Goal: Information Seeking & Learning: Learn about a topic

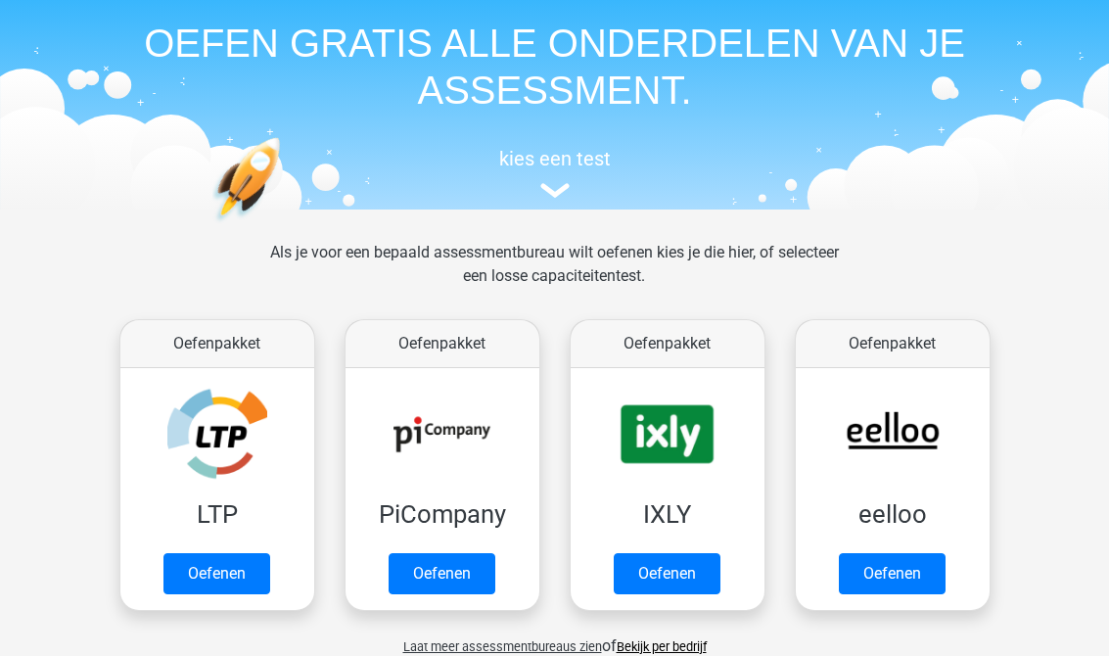
scroll to position [70, 0]
click at [694, 579] on link "Oefenen" at bounding box center [667, 573] width 107 height 41
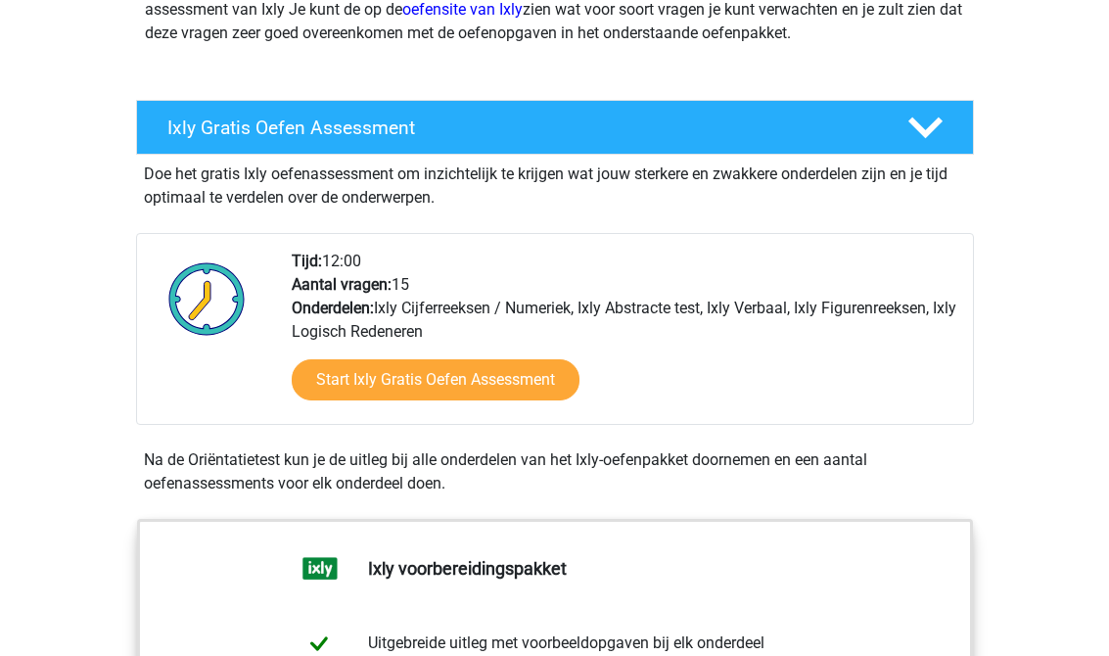
scroll to position [295, 0]
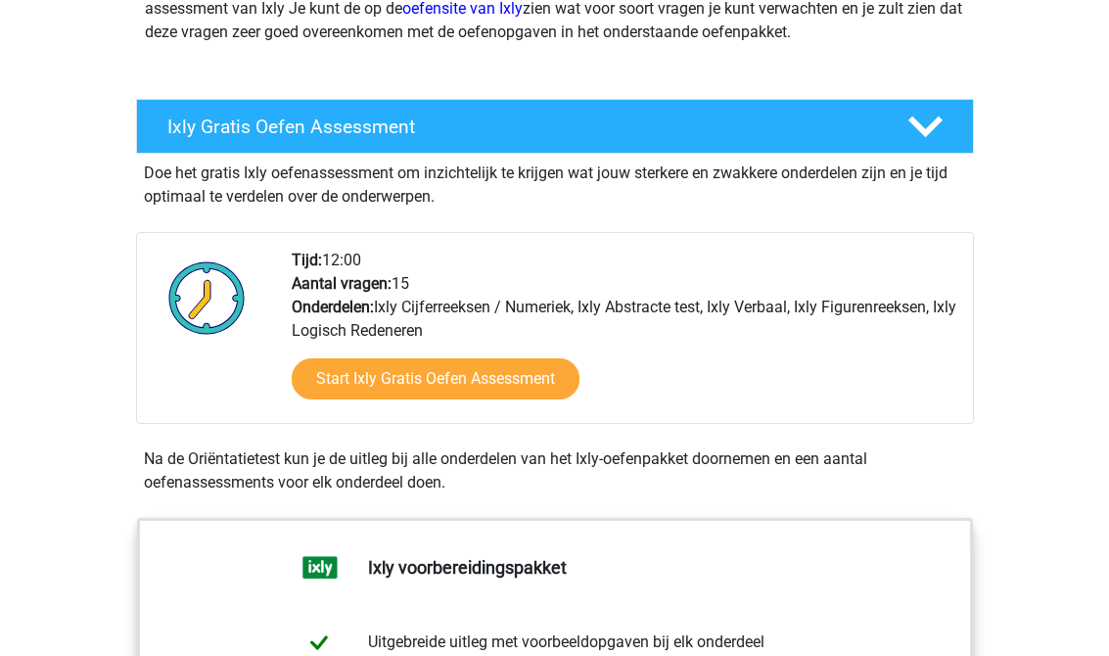
click at [939, 119] on polygon at bounding box center [925, 127] width 34 height 22
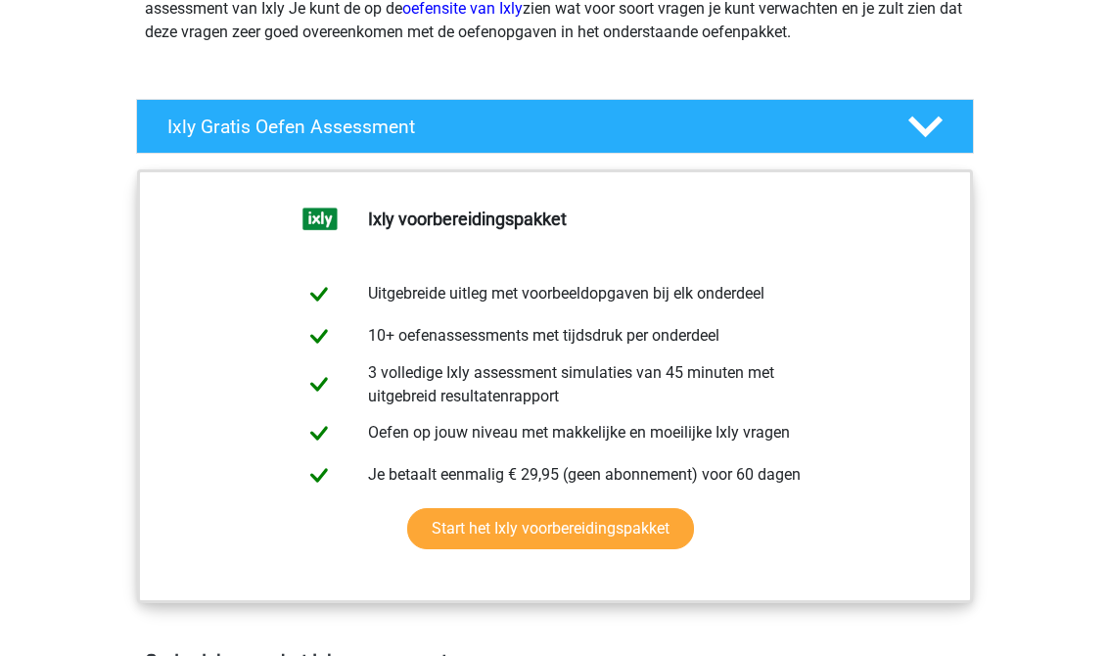
click at [934, 120] on polygon at bounding box center [925, 127] width 34 height 22
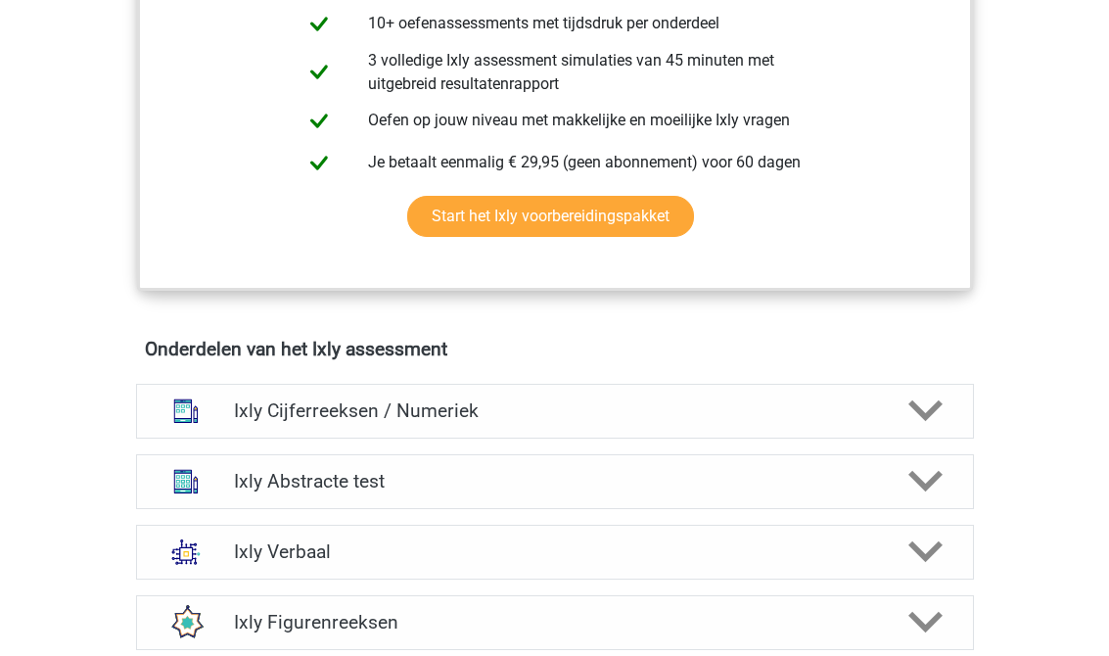
click at [953, 394] on div at bounding box center [923, 411] width 67 height 34
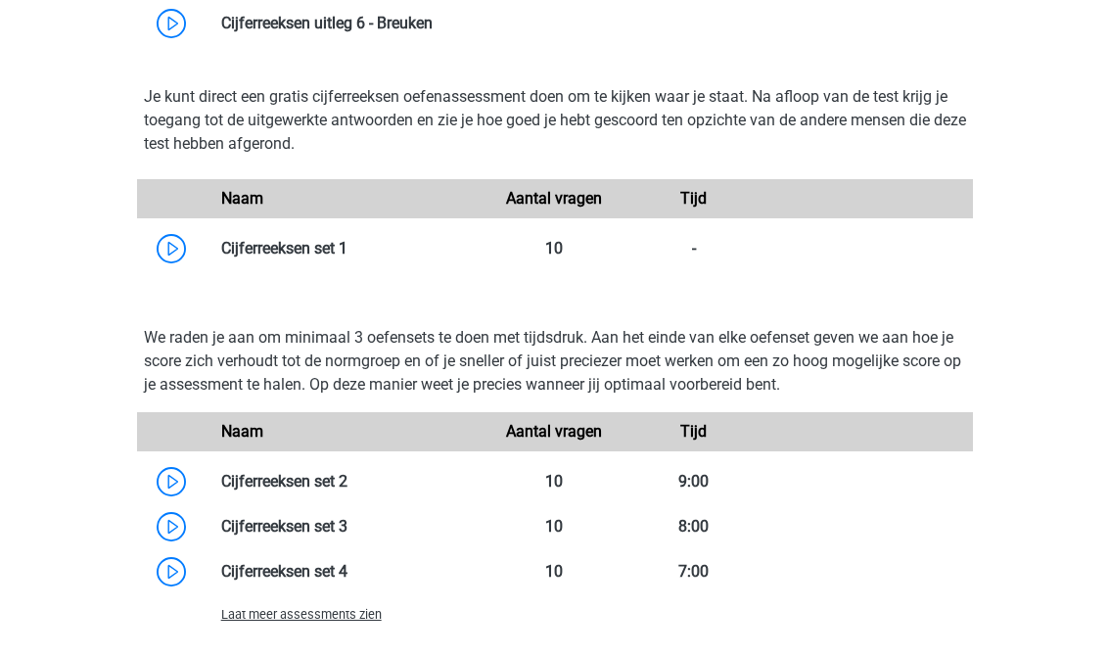
scroll to position [1720, 0]
click at [347, 239] on link at bounding box center [347, 248] width 0 height 19
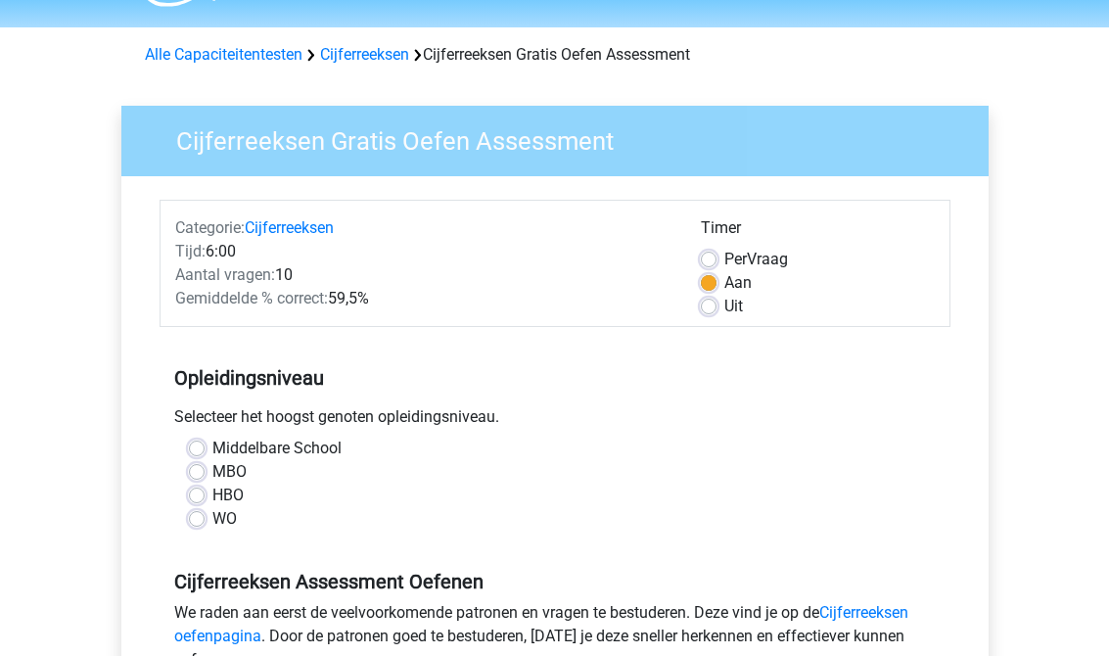
scroll to position [63, 0]
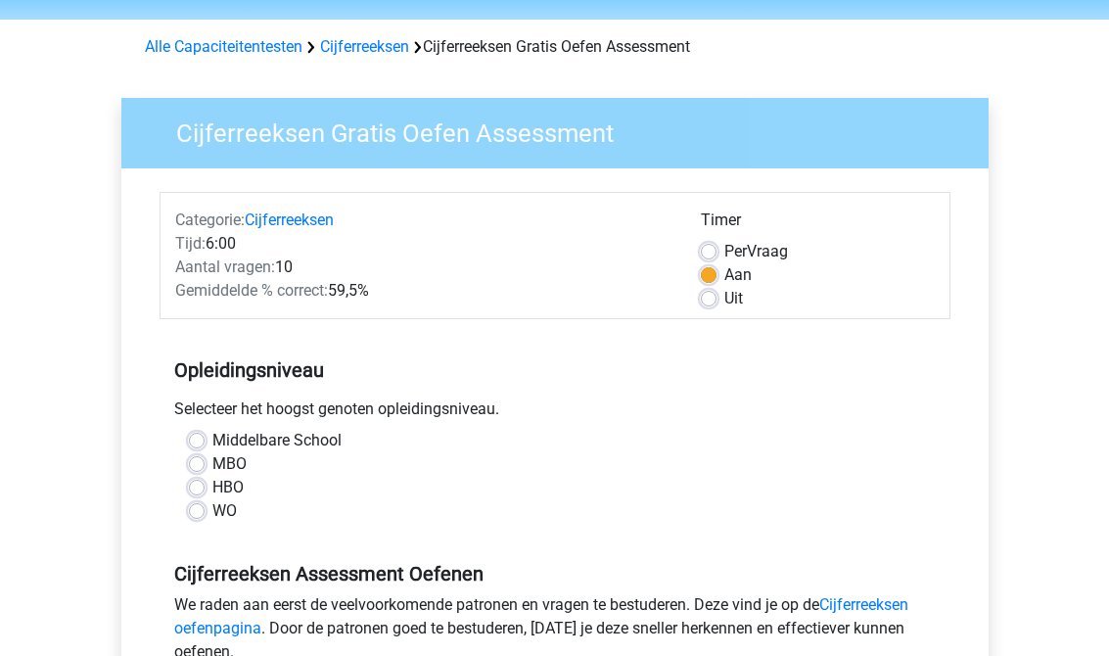
click at [214, 439] on label "Middelbare School" at bounding box center [276, 440] width 129 height 23
click at [205, 439] on input "Middelbare School" at bounding box center [197, 439] width 16 height 20
radio input "true"
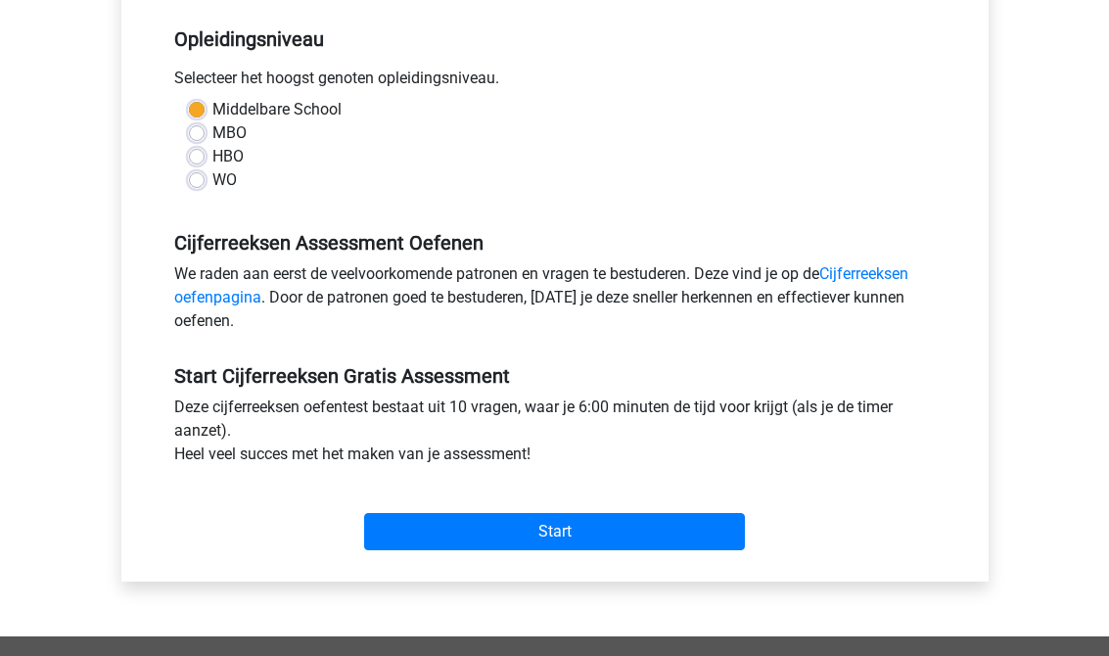
scroll to position [395, 0]
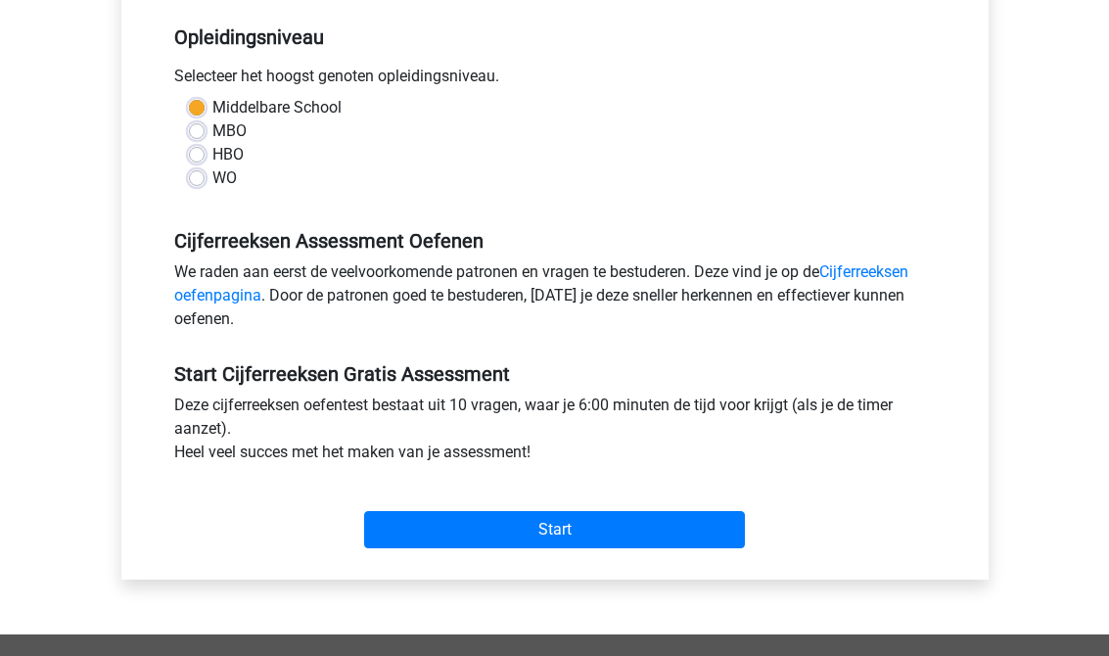
click at [405, 531] on input "Start" at bounding box center [554, 529] width 381 height 37
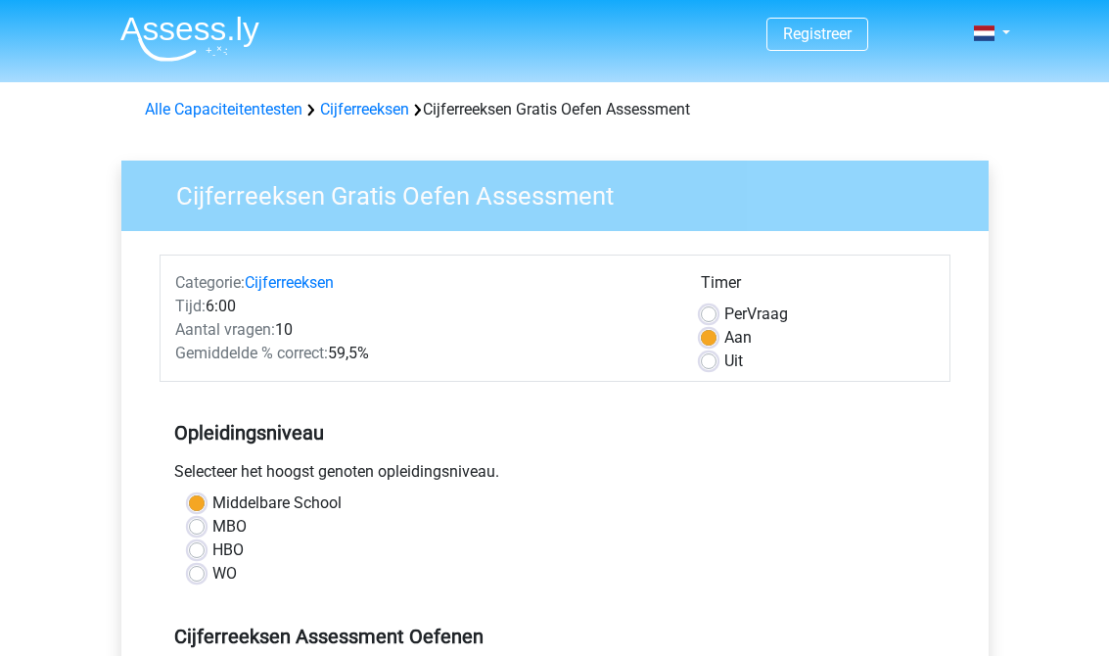
scroll to position [426, 0]
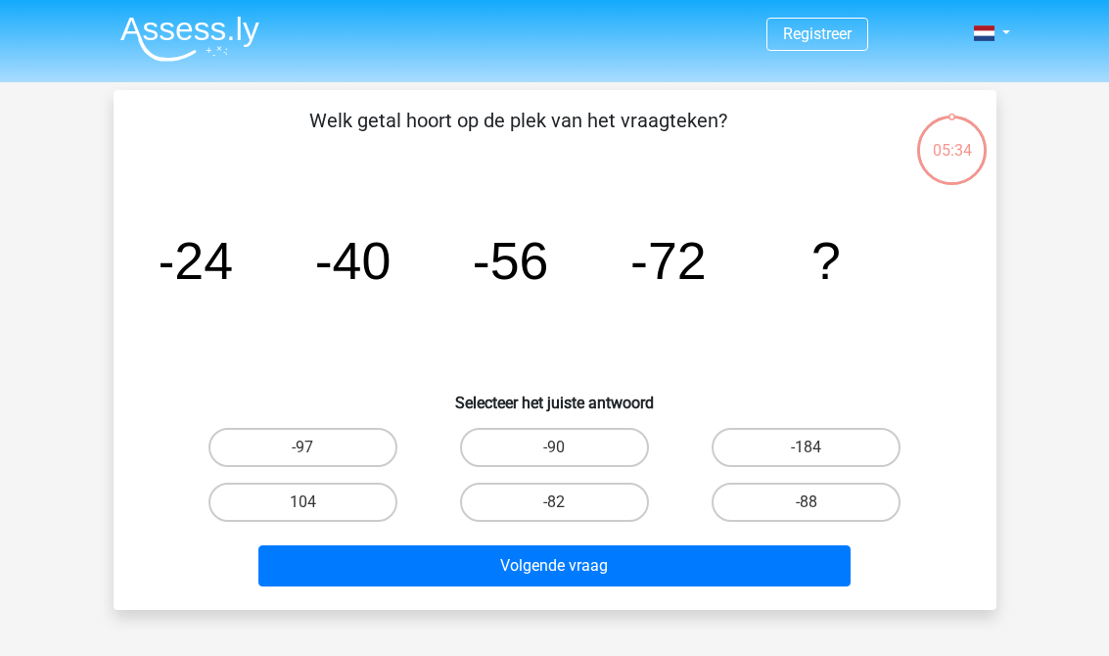
click at [875, 490] on label "-88" at bounding box center [806, 502] width 189 height 39
click at [819, 502] on input "-88" at bounding box center [813, 508] width 13 height 13
radio input "true"
click at [819, 553] on button "Volgende vraag" at bounding box center [554, 565] width 592 height 41
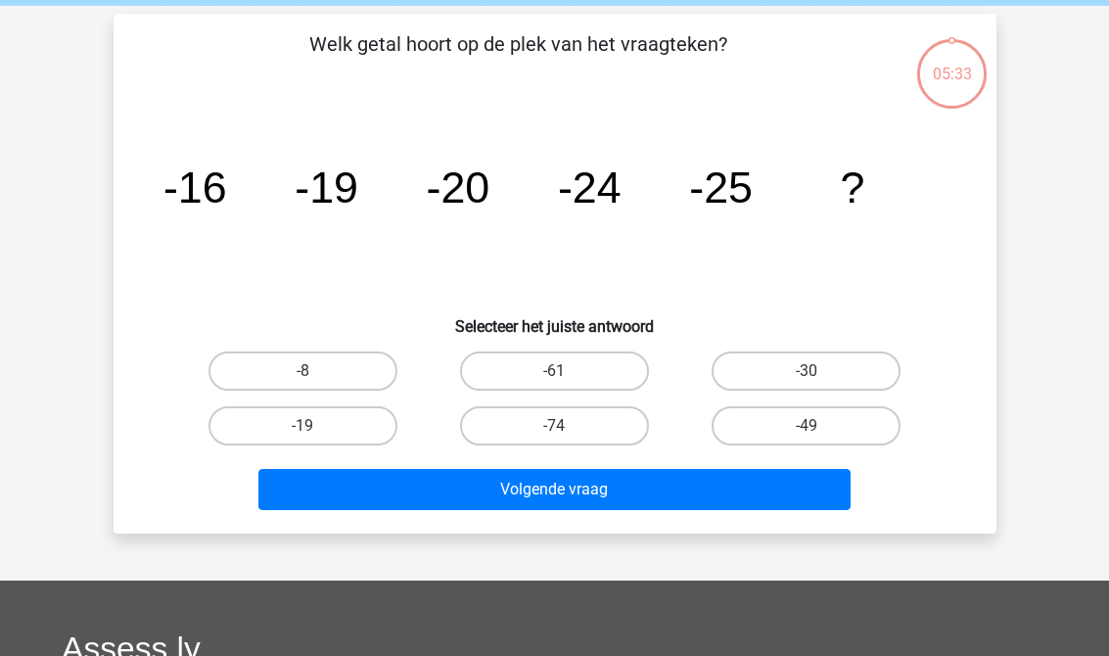
scroll to position [90, 0]
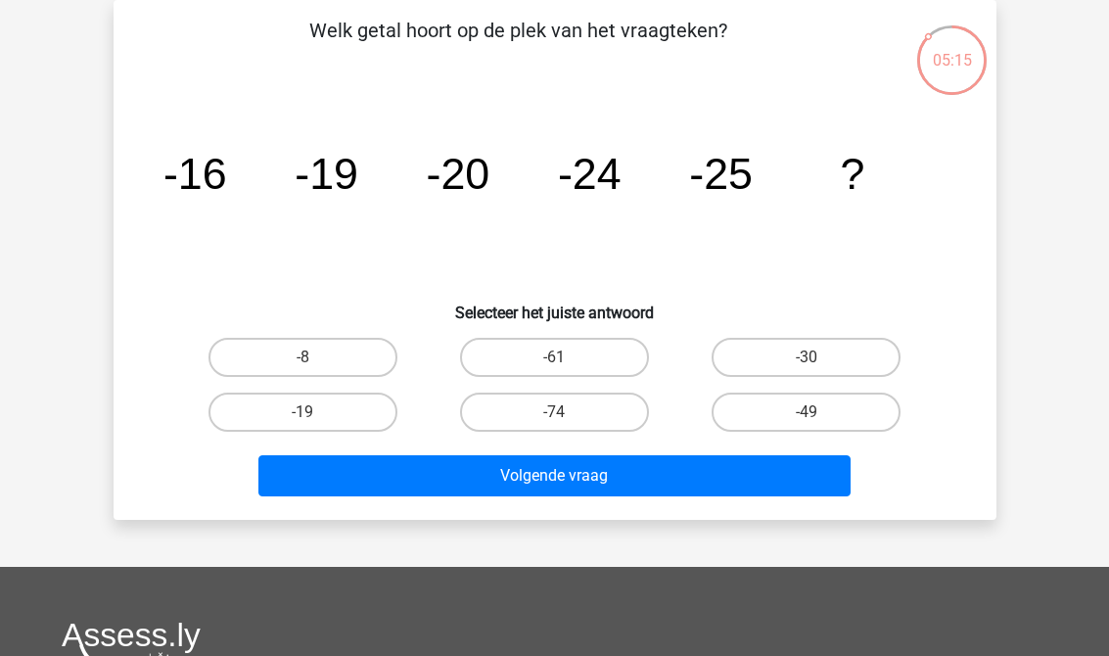
click at [793, 352] on label "-30" at bounding box center [806, 357] width 189 height 39
click at [807, 357] on input "-30" at bounding box center [813, 363] width 13 height 13
radio input "true"
click at [654, 495] on button "Volgende vraag" at bounding box center [554, 475] width 592 height 41
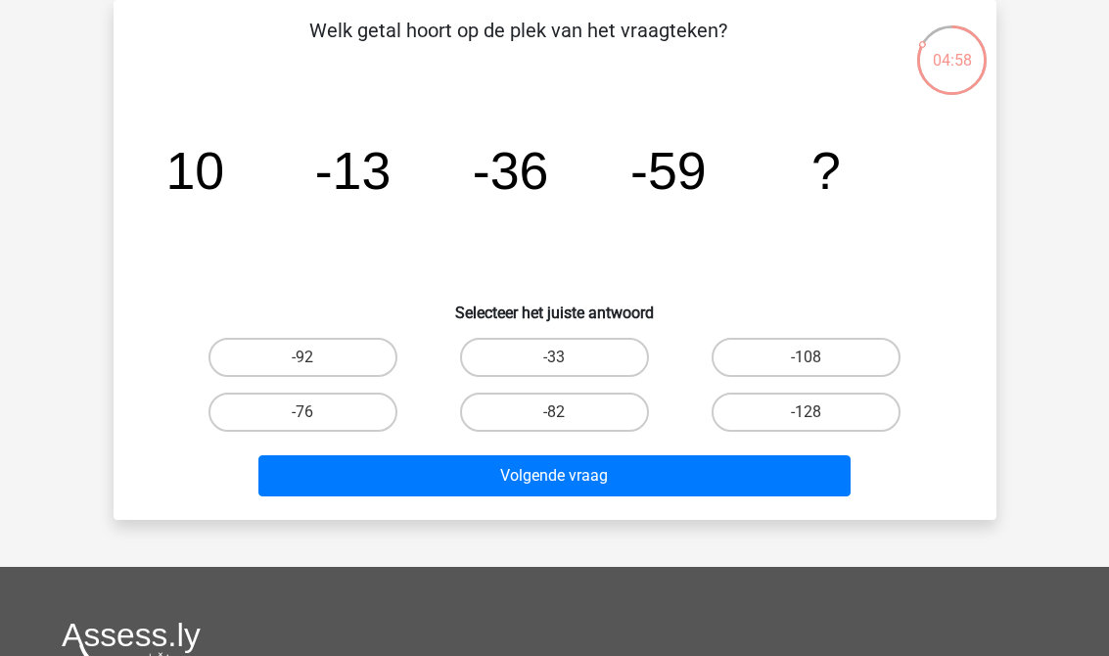
click at [527, 412] on label "-82" at bounding box center [554, 412] width 189 height 39
click at [554, 412] on input "-82" at bounding box center [560, 418] width 13 height 13
radio input "true"
click at [528, 469] on button "Volgende vraag" at bounding box center [554, 475] width 592 height 41
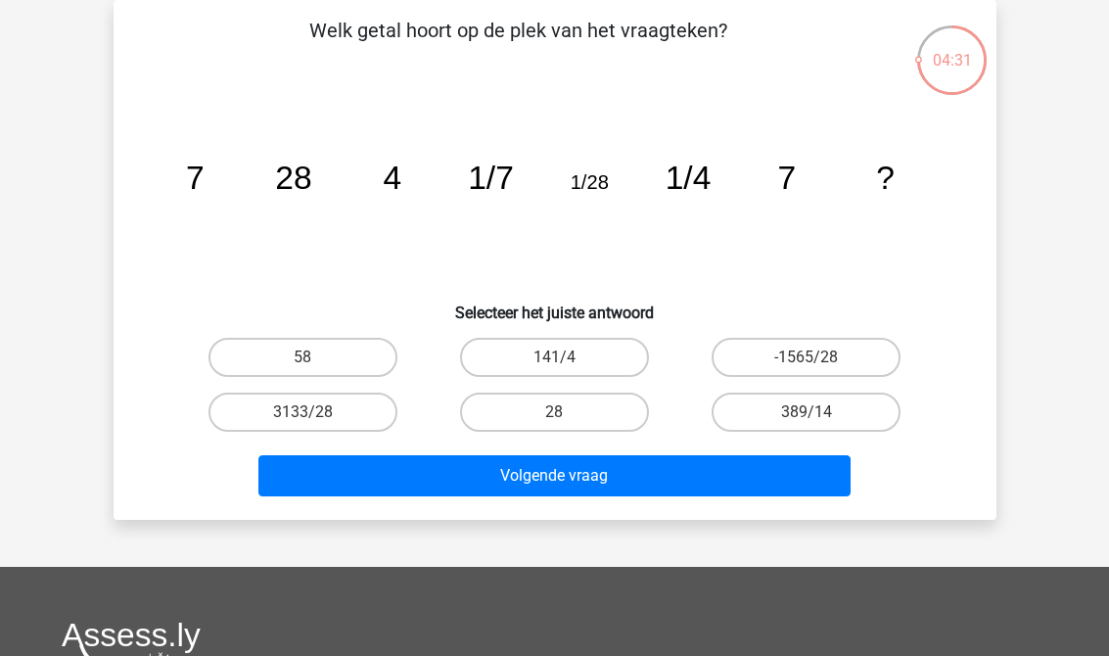
click at [613, 406] on label "28" at bounding box center [554, 412] width 189 height 39
click at [567, 412] on input "28" at bounding box center [560, 418] width 13 height 13
radio input "true"
click at [625, 487] on button "Volgende vraag" at bounding box center [554, 475] width 592 height 41
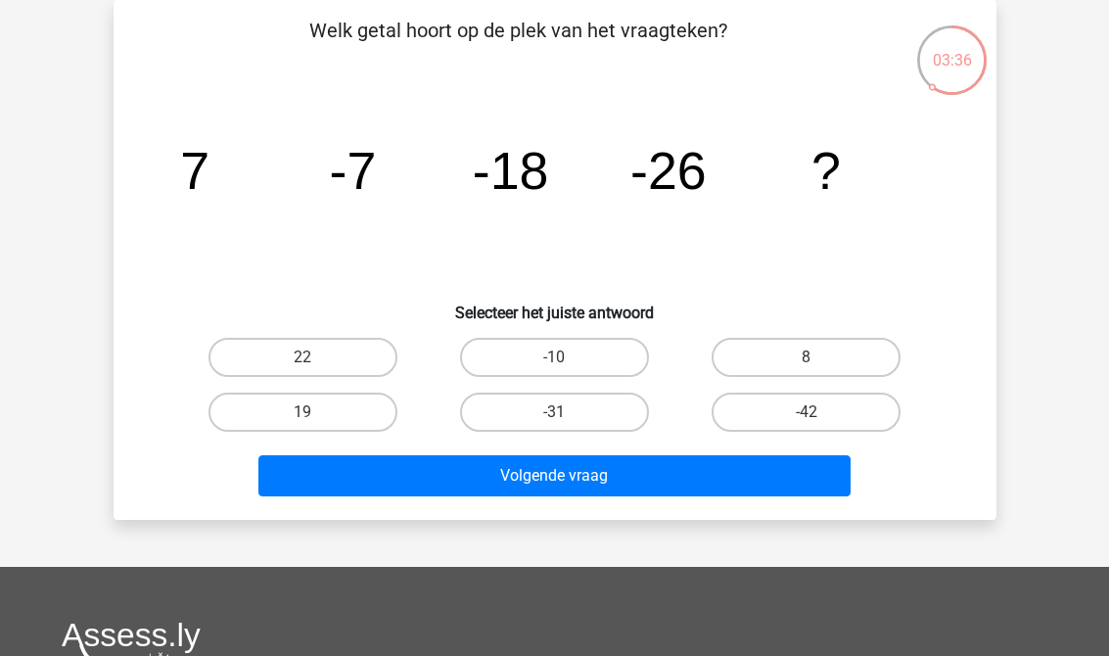
click at [864, 405] on label "-42" at bounding box center [806, 412] width 189 height 39
click at [819, 412] on input "-42" at bounding box center [813, 418] width 13 height 13
radio input "true"
click at [787, 477] on button "Volgende vraag" at bounding box center [554, 475] width 592 height 41
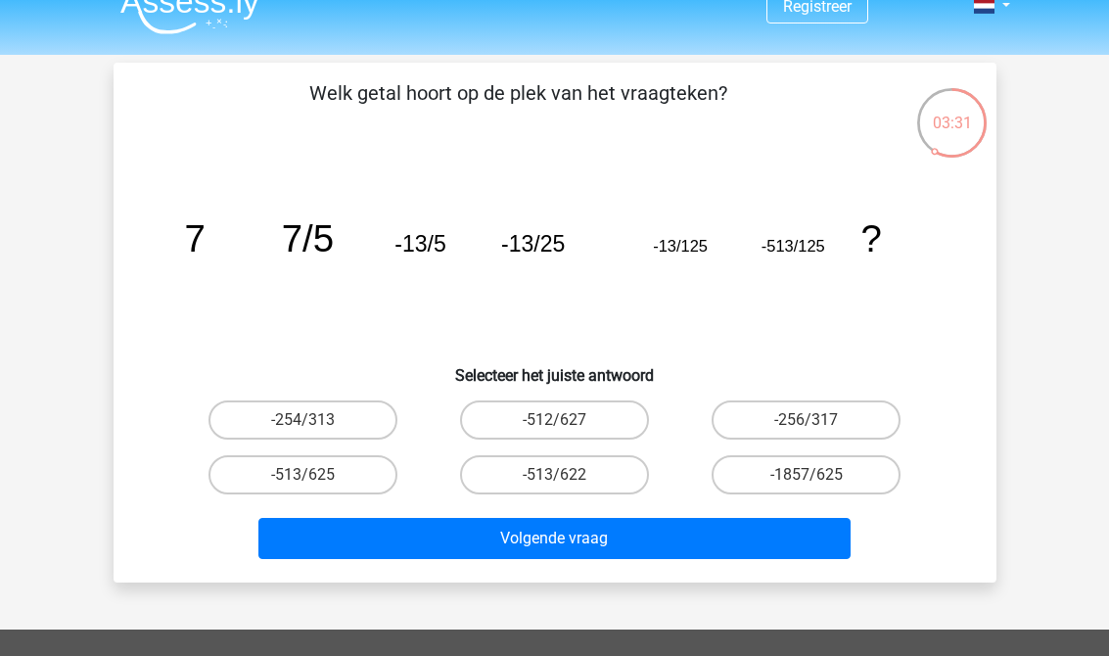
scroll to position [25, 0]
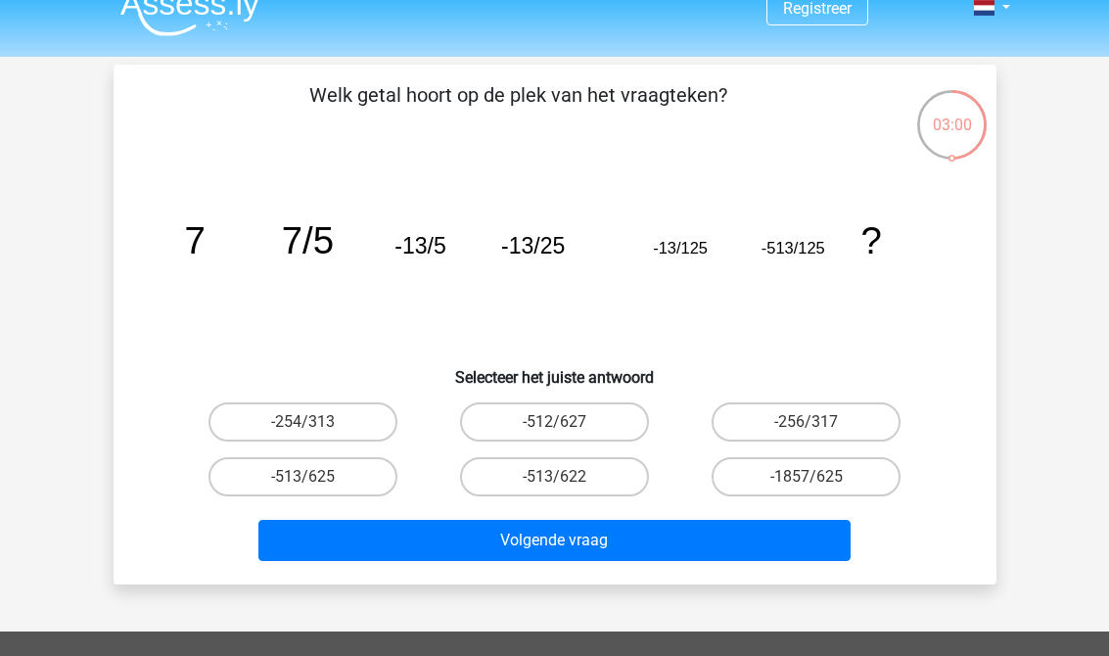
click at [353, 483] on label "-513/625" at bounding box center [302, 476] width 189 height 39
click at [315, 483] on input "-513/625" at bounding box center [308, 483] width 13 height 13
radio input "true"
click at [437, 554] on button "Volgende vraag" at bounding box center [554, 540] width 592 height 41
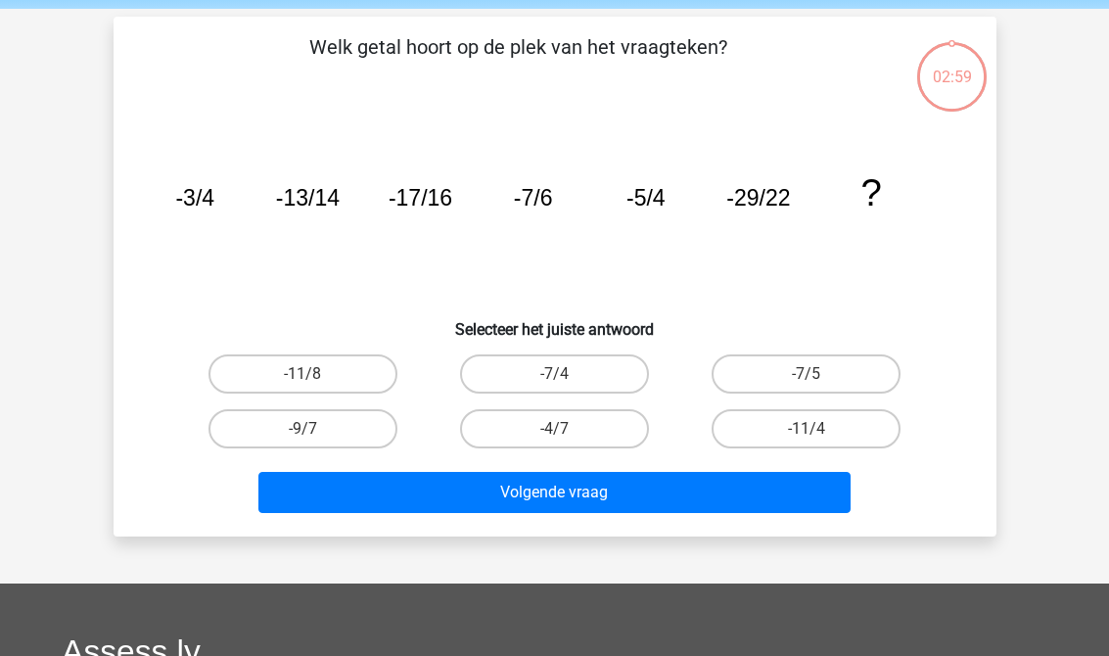
scroll to position [90, 0]
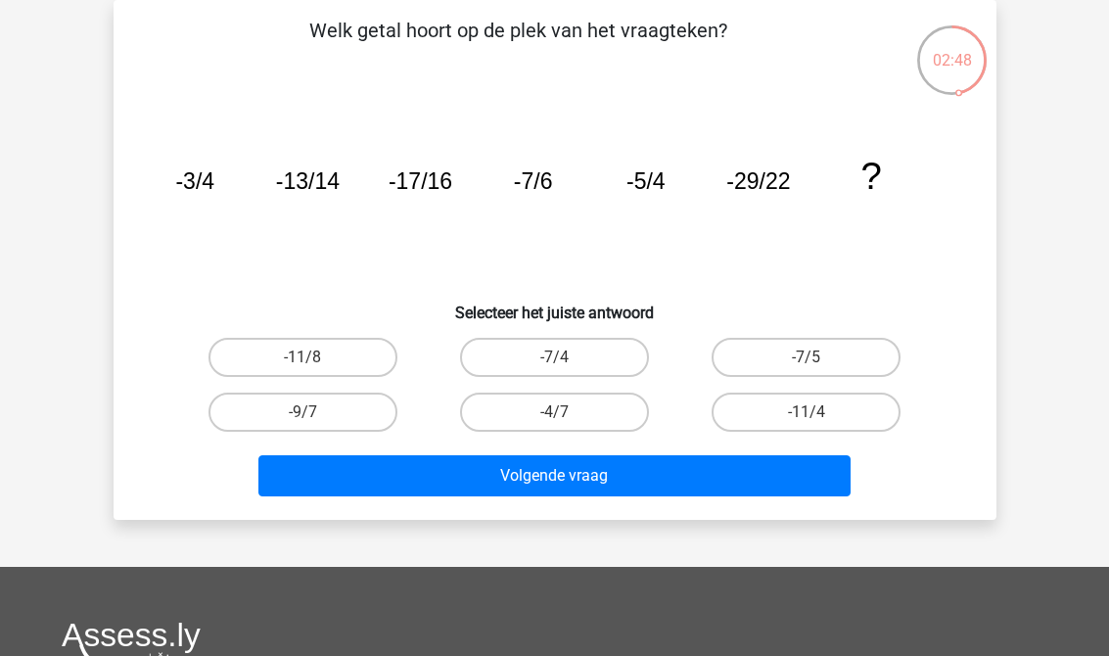
click at [275, 340] on label "-11/8" at bounding box center [302, 357] width 189 height 39
click at [302, 357] on input "-11/8" at bounding box center [308, 363] width 13 height 13
radio input "true"
click at [354, 486] on button "Volgende vraag" at bounding box center [554, 475] width 592 height 41
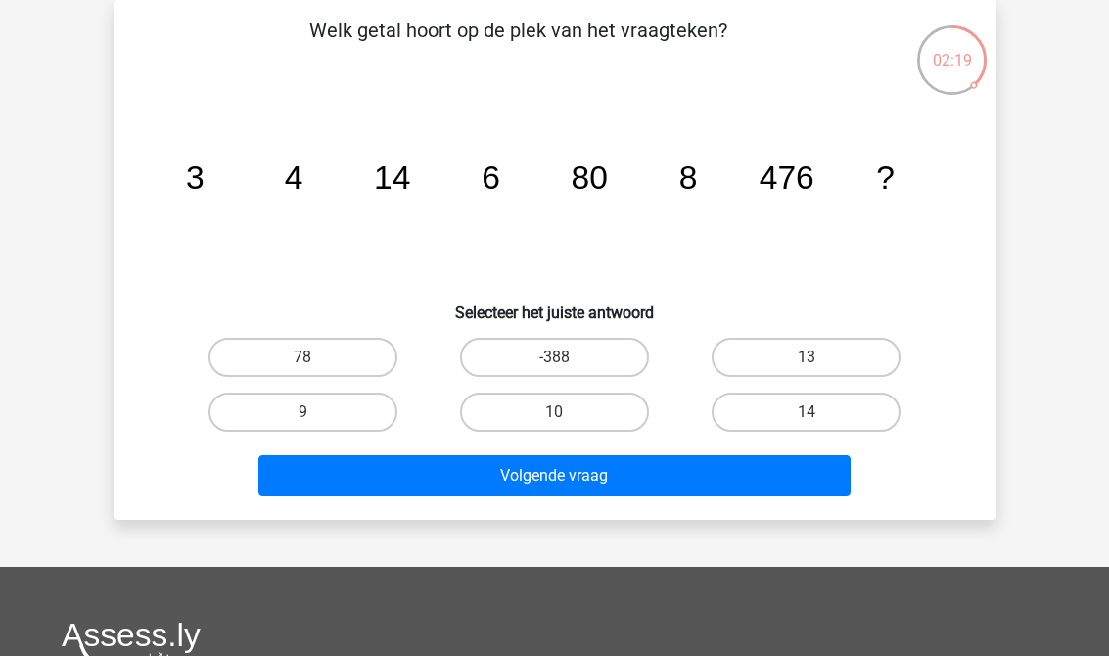
click at [272, 355] on label "78" at bounding box center [302, 357] width 189 height 39
click at [302, 357] on input "78" at bounding box center [308, 363] width 13 height 13
radio input "true"
click at [509, 483] on button "Volgende vraag" at bounding box center [554, 475] width 592 height 41
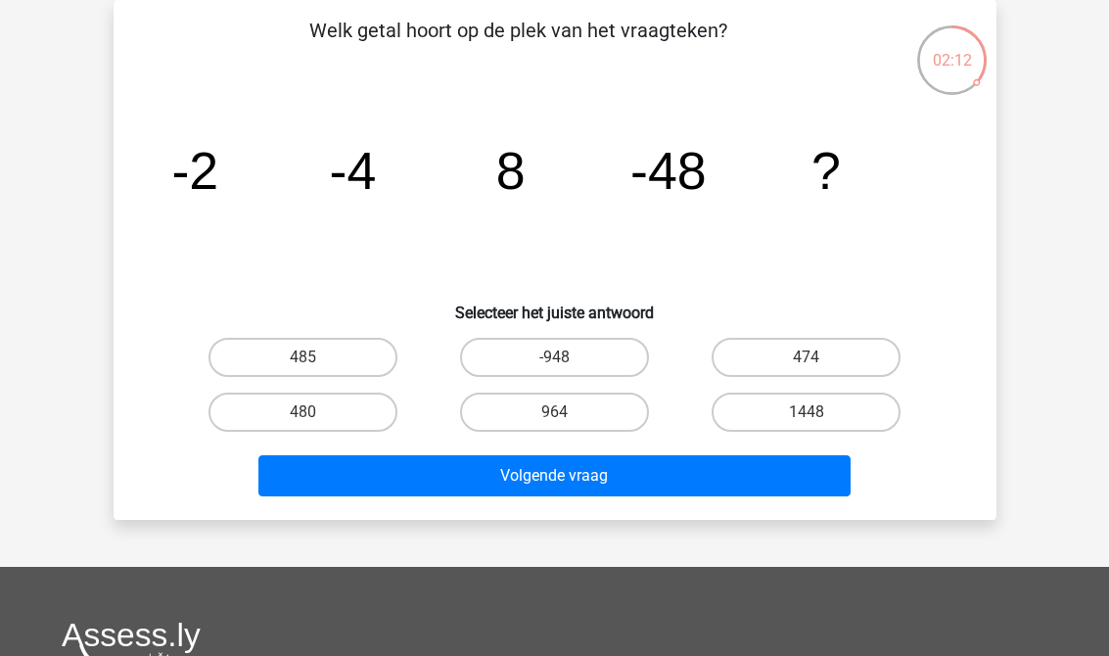
click at [295, 425] on label "480" at bounding box center [302, 412] width 189 height 39
click at [302, 425] on input "480" at bounding box center [308, 418] width 13 height 13
radio input "true"
click at [374, 465] on button "Volgende vraag" at bounding box center [554, 475] width 592 height 41
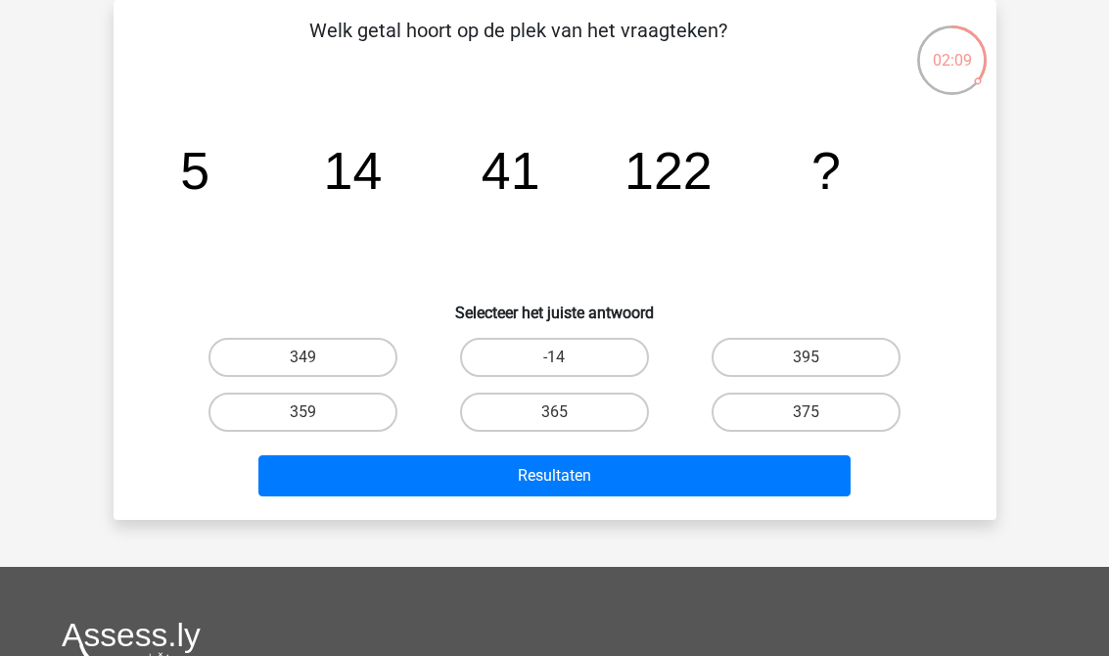
click at [458, 486] on button "Resultaten" at bounding box center [554, 475] width 592 height 41
click at [477, 485] on button "Resultaten" at bounding box center [554, 475] width 592 height 41
click at [775, 469] on button "Resultaten" at bounding box center [554, 475] width 592 height 41
click at [760, 466] on button "Resultaten" at bounding box center [554, 475] width 592 height 41
click at [345, 353] on label "349" at bounding box center [302, 357] width 189 height 39
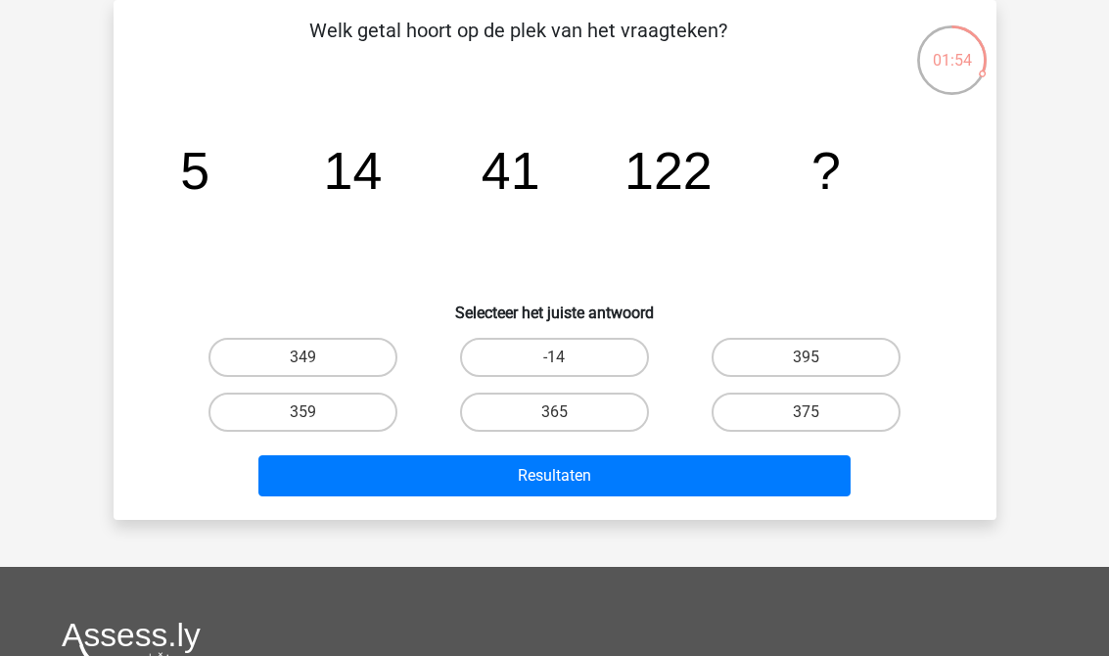
click at [315, 357] on input "349" at bounding box center [308, 363] width 13 height 13
radio input "true"
click at [380, 463] on button "Resultaten" at bounding box center [554, 475] width 592 height 41
click at [429, 487] on button "Resultaten" at bounding box center [554, 475] width 592 height 41
click at [446, 480] on button "Resultaten" at bounding box center [554, 475] width 592 height 41
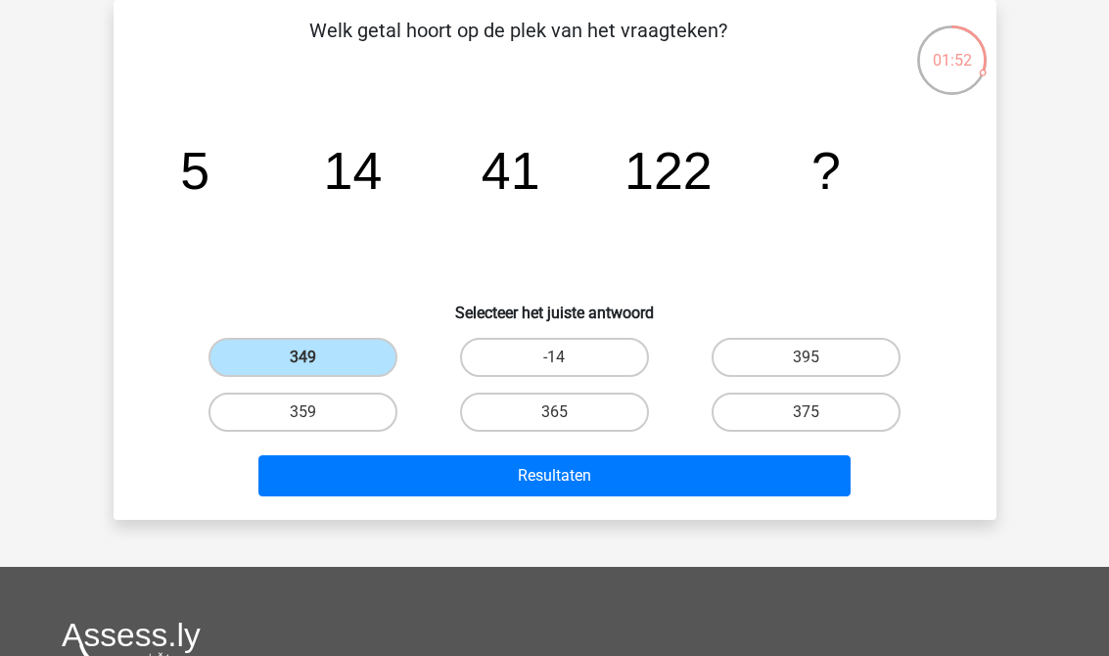
click at [462, 472] on button "Resultaten" at bounding box center [554, 475] width 592 height 41
click at [344, 342] on label "349" at bounding box center [302, 357] width 189 height 39
click at [315, 357] on input "349" at bounding box center [308, 363] width 13 height 13
click at [342, 363] on label "349" at bounding box center [302, 357] width 189 height 39
click at [315, 363] on input "349" at bounding box center [308, 363] width 13 height 13
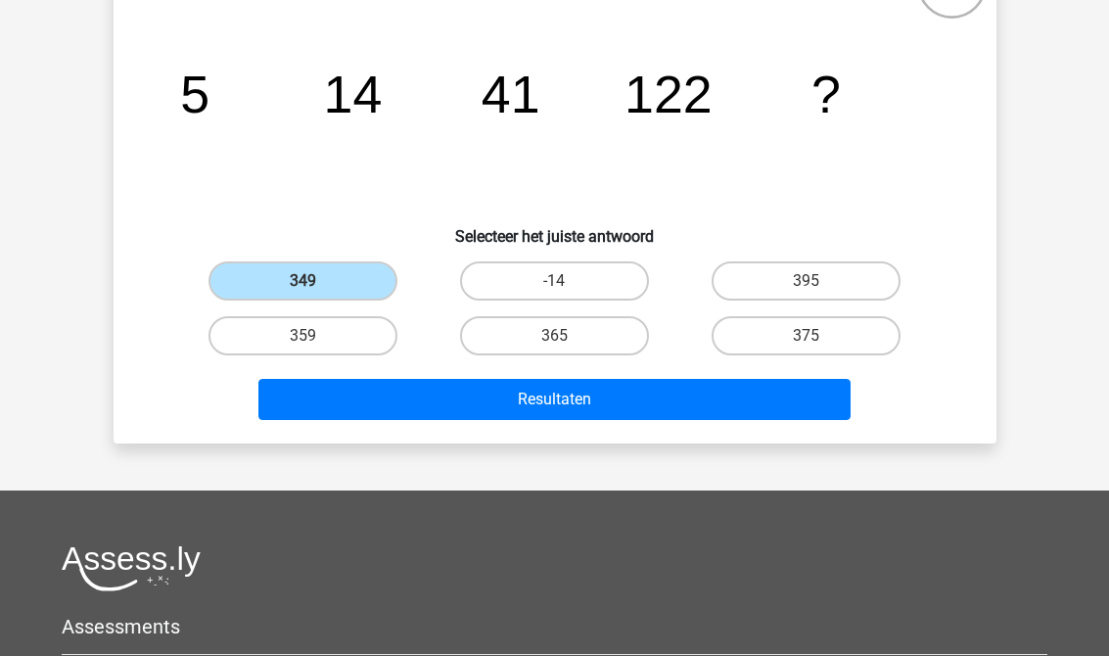
scroll to position [202, 0]
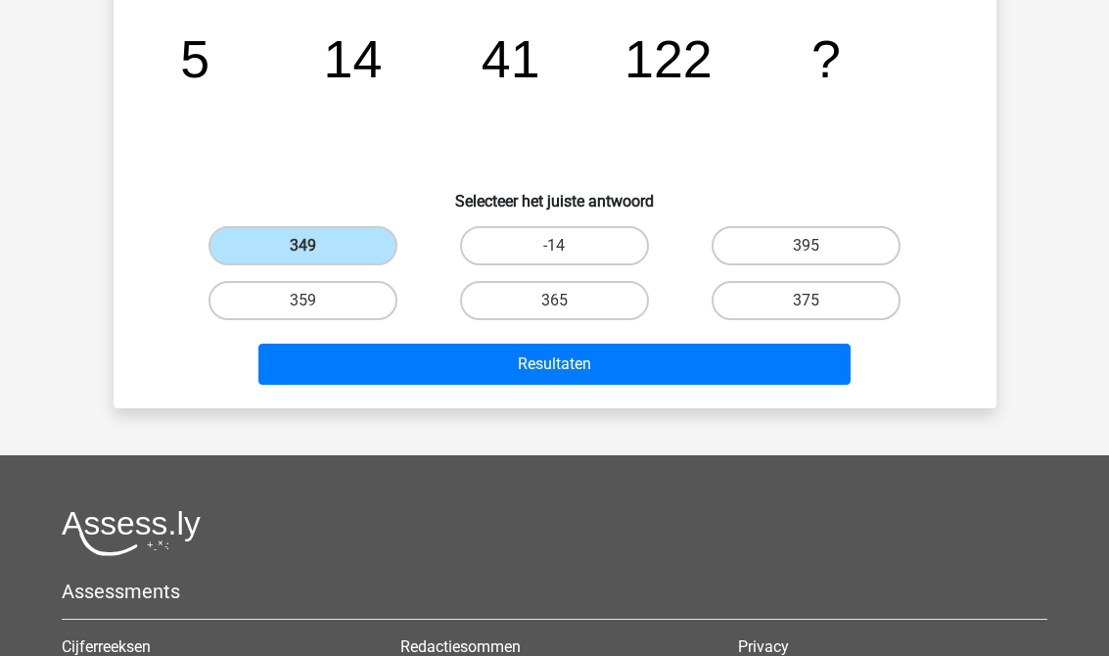
click at [801, 356] on button "Resultaten" at bounding box center [554, 364] width 592 height 41
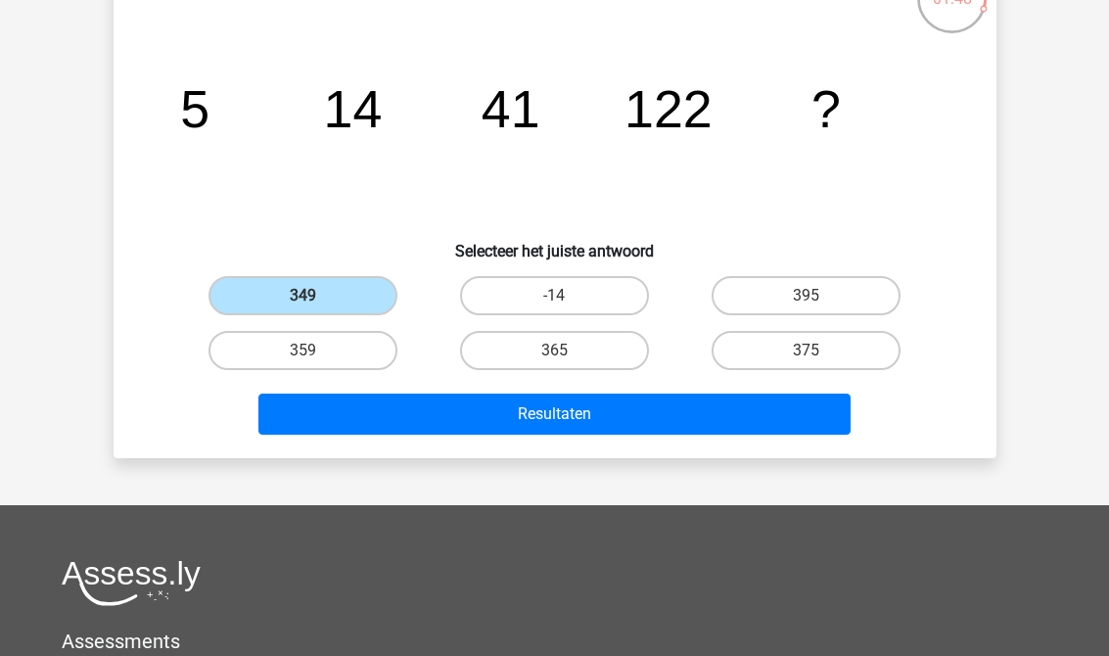
scroll to position [88, 0]
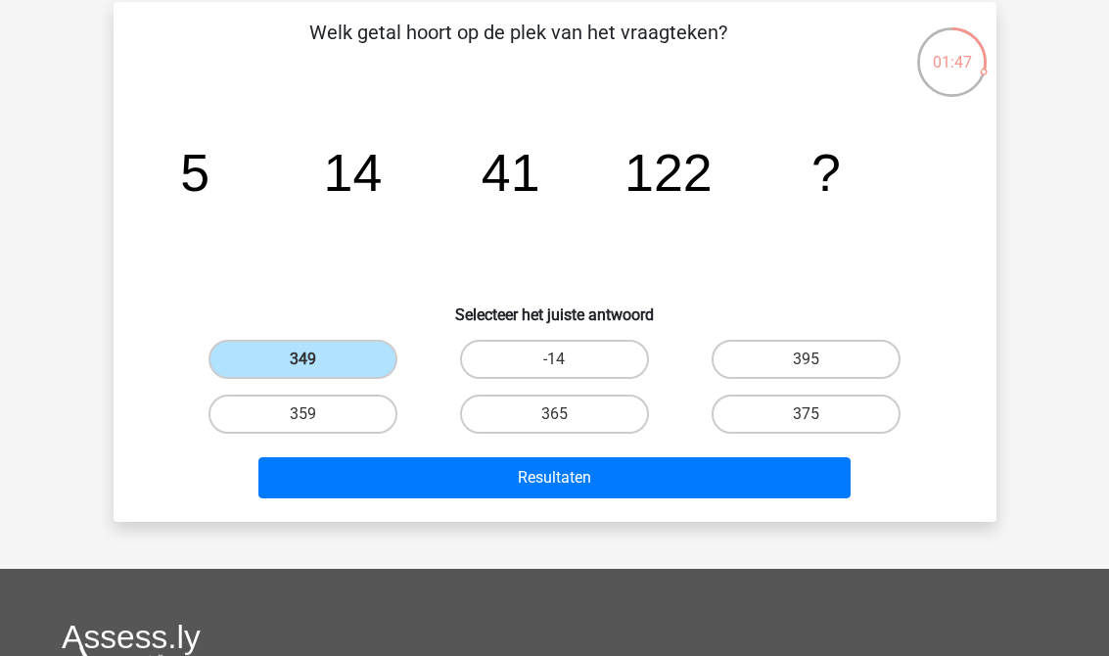
click at [278, 431] on label "359" at bounding box center [302, 413] width 189 height 39
click at [302, 427] on input "359" at bounding box center [308, 420] width 13 height 13
radio input "true"
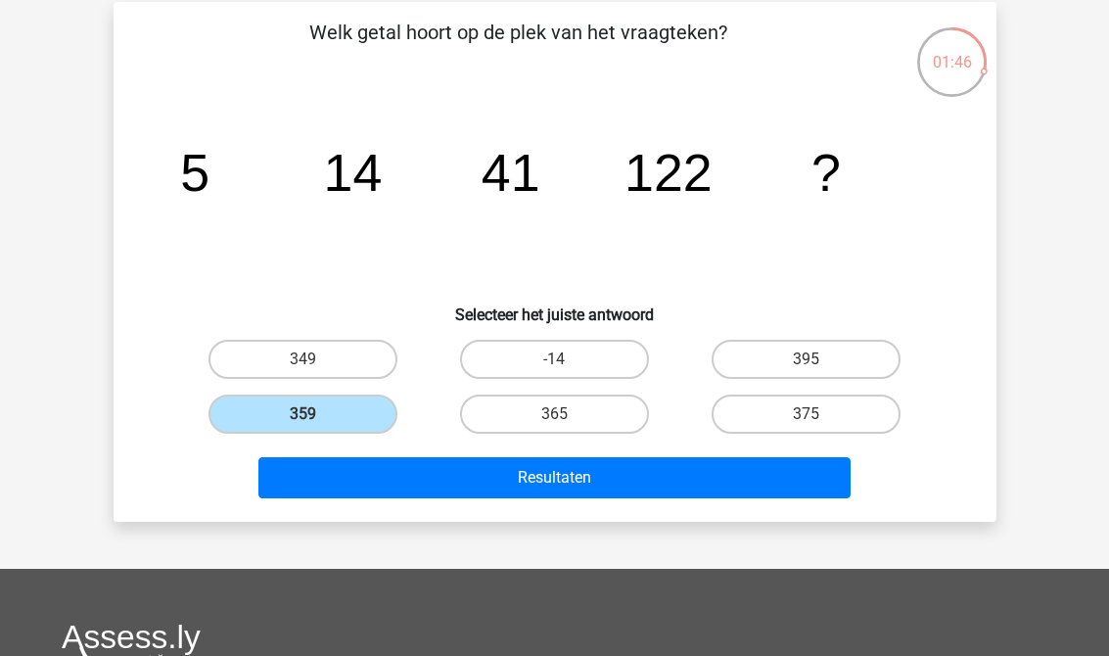
click at [252, 416] on label "359" at bounding box center [302, 413] width 189 height 39
click at [302, 416] on input "359" at bounding box center [308, 420] width 13 height 13
click at [253, 340] on label "349" at bounding box center [302, 359] width 189 height 39
click at [302, 359] on input "349" at bounding box center [308, 365] width 13 height 13
radio input "true"
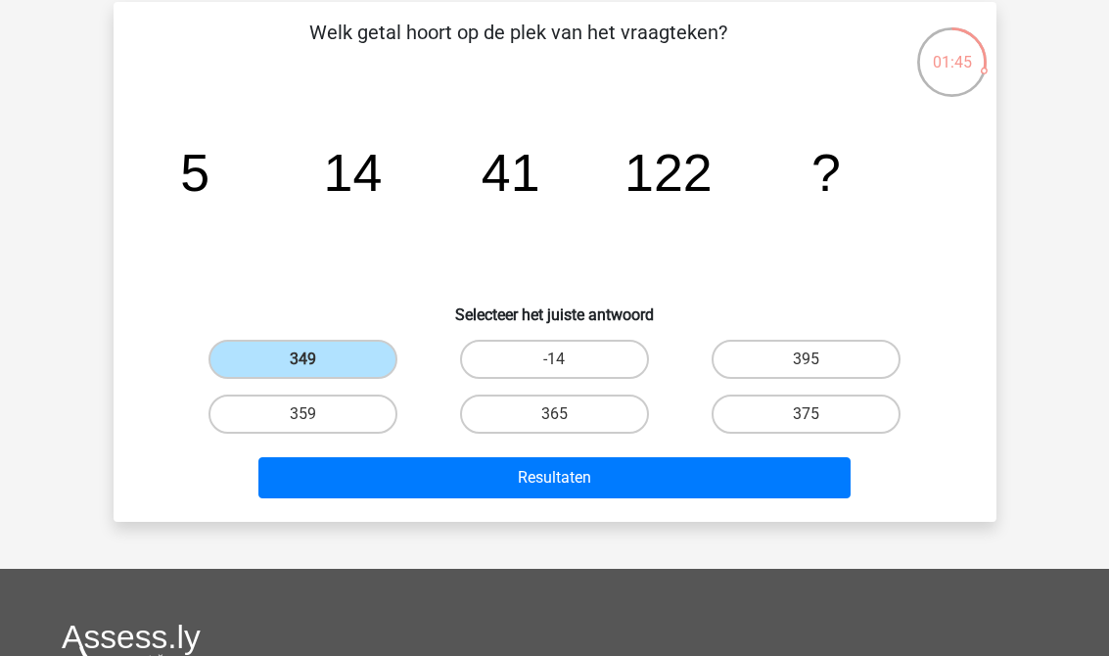
scroll to position [0, 0]
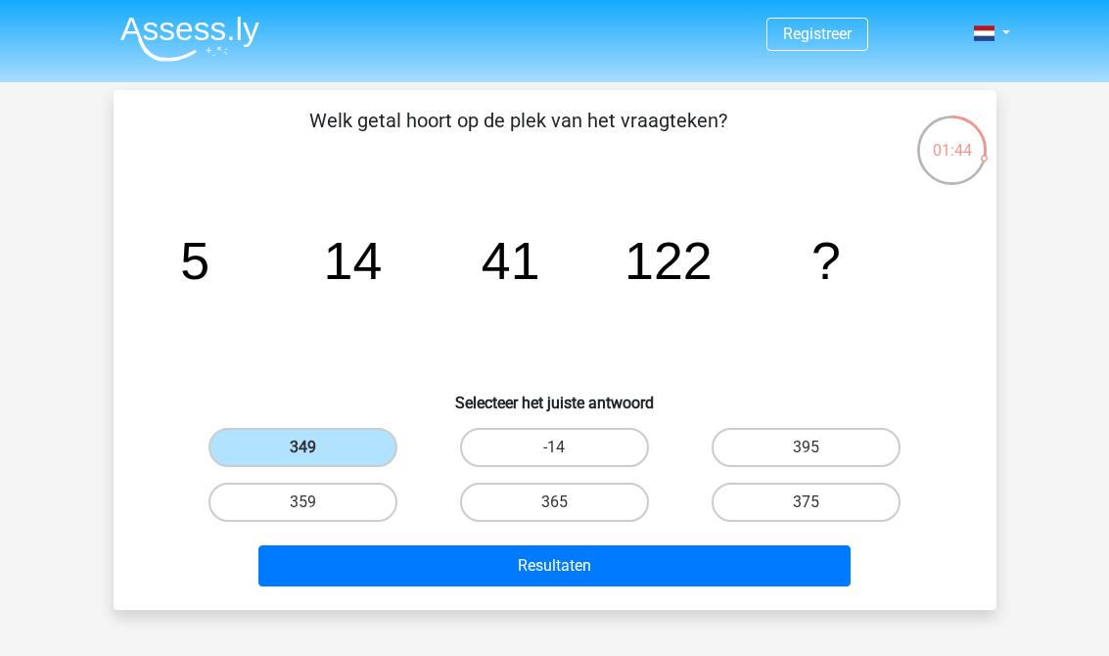
click at [780, 553] on button "Resultaten" at bounding box center [554, 565] width 592 height 41
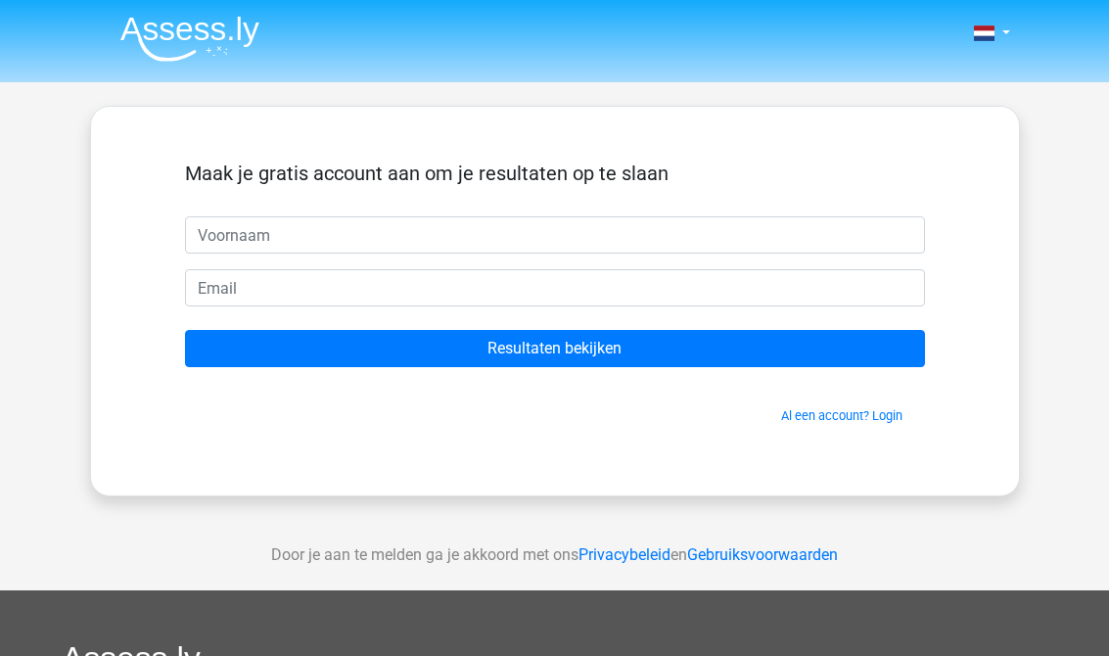
click at [253, 348] on input "Resultaten bekijken" at bounding box center [555, 348] width 740 height 37
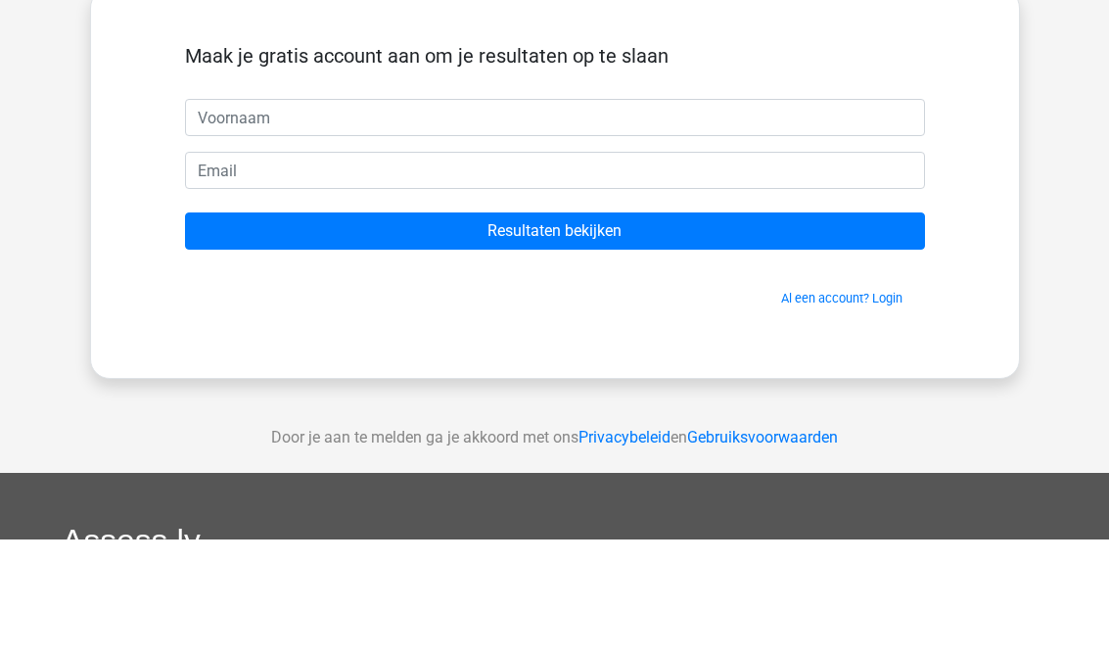
click at [92, 173] on div "Maak je gratis account aan om je resultaten op te slaan Resultaten bekijken Al …" at bounding box center [555, 301] width 930 height 391
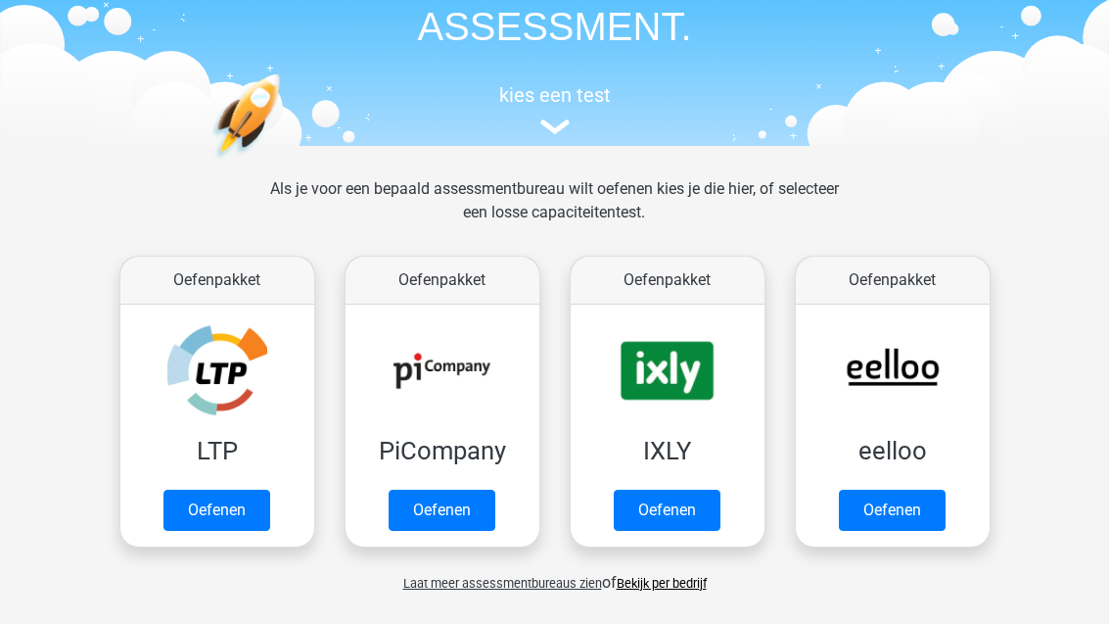
scroll to position [137, 0]
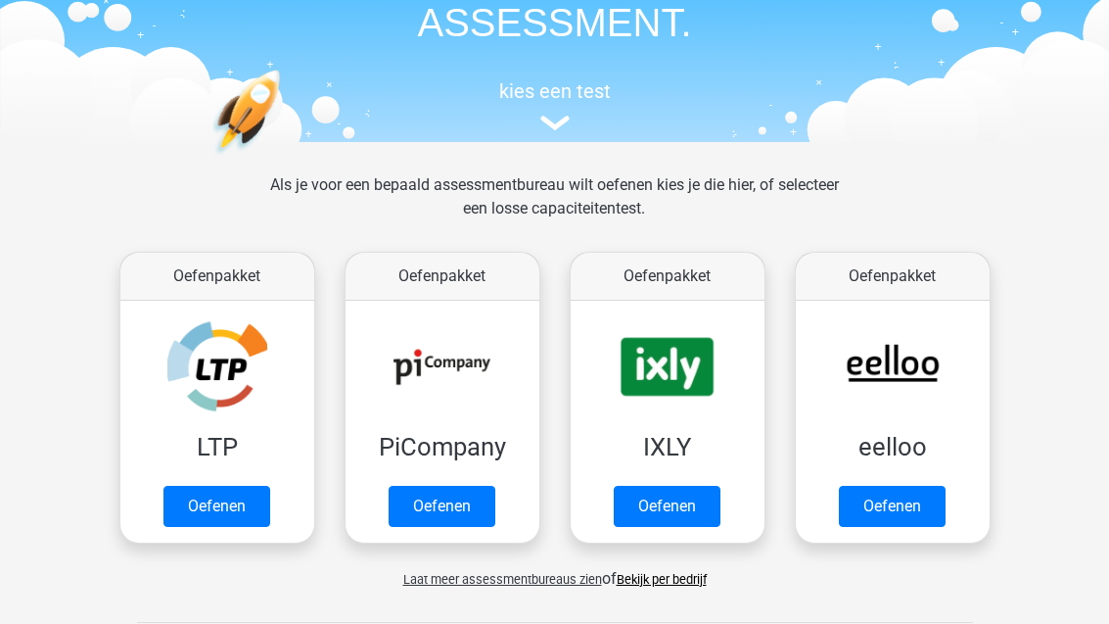
click at [913, 497] on link "Oefenen" at bounding box center [892, 506] width 107 height 41
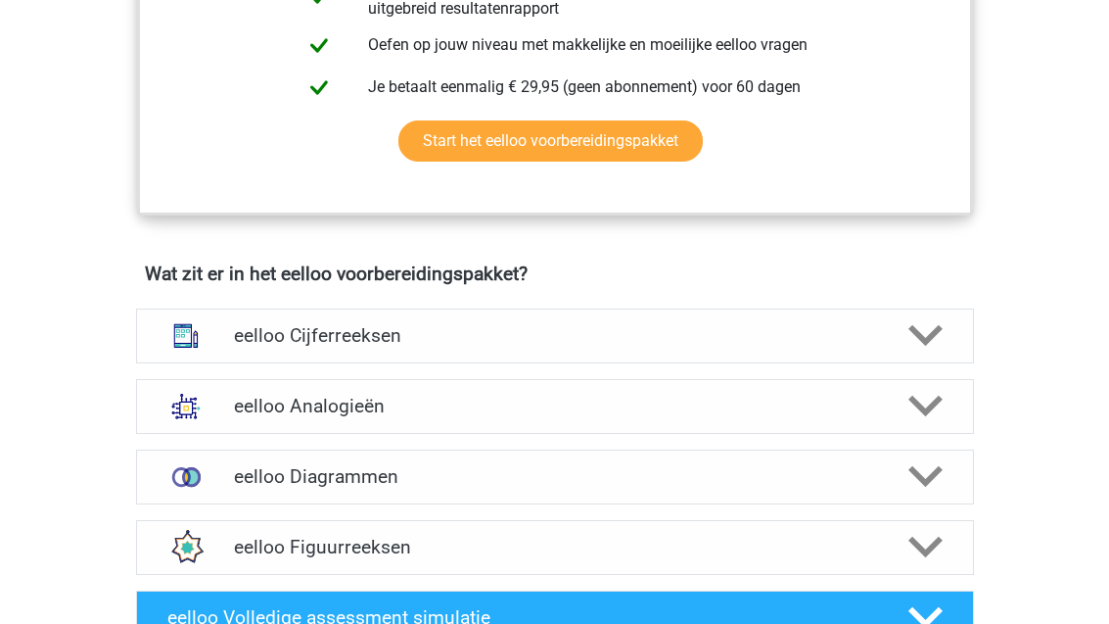
scroll to position [1027, 0]
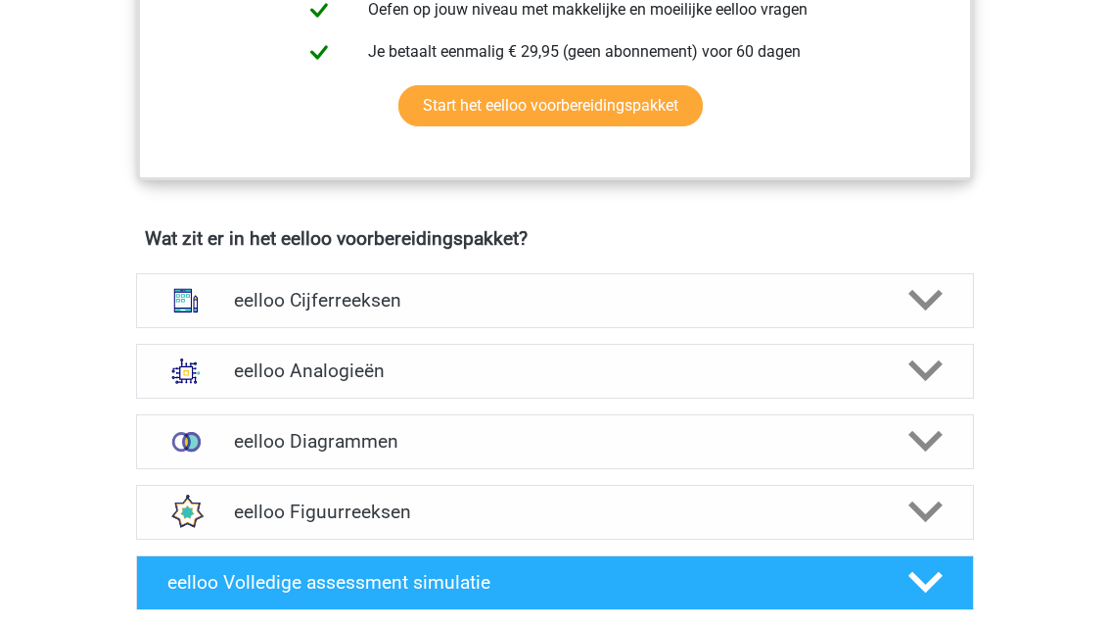
click at [952, 295] on div "eelloo Cijferreeksen" at bounding box center [555, 300] width 838 height 55
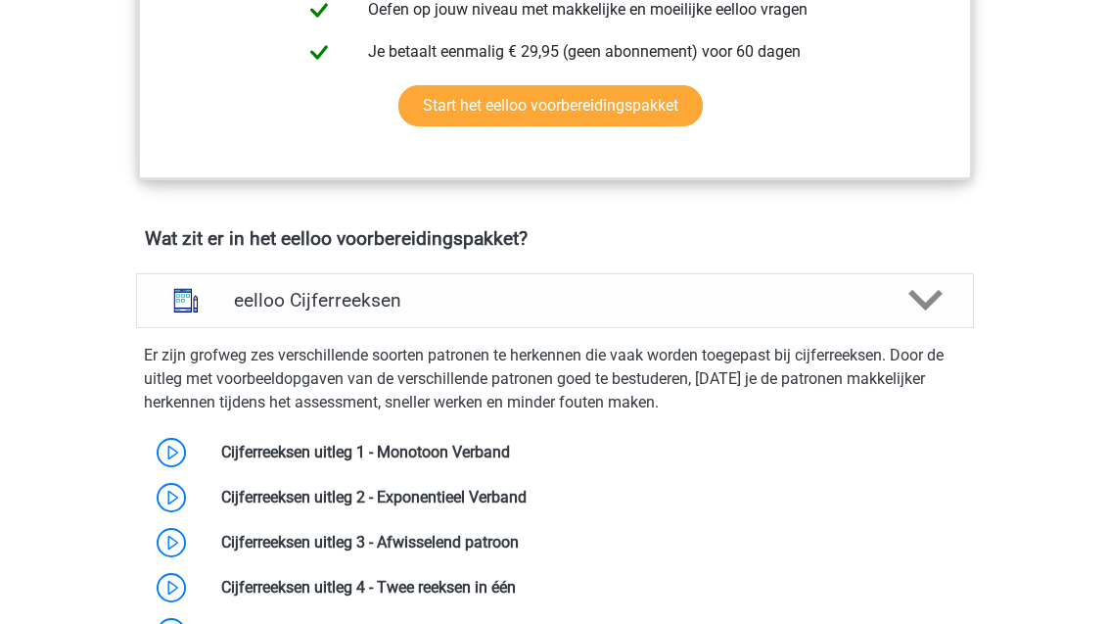
click at [938, 309] on polygon at bounding box center [925, 301] width 34 height 22
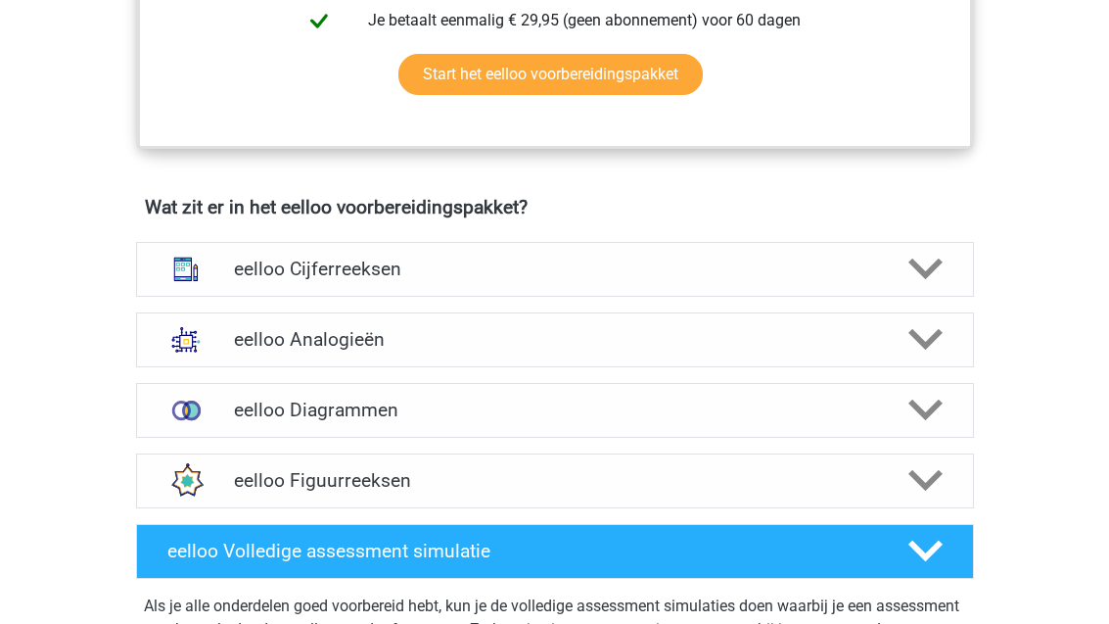
scroll to position [1074, 0]
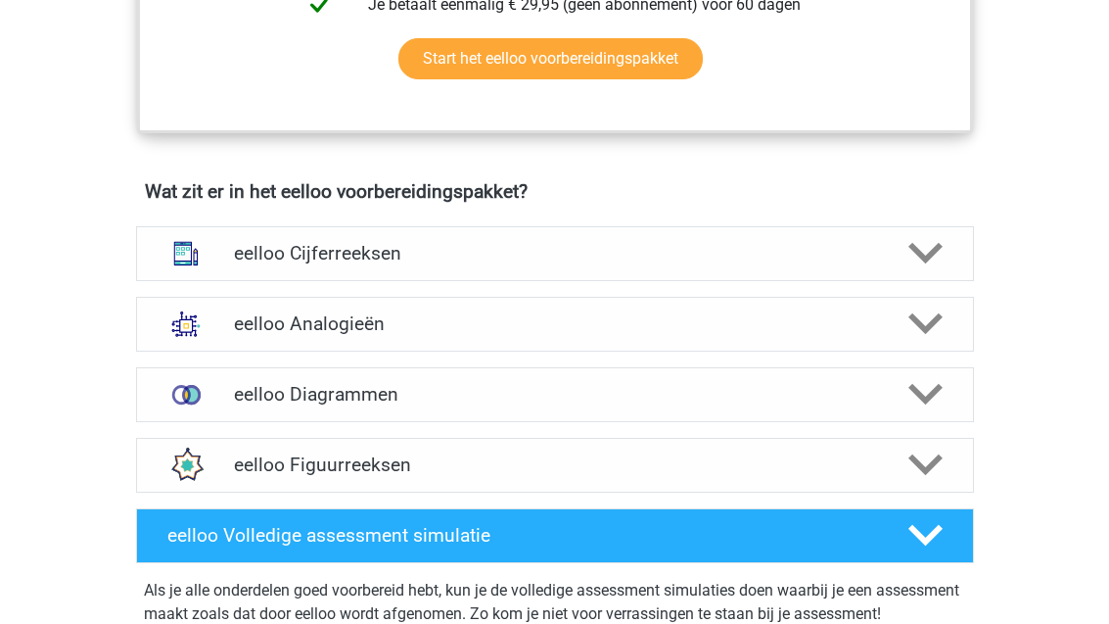
click at [928, 476] on polygon at bounding box center [925, 465] width 34 height 22
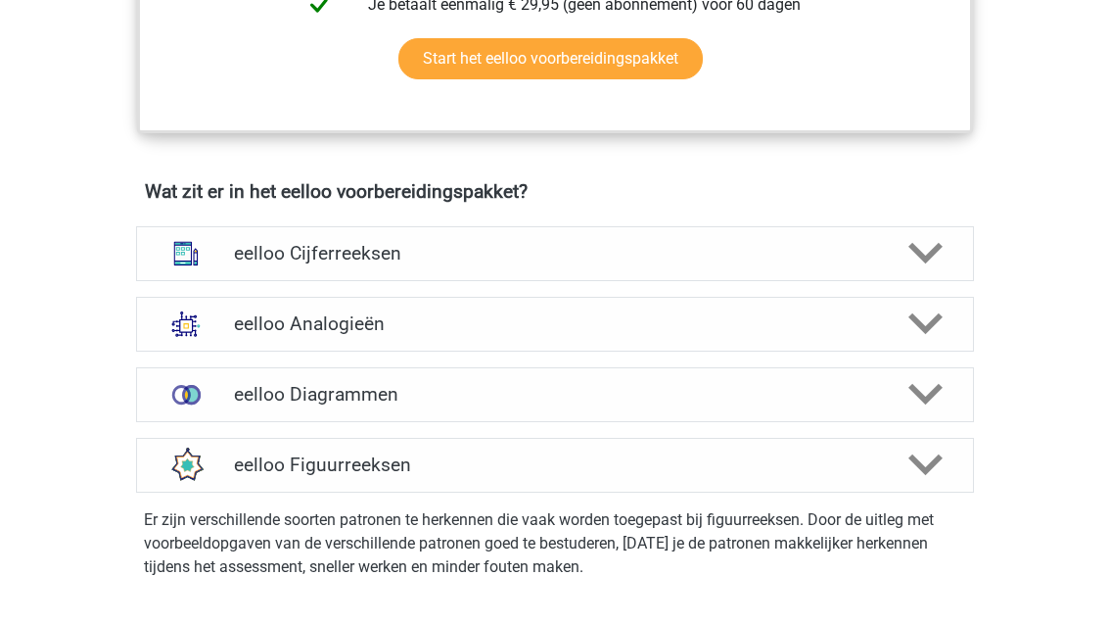
scroll to position [1113, 0]
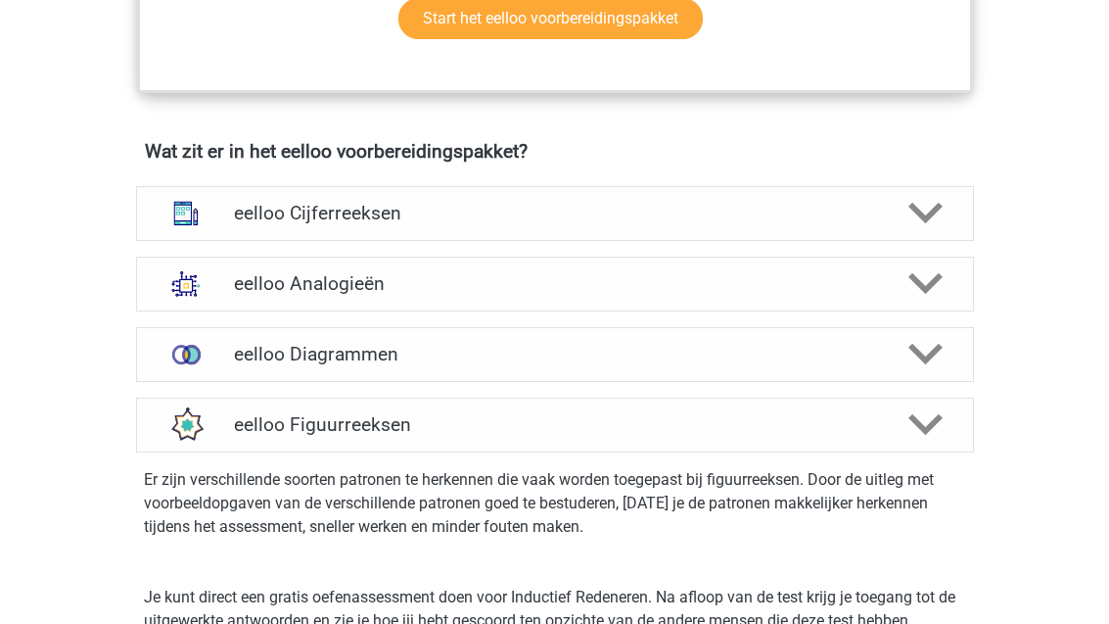
click at [939, 292] on polygon at bounding box center [925, 285] width 34 height 22
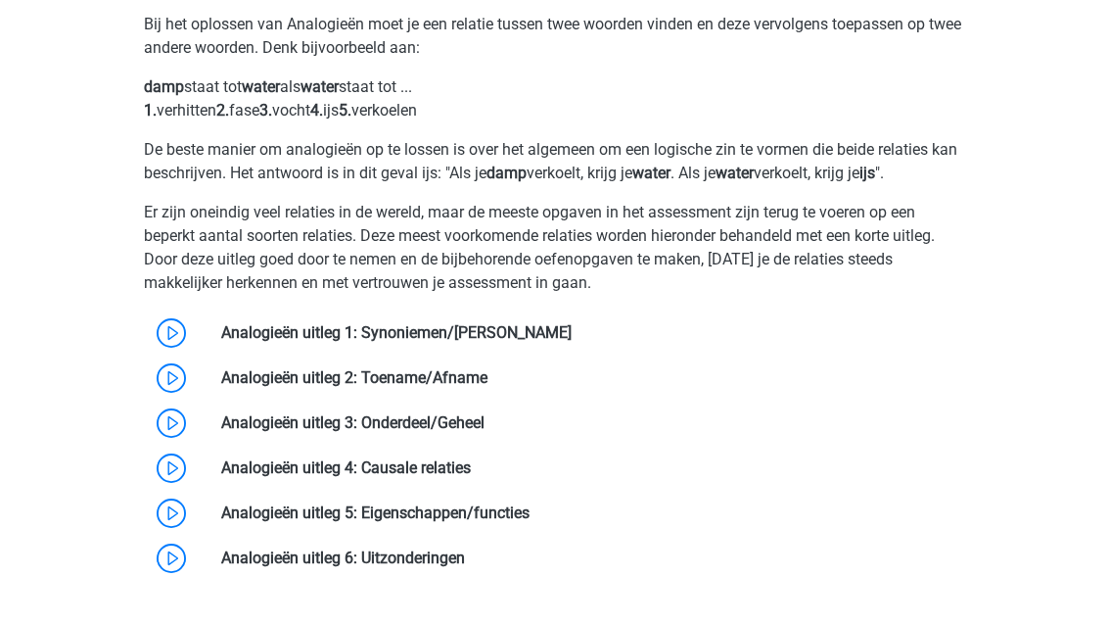
scroll to position [1428, 0]
click at [572, 342] on link at bounding box center [572, 332] width 0 height 19
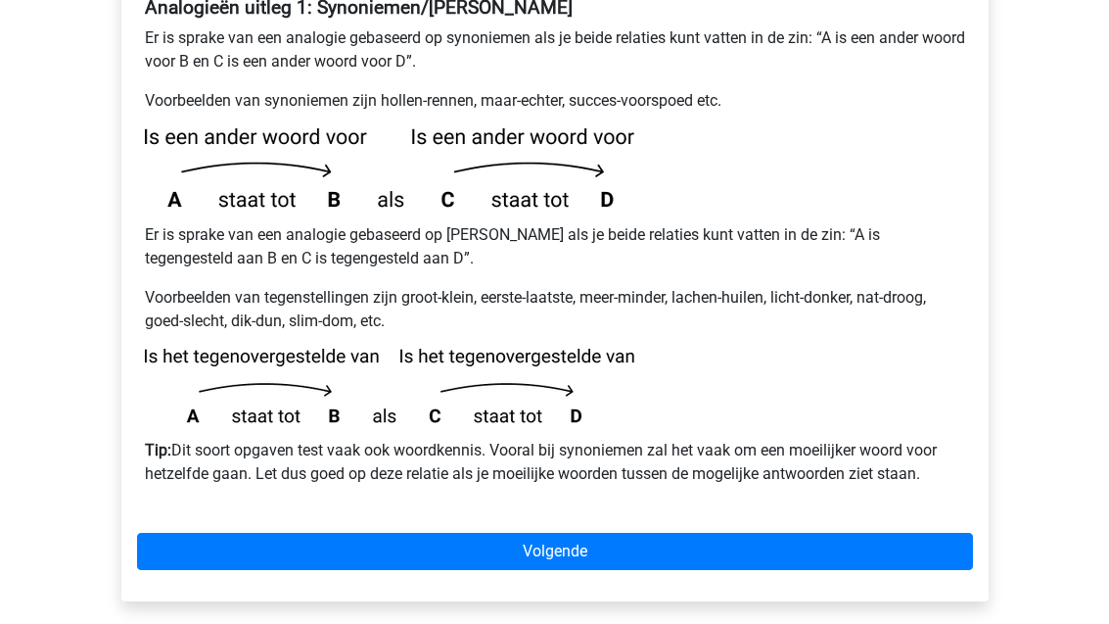
scroll to position [411, 0]
click at [465, 532] on link "Volgende" at bounding box center [555, 550] width 836 height 37
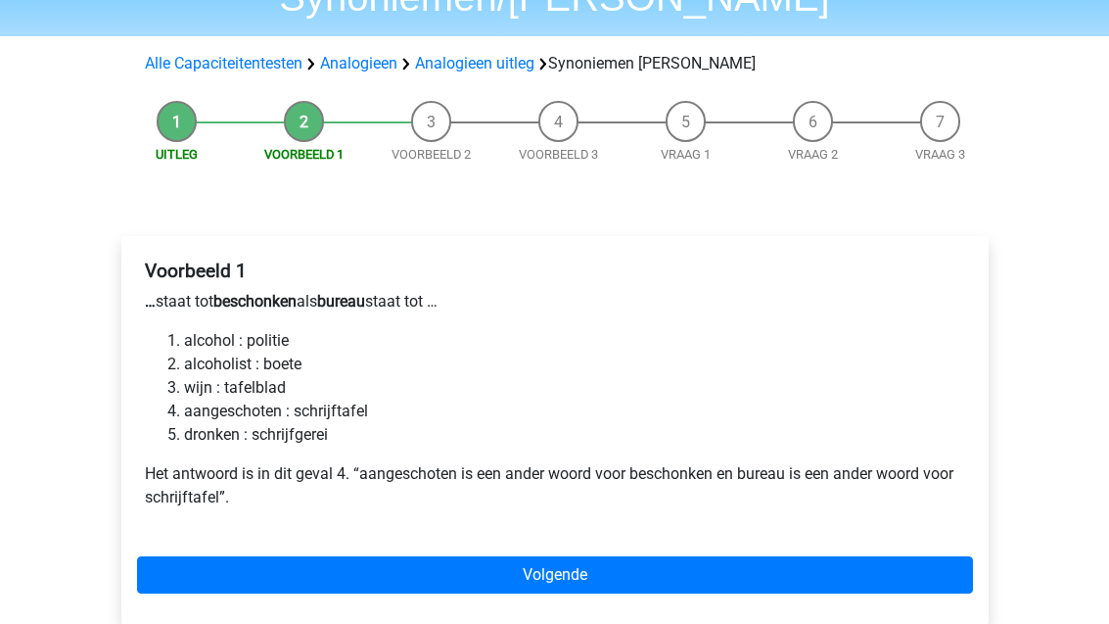
scroll to position [182, 0]
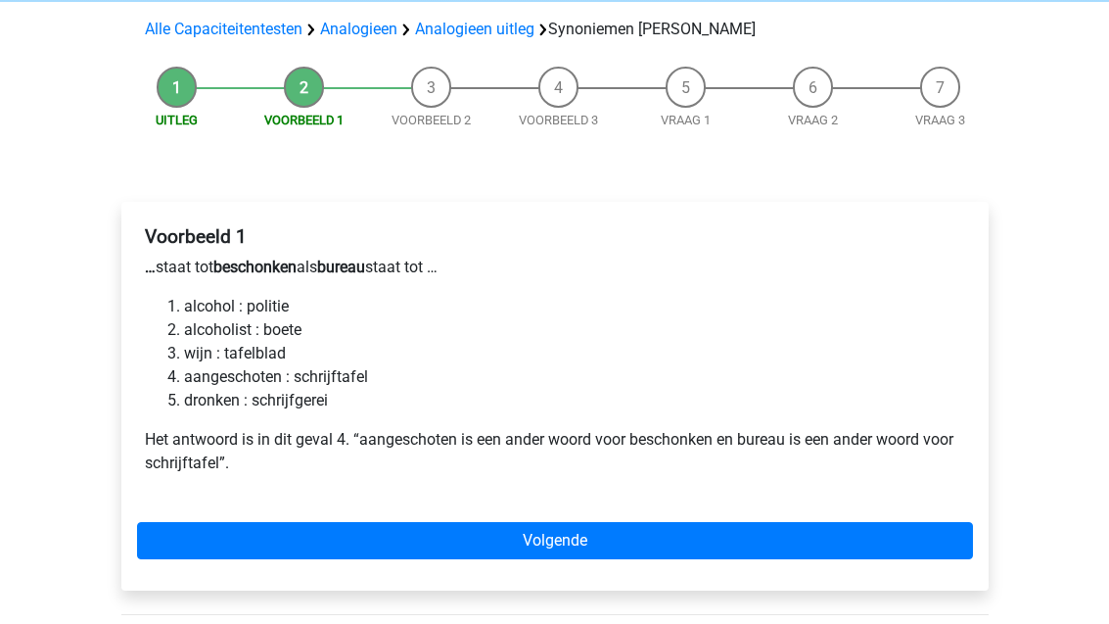
click at [465, 522] on link "Volgende" at bounding box center [555, 540] width 836 height 37
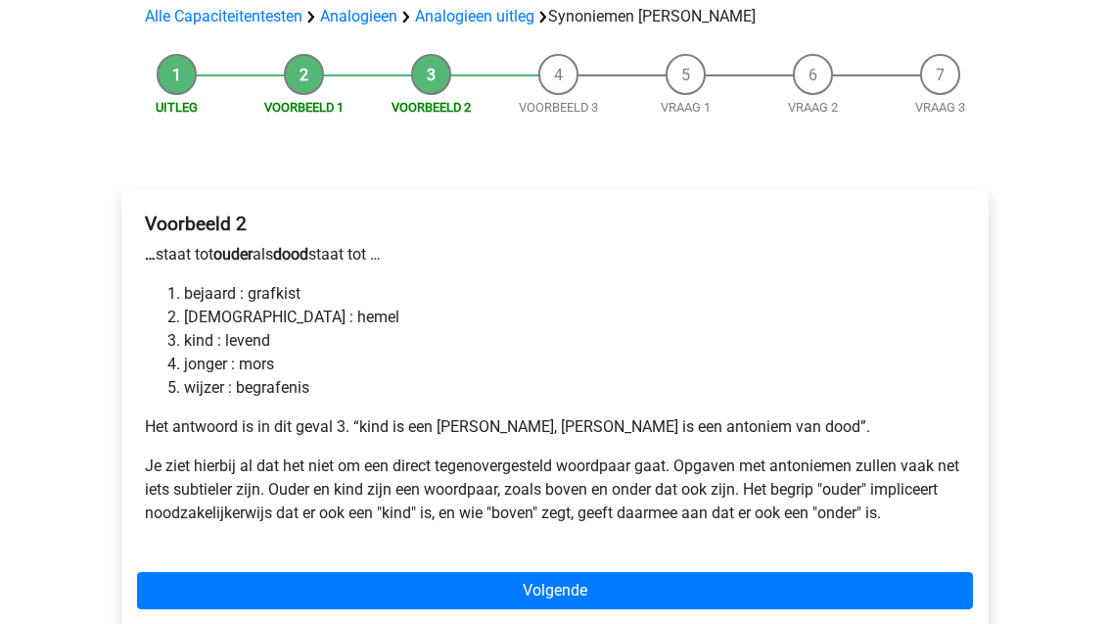
scroll to position [282, 0]
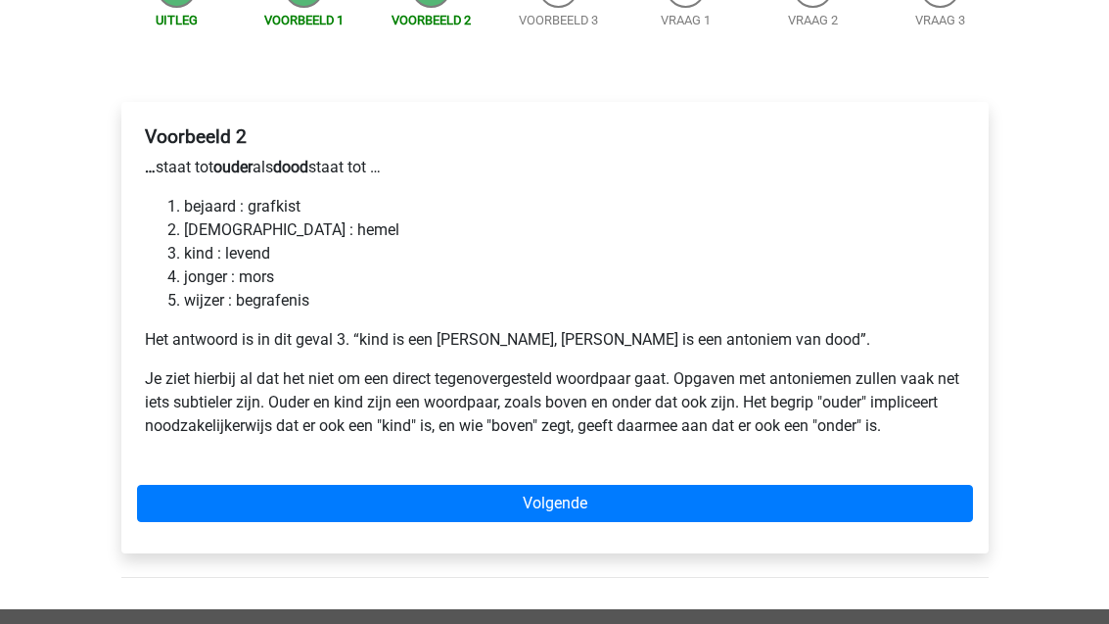
click at [504, 485] on link "Volgende" at bounding box center [555, 503] width 836 height 37
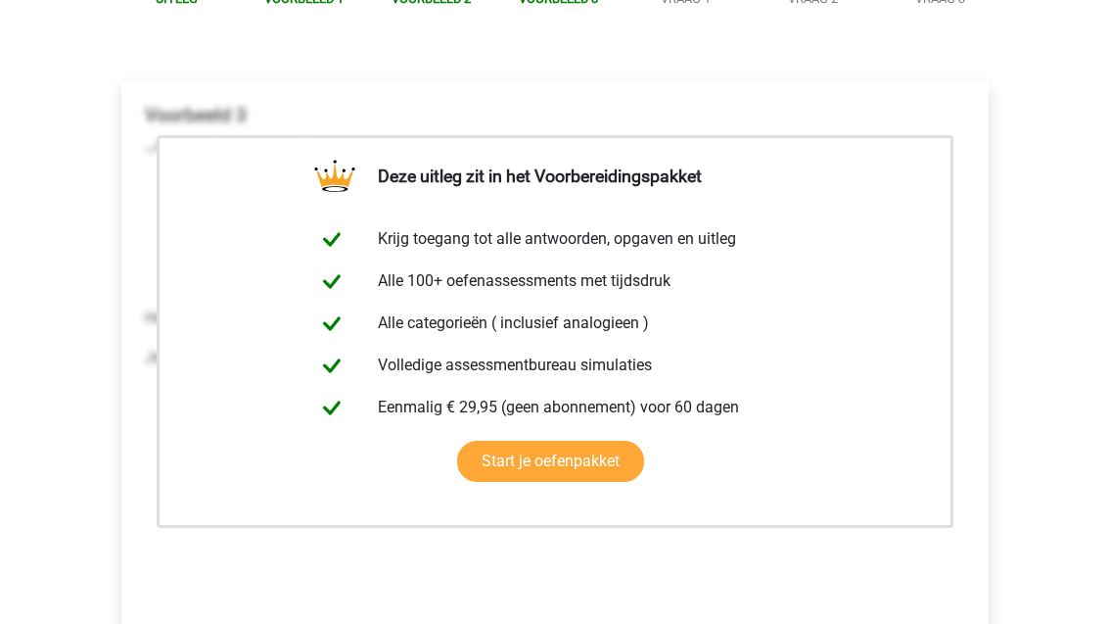
scroll to position [302, 0]
click at [532, 441] on link "Start je oefenpakket" at bounding box center [550, 461] width 187 height 41
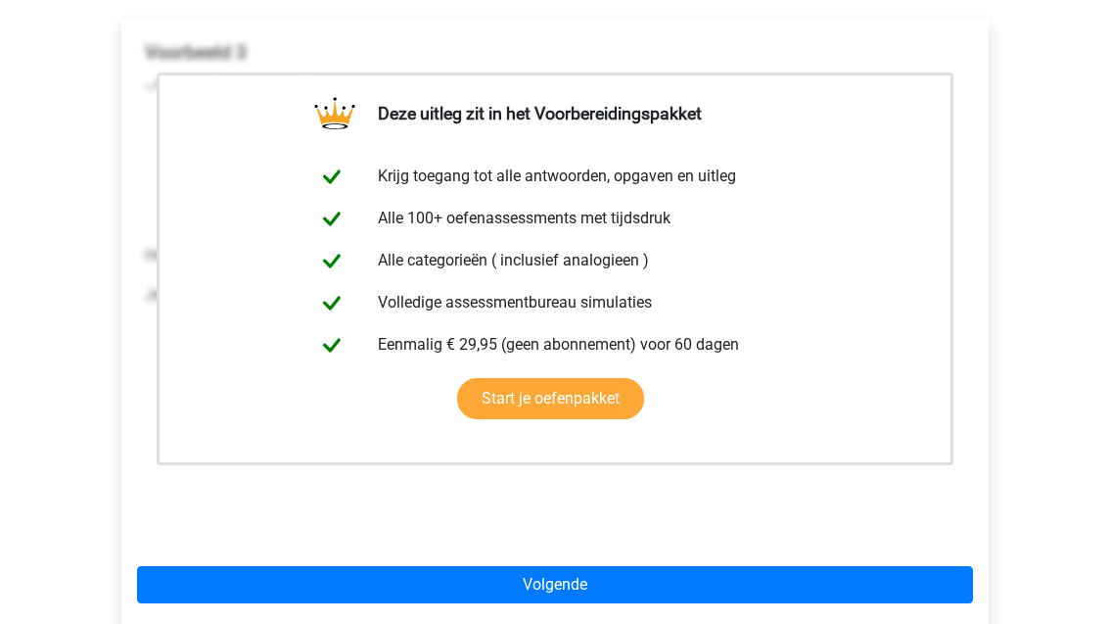
click at [470, 567] on link "Volgende" at bounding box center [555, 585] width 836 height 37
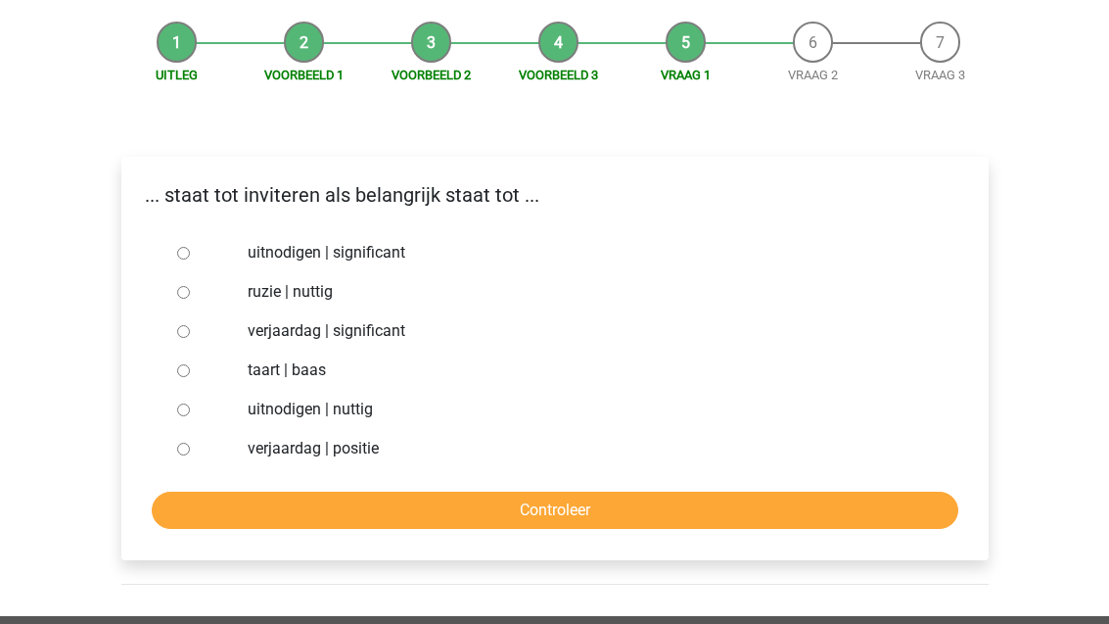
scroll to position [227, 0]
click at [563, 233] on div "uitnodigen | significant" at bounding box center [586, 252] width 707 height 39
click at [409, 241] on label "uitnodigen | significant" at bounding box center [586, 252] width 677 height 23
click at [190, 247] on input "uitnodigen | significant" at bounding box center [183, 253] width 13 height 13
radio input "true"
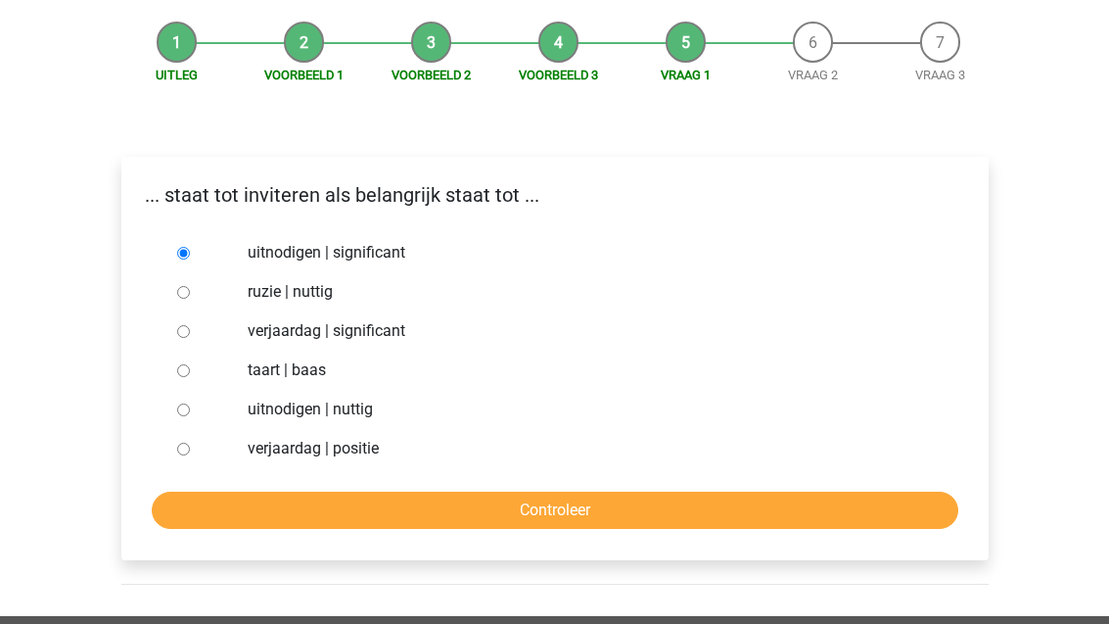
click at [347, 491] on input "Controleer" at bounding box center [555, 509] width 807 height 37
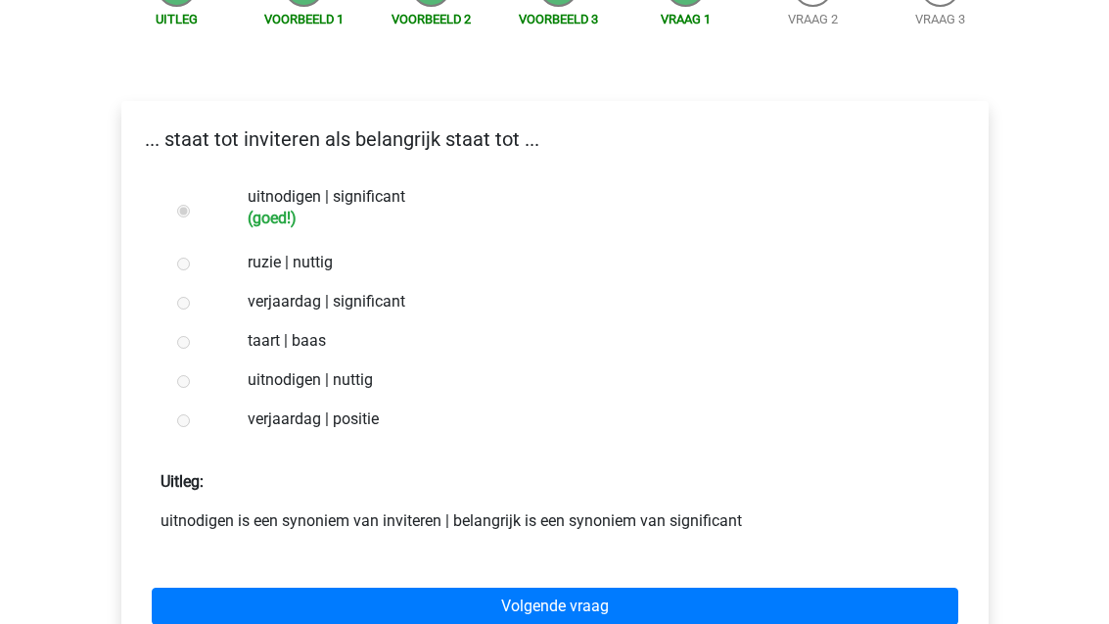
scroll to position [283, 0]
click at [840, 587] on link "Volgende vraag" at bounding box center [555, 605] width 807 height 37
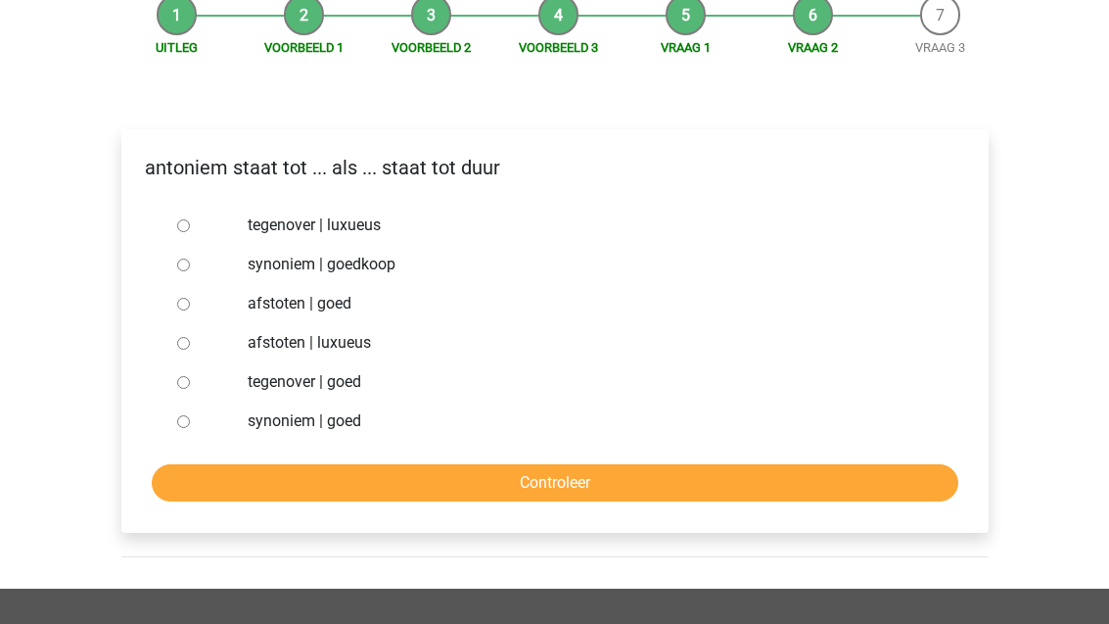
scroll to position [254, 0]
click at [426, 253] on label "synoniem | goedkoop" at bounding box center [586, 264] width 677 height 23
click at [190, 258] on input "synoniem | goedkoop" at bounding box center [183, 264] width 13 height 13
radio input "true"
click at [789, 464] on input "Controleer" at bounding box center [555, 482] width 807 height 37
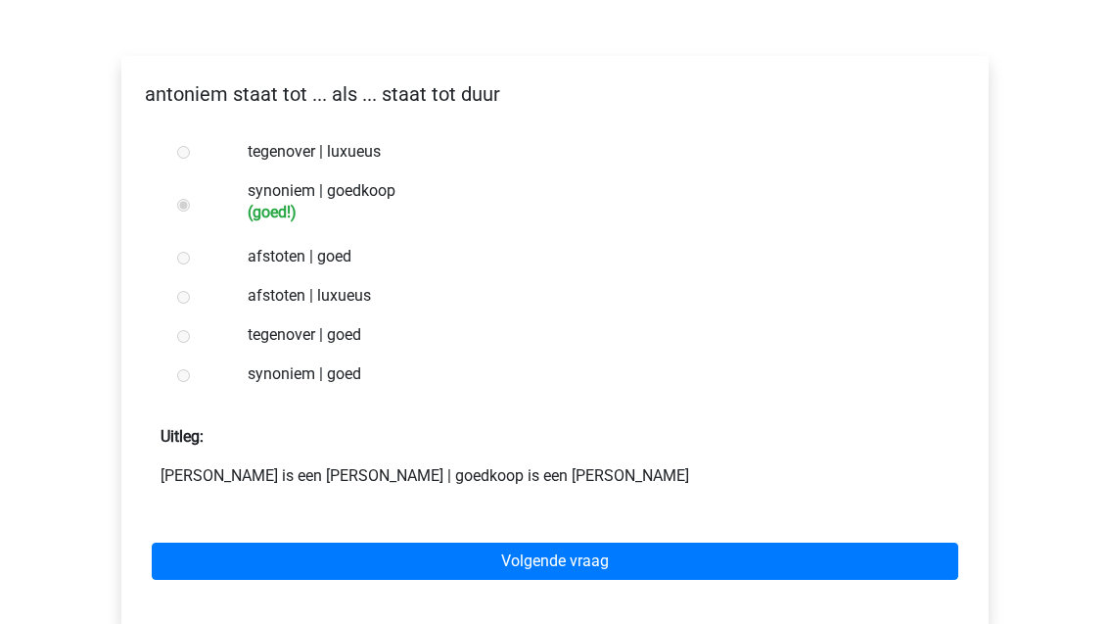
scroll to position [328, 0]
click at [812, 542] on link "Volgende vraag" at bounding box center [555, 560] width 807 height 37
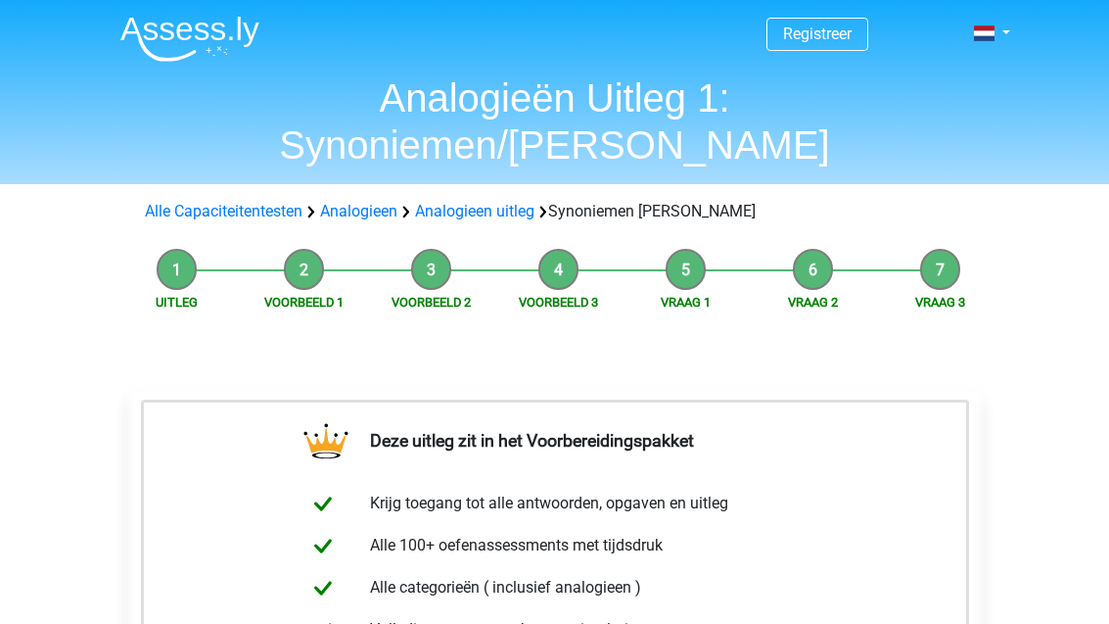
click at [193, 43] on img at bounding box center [189, 39] width 139 height 46
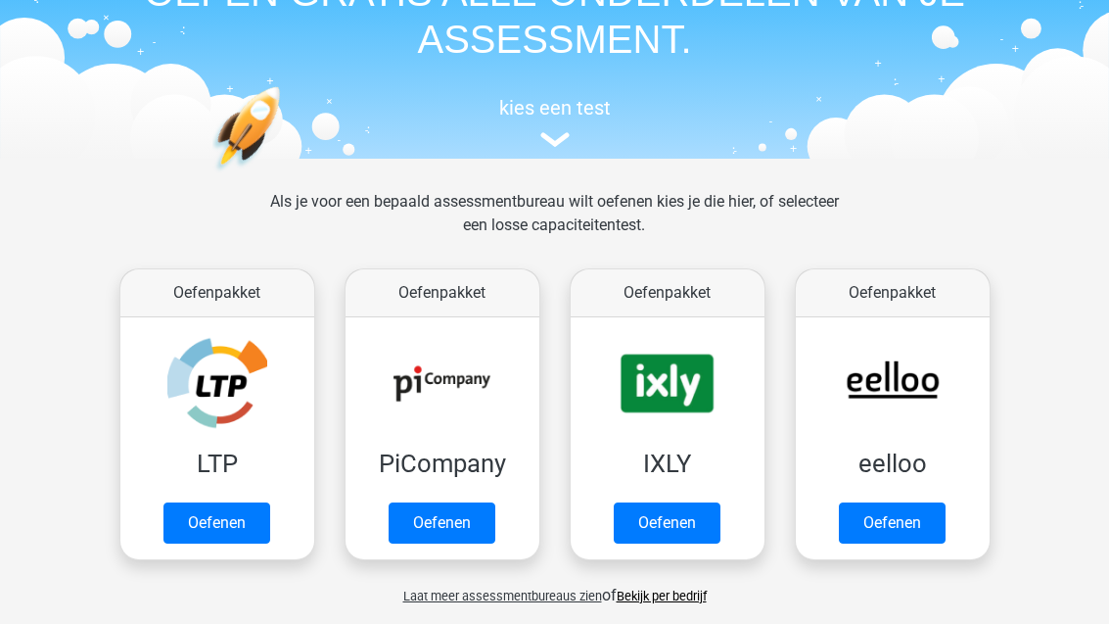
scroll to position [120, 0]
click at [912, 521] on link "Oefenen" at bounding box center [892, 523] width 107 height 41
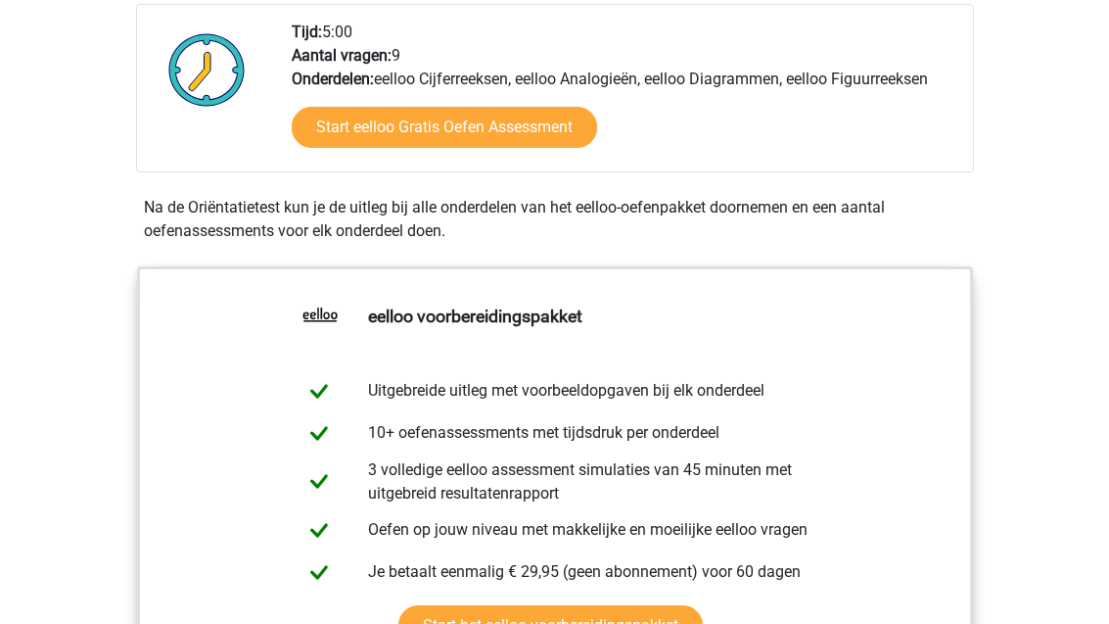
scroll to position [528, 0]
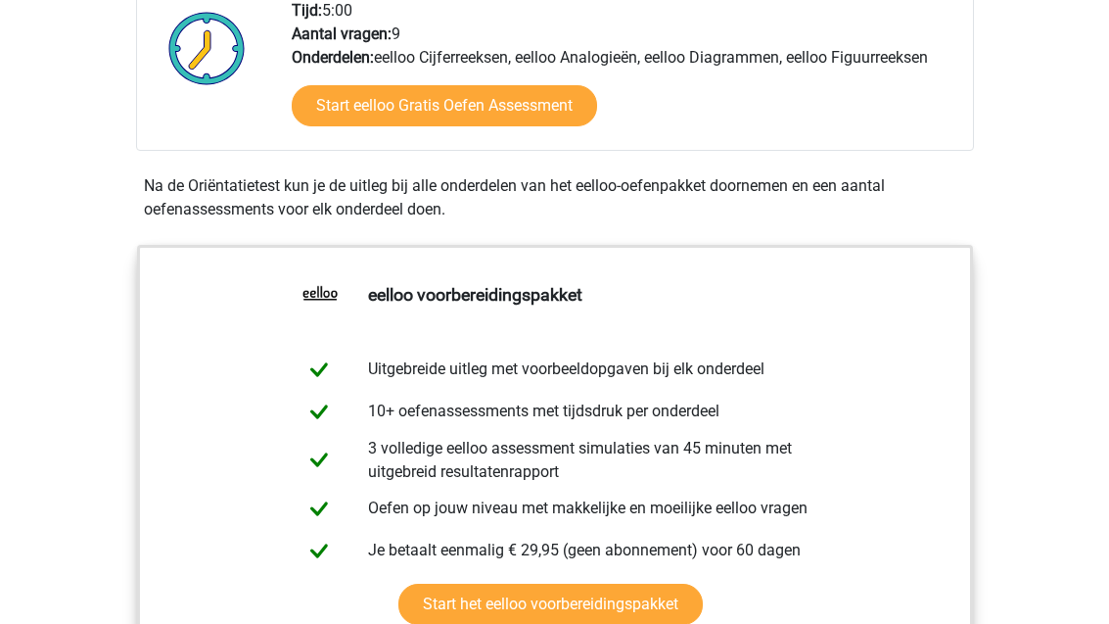
click at [346, 110] on link "Start eelloo Gratis Oefen Assessment" at bounding box center [444, 106] width 305 height 41
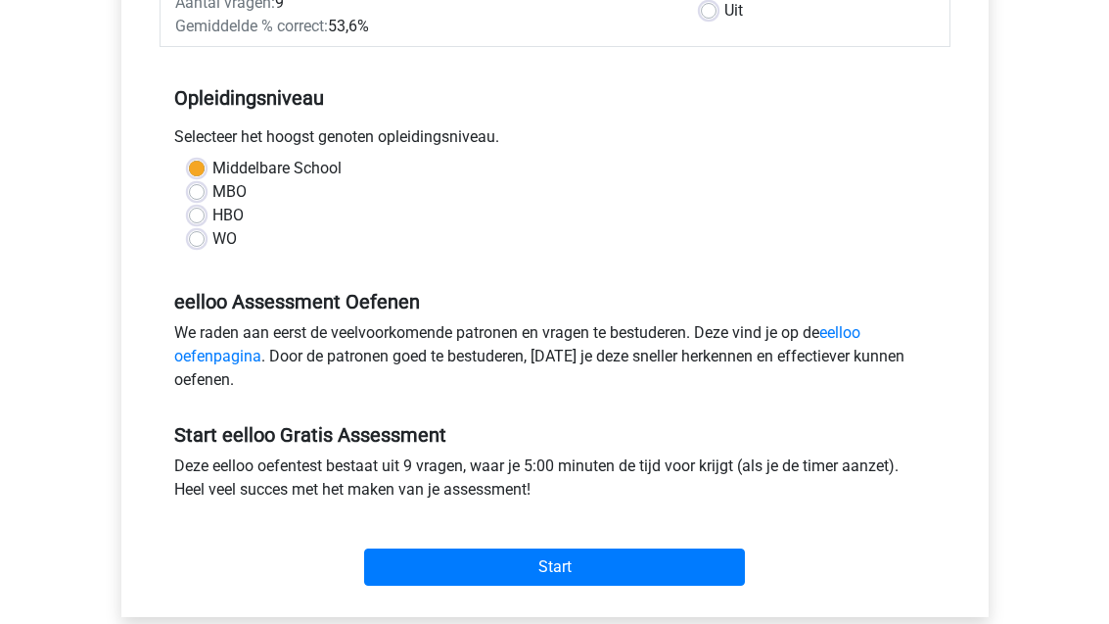
scroll to position [350, 0]
click at [431, 550] on input "Start" at bounding box center [554, 566] width 381 height 37
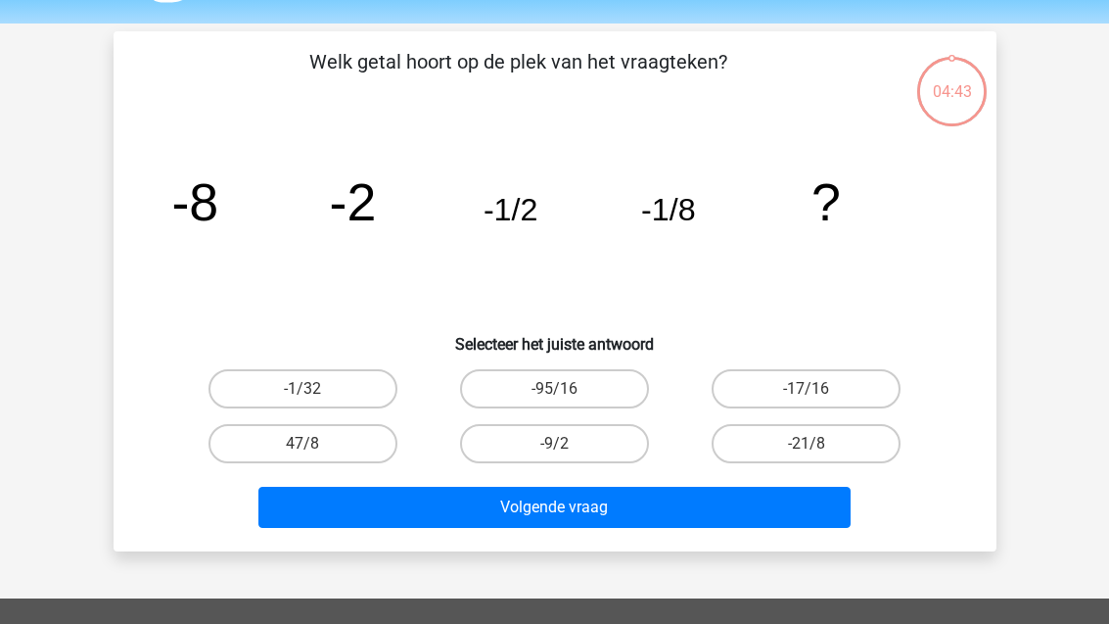
scroll to position [59, 0]
click at [334, 380] on label "-1/32" at bounding box center [302, 388] width 189 height 39
click at [315, 389] on input "-1/32" at bounding box center [308, 395] width 13 height 13
radio input "true"
click at [487, 513] on button "Volgende vraag" at bounding box center [554, 506] width 592 height 41
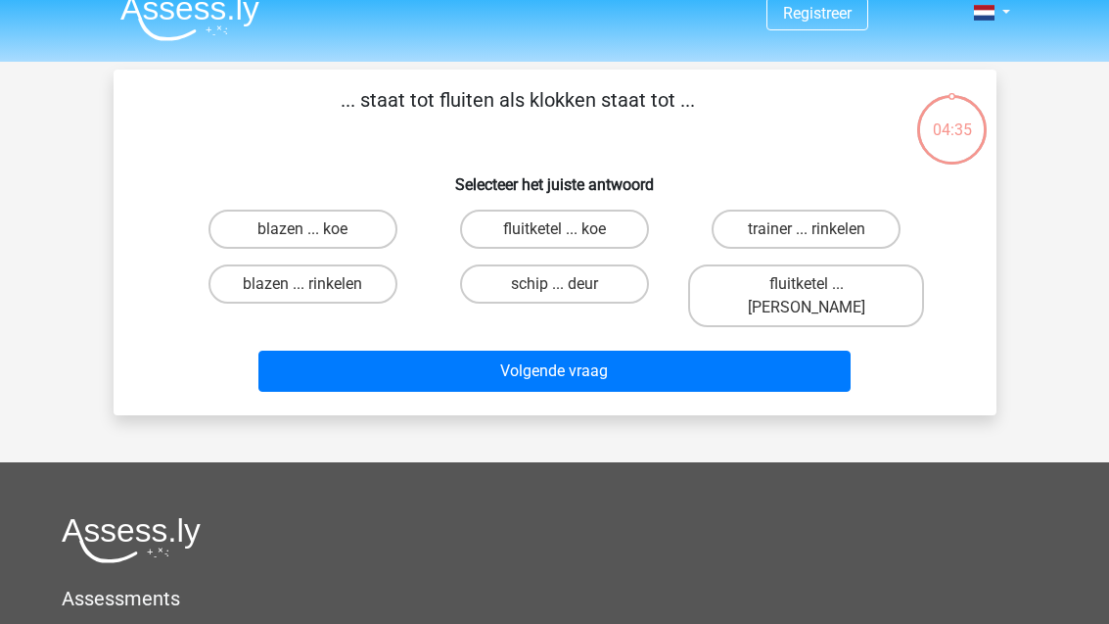
scroll to position [0, 0]
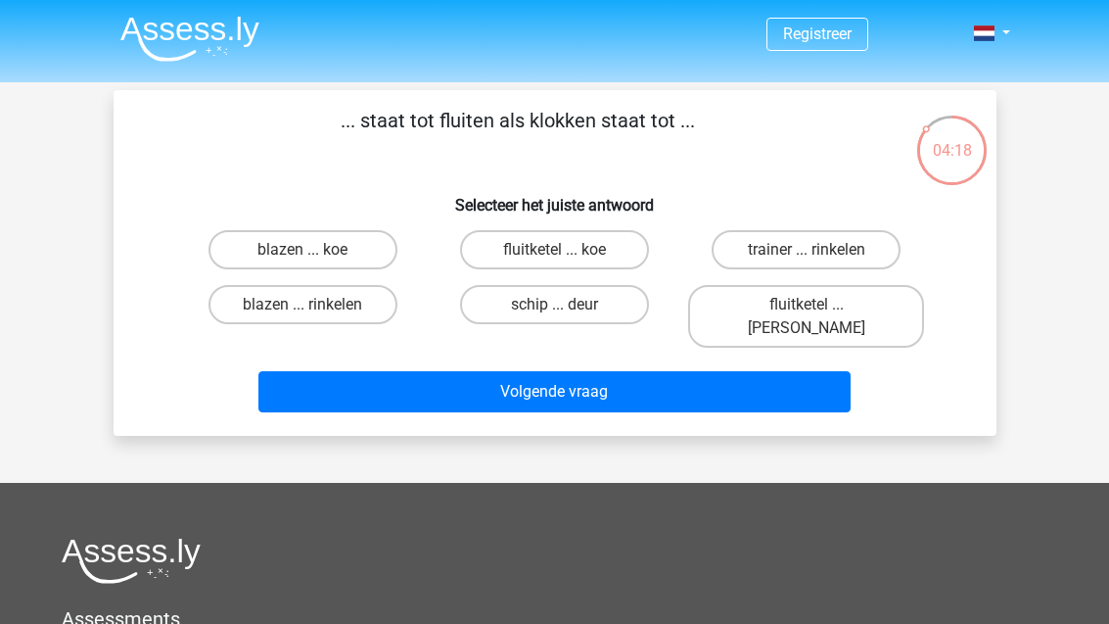
click at [848, 301] on label "fluitketel ... luiden" at bounding box center [806, 316] width 236 height 63
click at [819, 304] on input "fluitketel ... luiden" at bounding box center [813, 310] width 13 height 13
radio input "true"
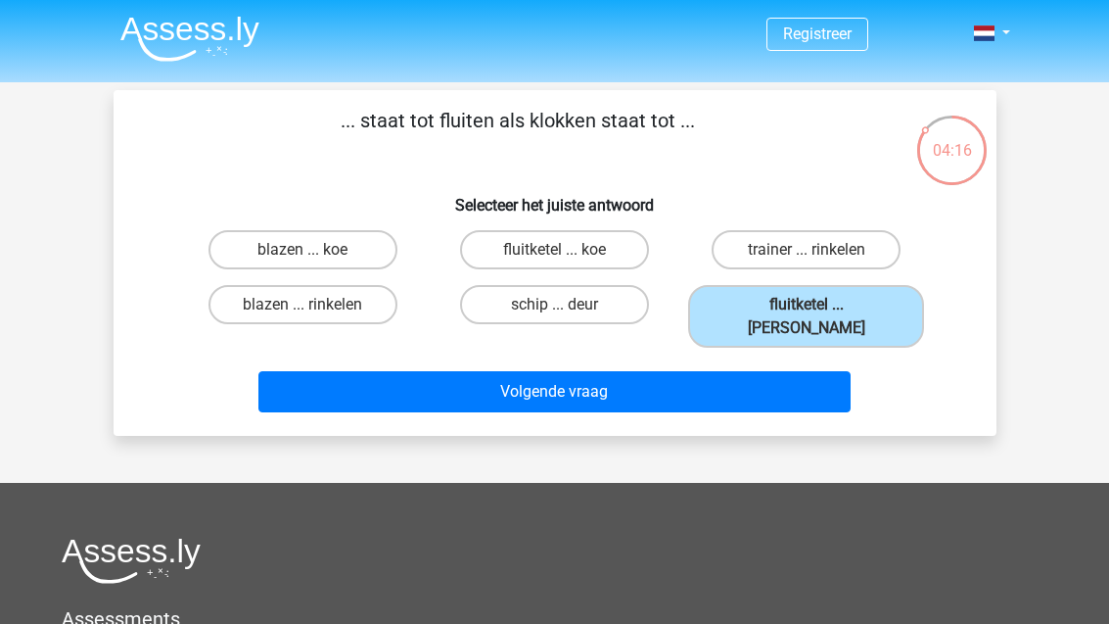
click at [809, 371] on button "Volgende vraag" at bounding box center [554, 391] width 592 height 41
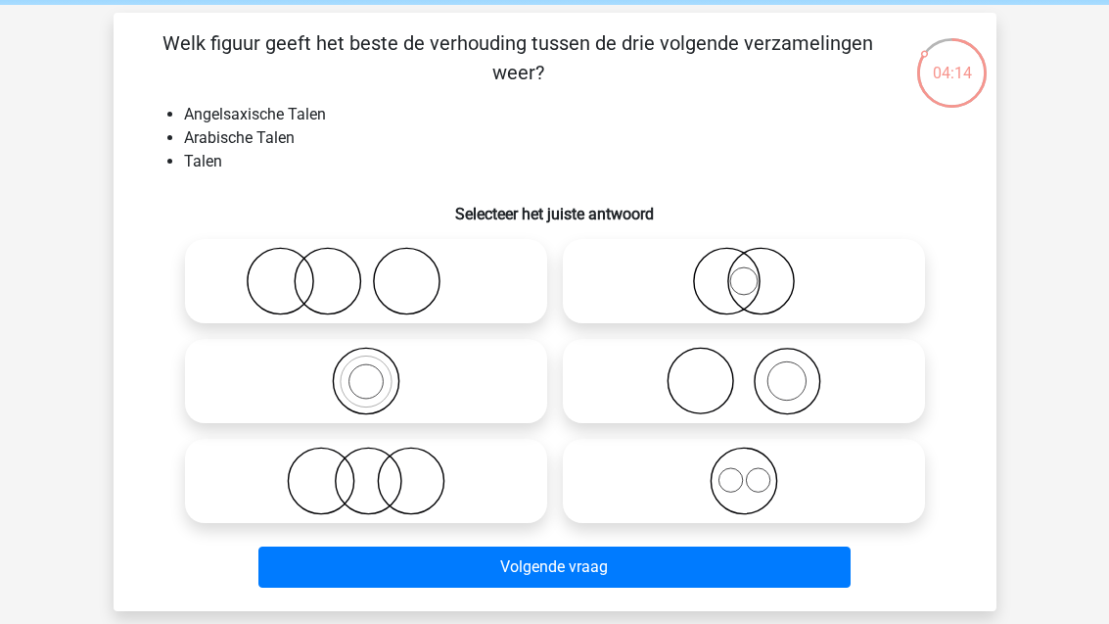
scroll to position [26, 0]
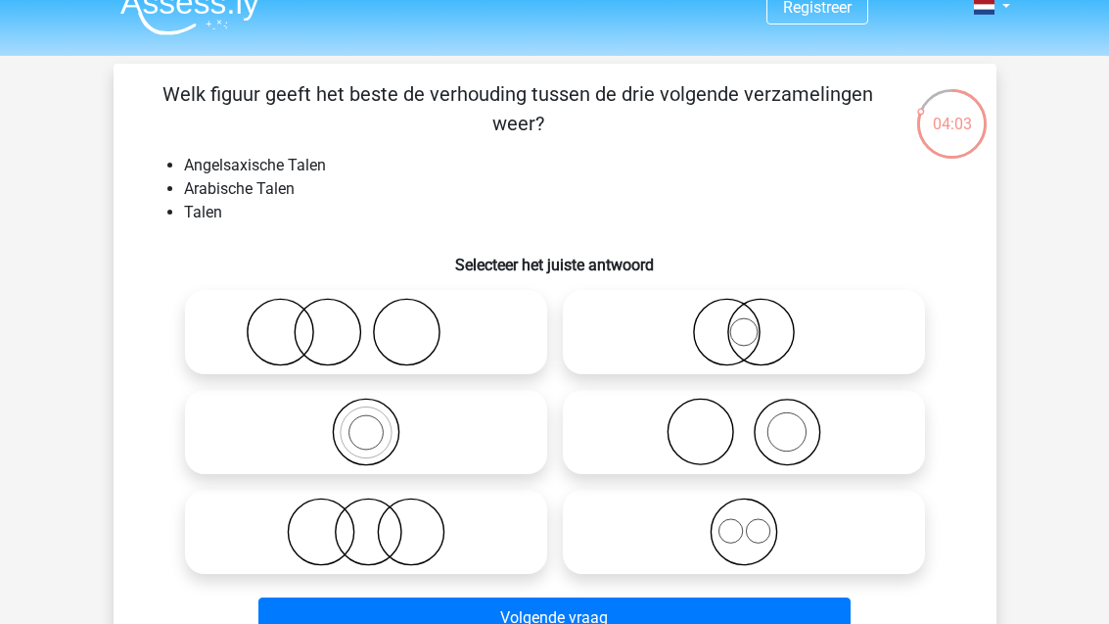
click at [828, 510] on icon at bounding box center [744, 531] width 347 height 69
click at [757, 510] on input "radio" at bounding box center [750, 515] width 13 height 13
radio input "true"
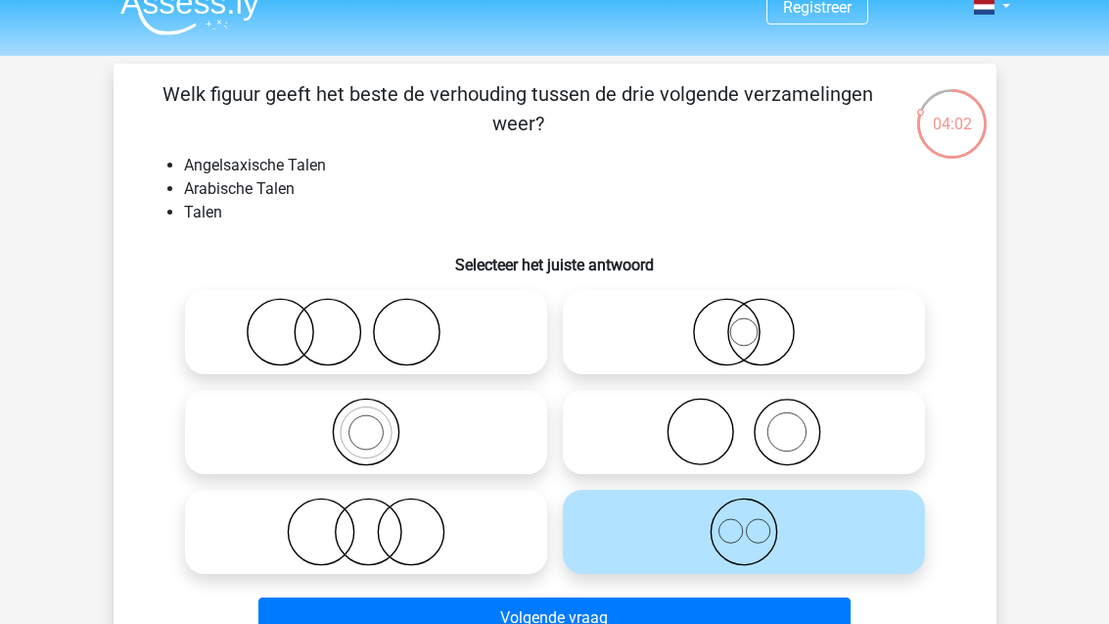
click at [786, 614] on button "Volgende vraag" at bounding box center [554, 617] width 592 height 41
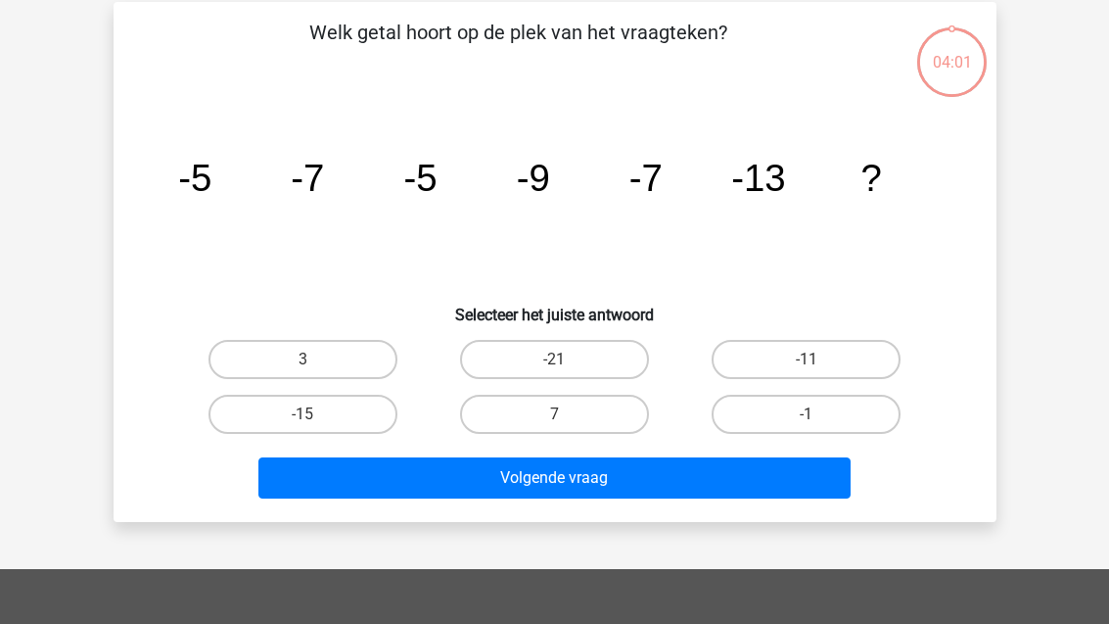
scroll to position [90, 0]
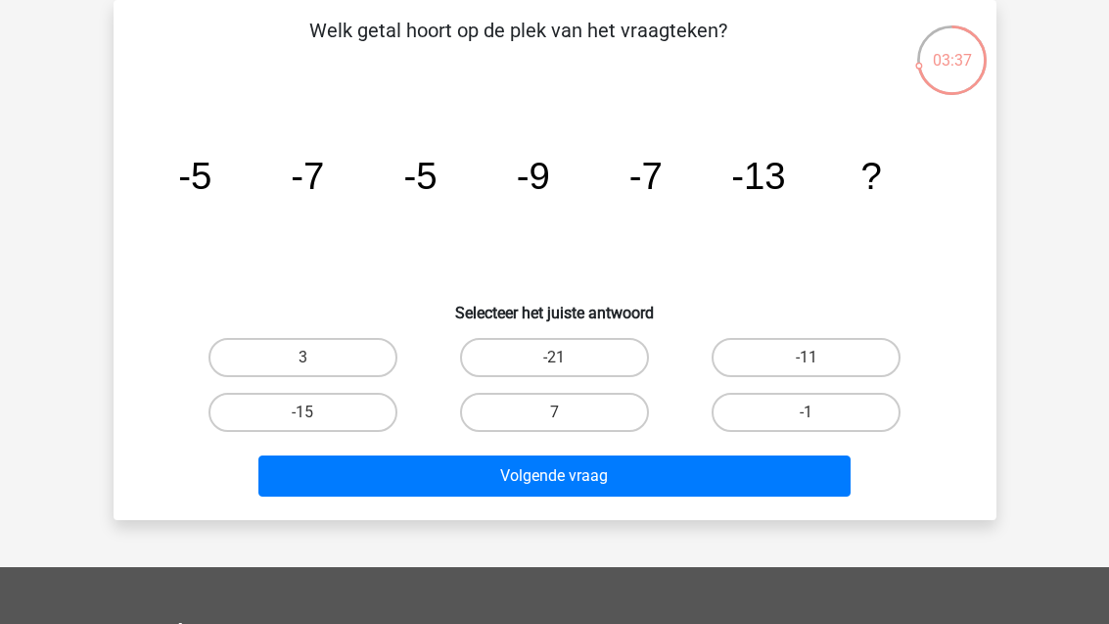
click at [310, 412] on input "-15" at bounding box center [308, 418] width 13 height 13
radio input "true"
click at [777, 361] on label "-11" at bounding box center [806, 357] width 189 height 39
click at [807, 361] on input "-11" at bounding box center [813, 363] width 13 height 13
radio input "true"
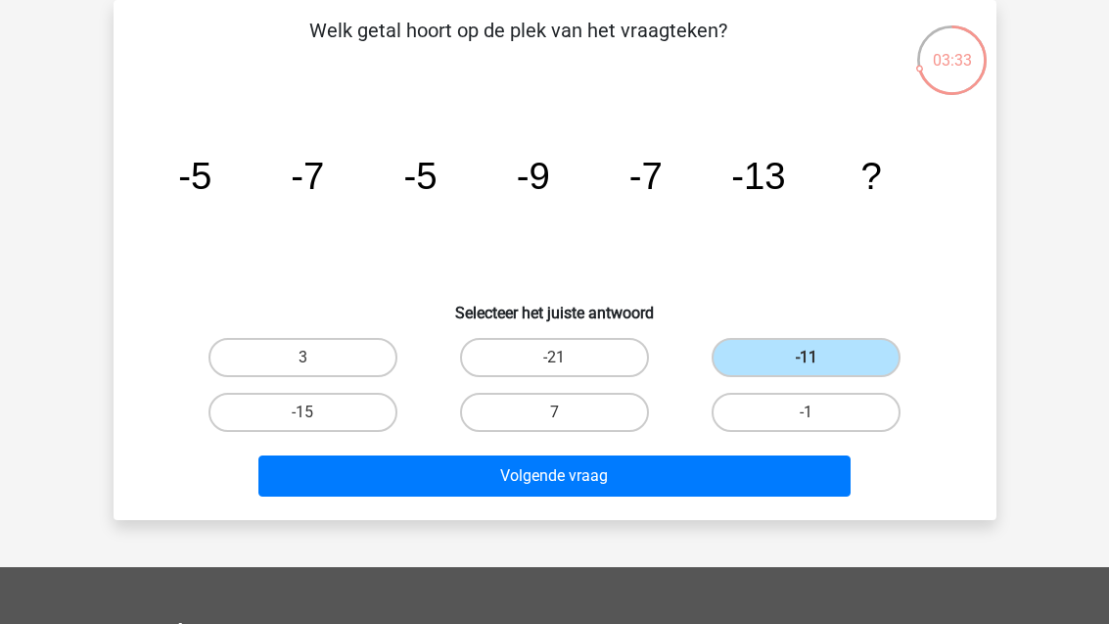
click at [671, 461] on button "Volgende vraag" at bounding box center [554, 475] width 592 height 41
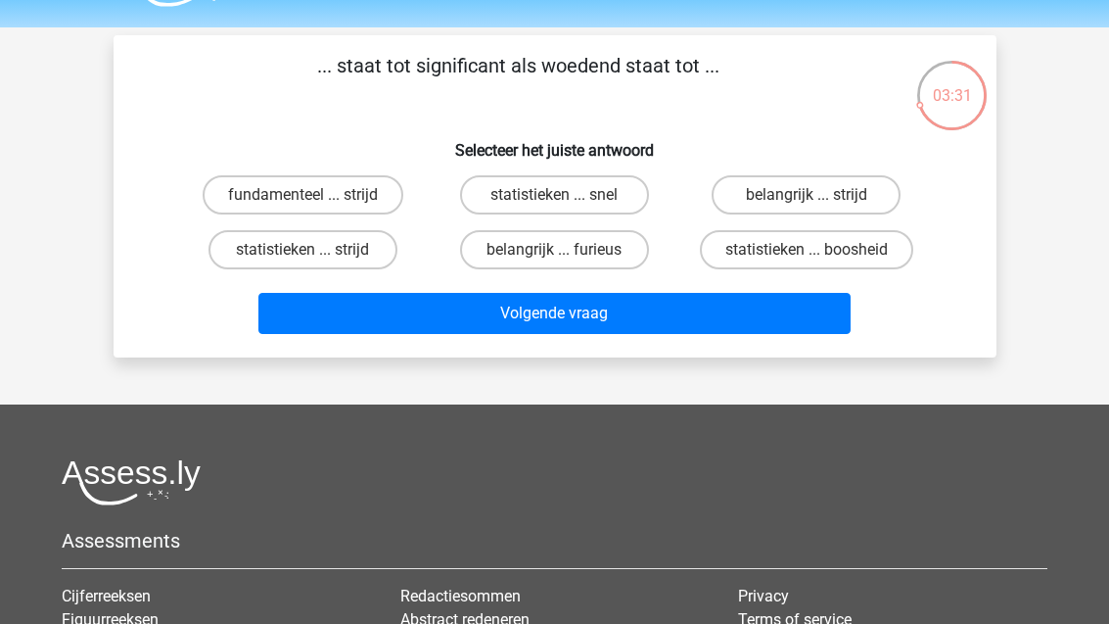
scroll to position [56, 0]
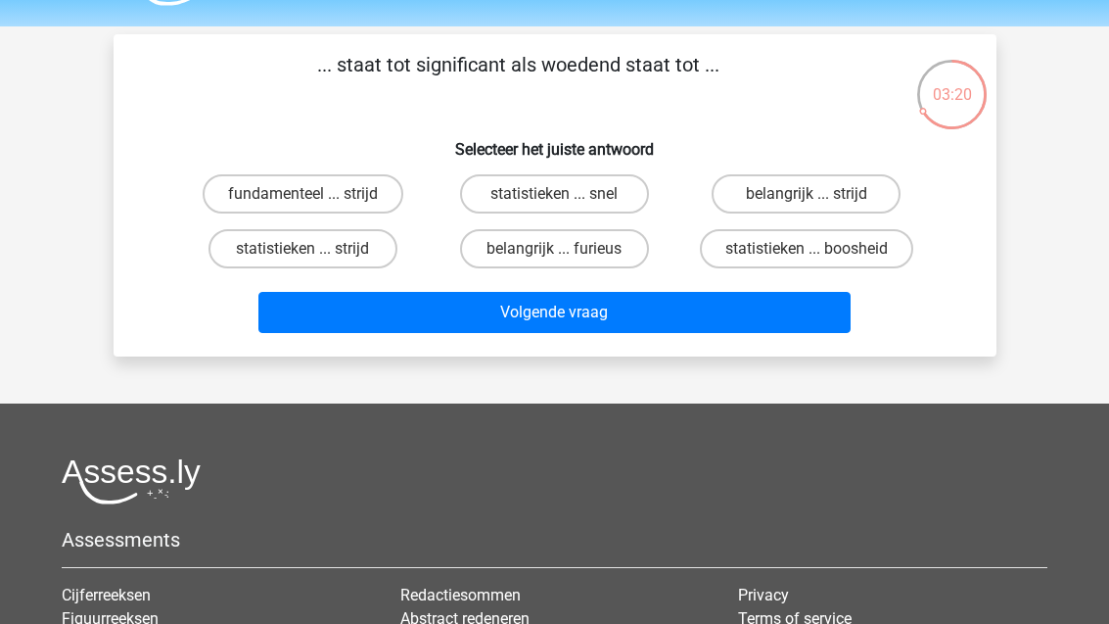
click at [601, 249] on label "belangrijk ... furieus" at bounding box center [554, 248] width 189 height 39
click at [567, 249] on input "belangrijk ... furieus" at bounding box center [560, 255] width 13 height 13
radio input "true"
click at [768, 308] on button "Volgende vraag" at bounding box center [554, 312] width 592 height 41
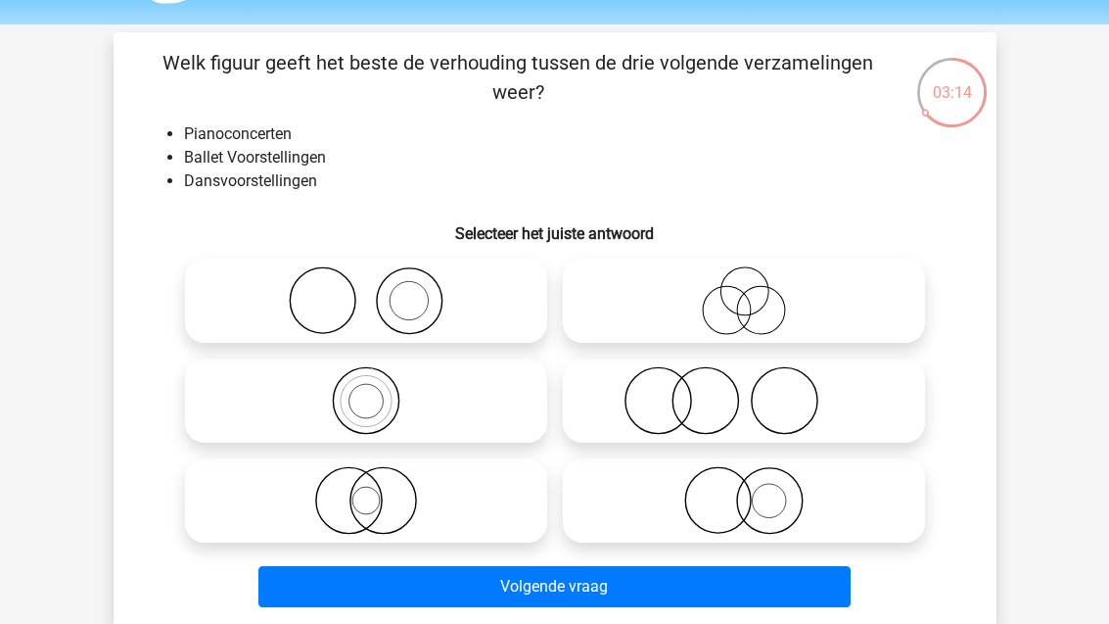
scroll to position [59, 0]
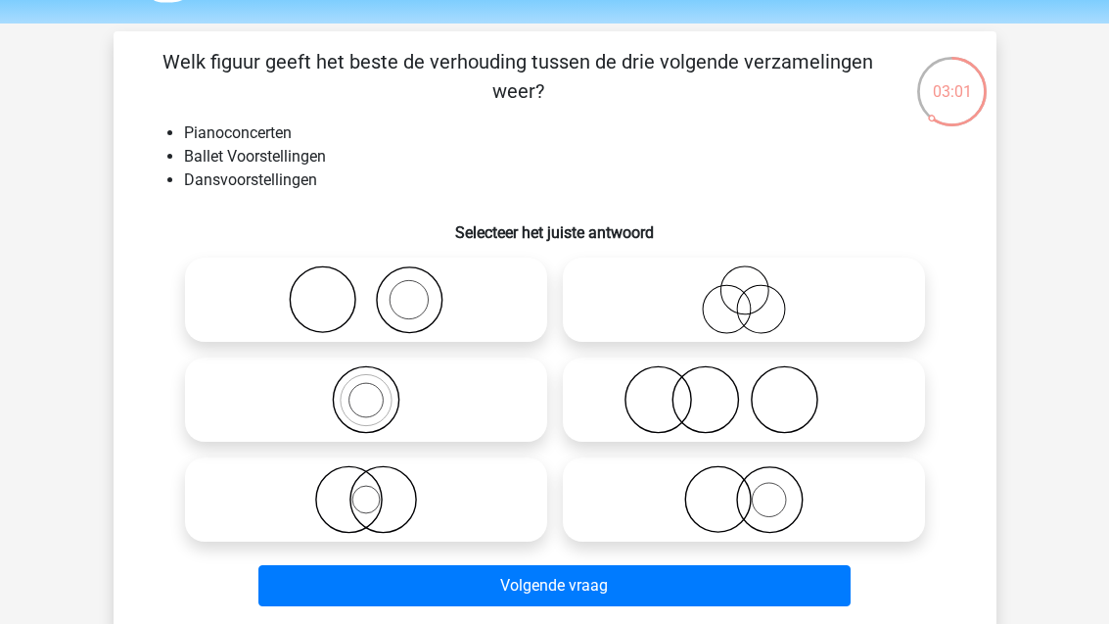
click at [439, 474] on icon at bounding box center [366, 499] width 347 height 69
click at [379, 477] on input "radio" at bounding box center [372, 483] width 13 height 13
radio input "true"
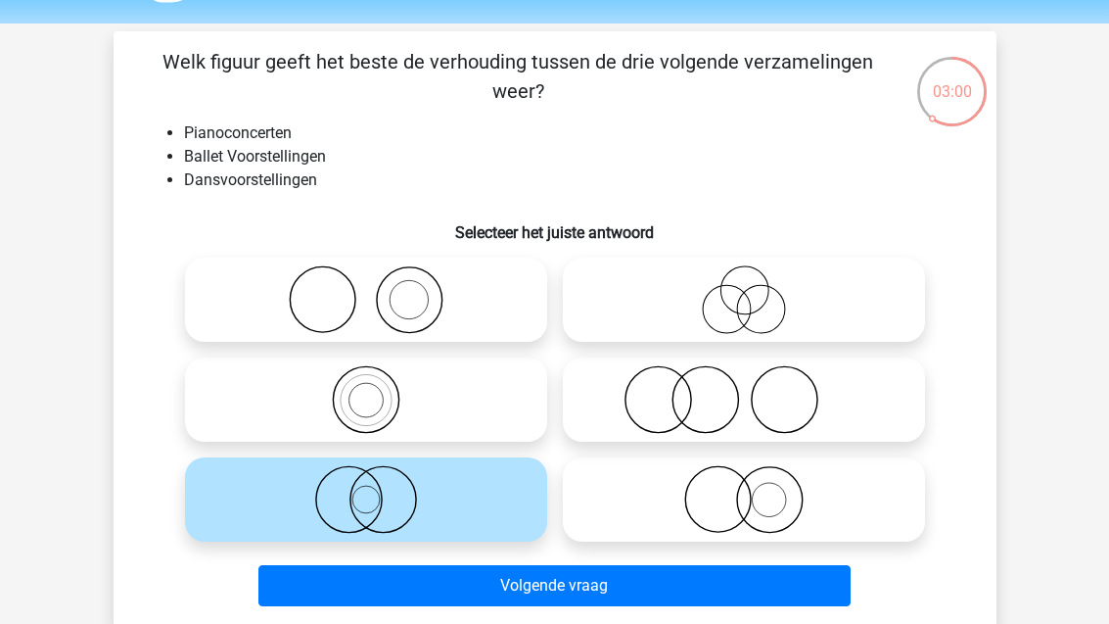
click at [468, 577] on button "Volgende vraag" at bounding box center [554, 585] width 592 height 41
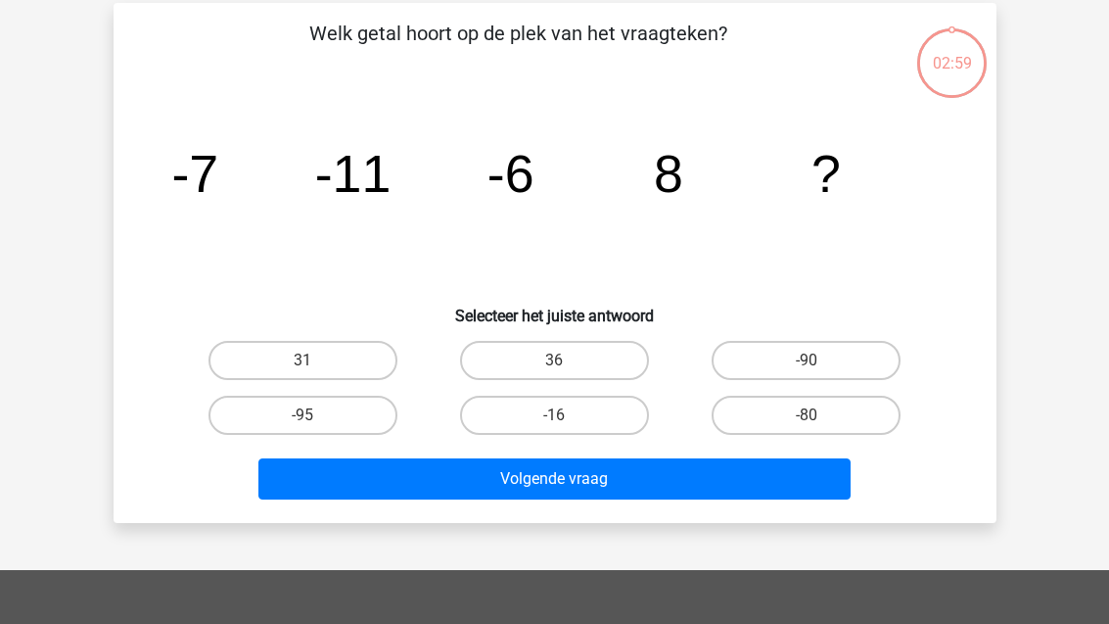
scroll to position [90, 0]
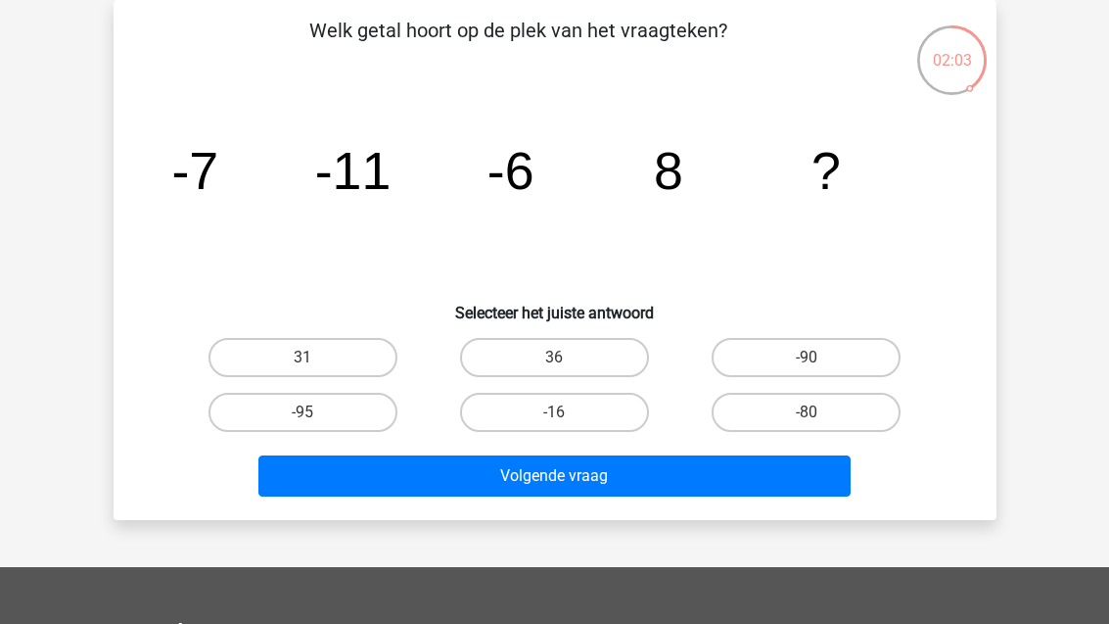
click at [335, 375] on label "31" at bounding box center [302, 357] width 189 height 39
click at [315, 370] on input "31" at bounding box center [308, 363] width 13 height 13
radio input "true"
click at [452, 479] on button "Volgende vraag" at bounding box center [554, 475] width 592 height 41
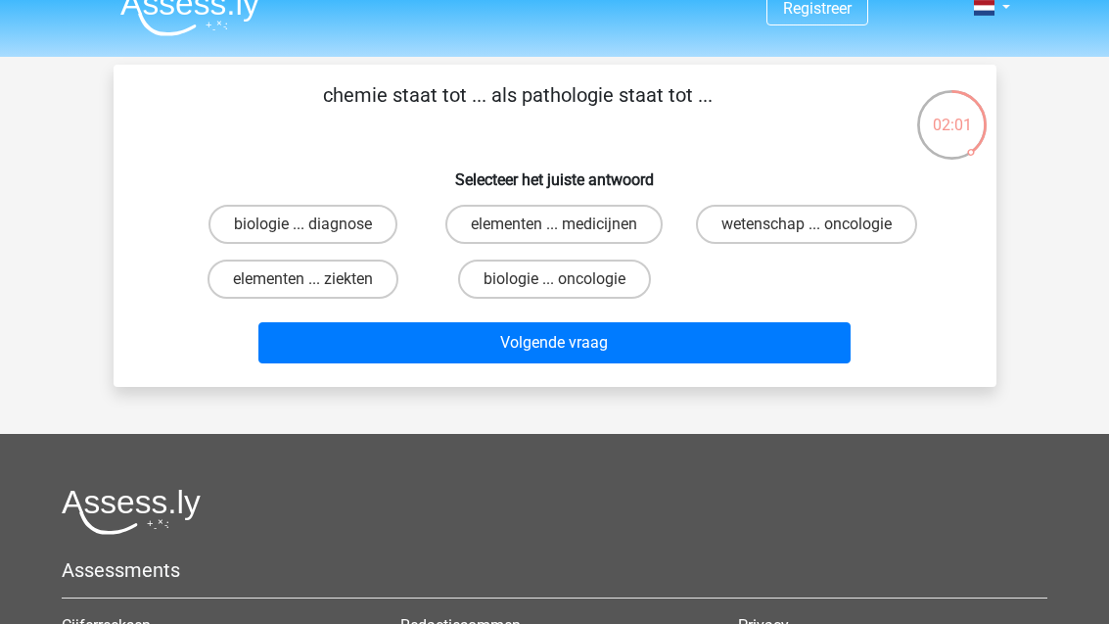
scroll to position [28, 0]
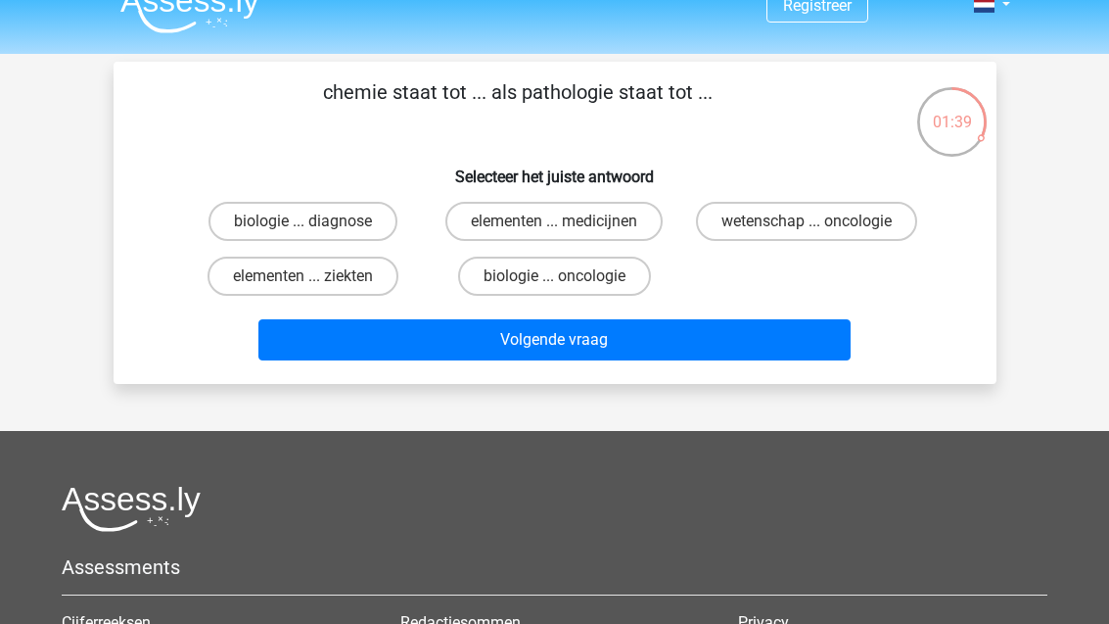
click at [309, 289] on input "elementen ... ziekten" at bounding box center [308, 282] width 13 height 13
radio input "true"
click at [307, 221] on input "biologie ... diagnose" at bounding box center [308, 227] width 13 height 13
radio input "true"
click at [772, 341] on button "Volgende vraag" at bounding box center [554, 339] width 592 height 41
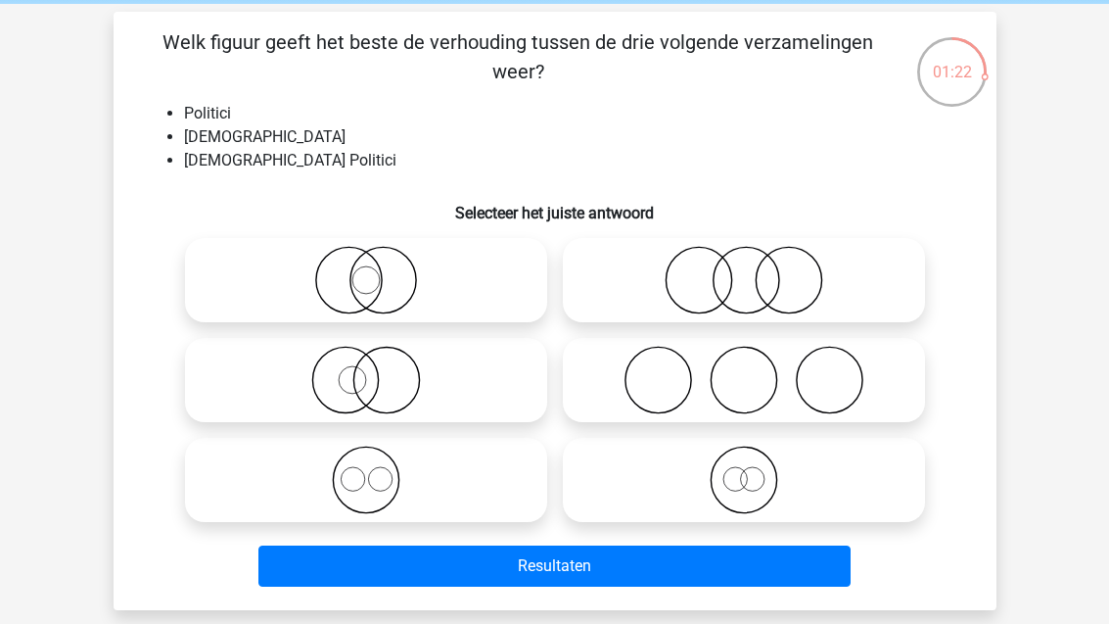
scroll to position [80, 0]
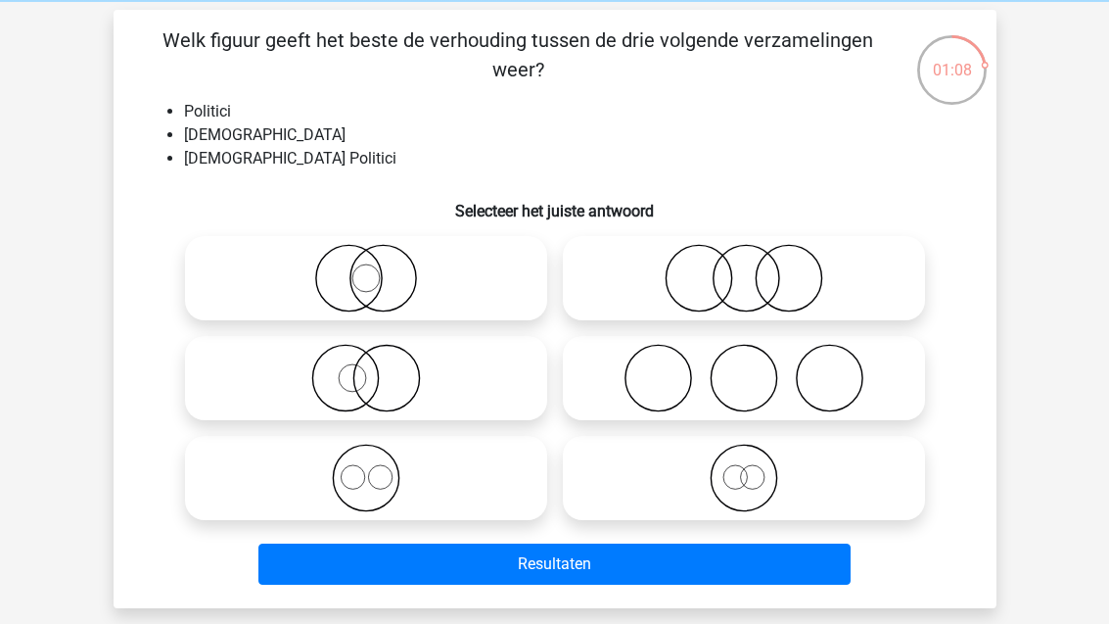
click at [825, 478] on icon at bounding box center [744, 477] width 347 height 69
click at [757, 468] on input "radio" at bounding box center [750, 461] width 13 height 13
radio input "true"
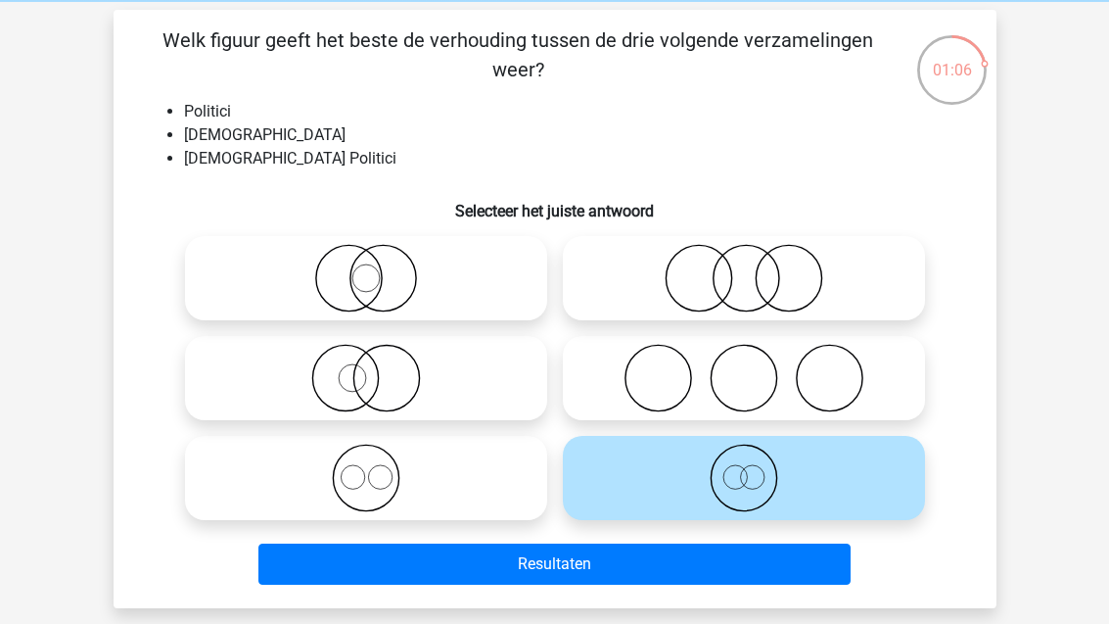
click at [797, 552] on button "Resultaten" at bounding box center [554, 563] width 592 height 41
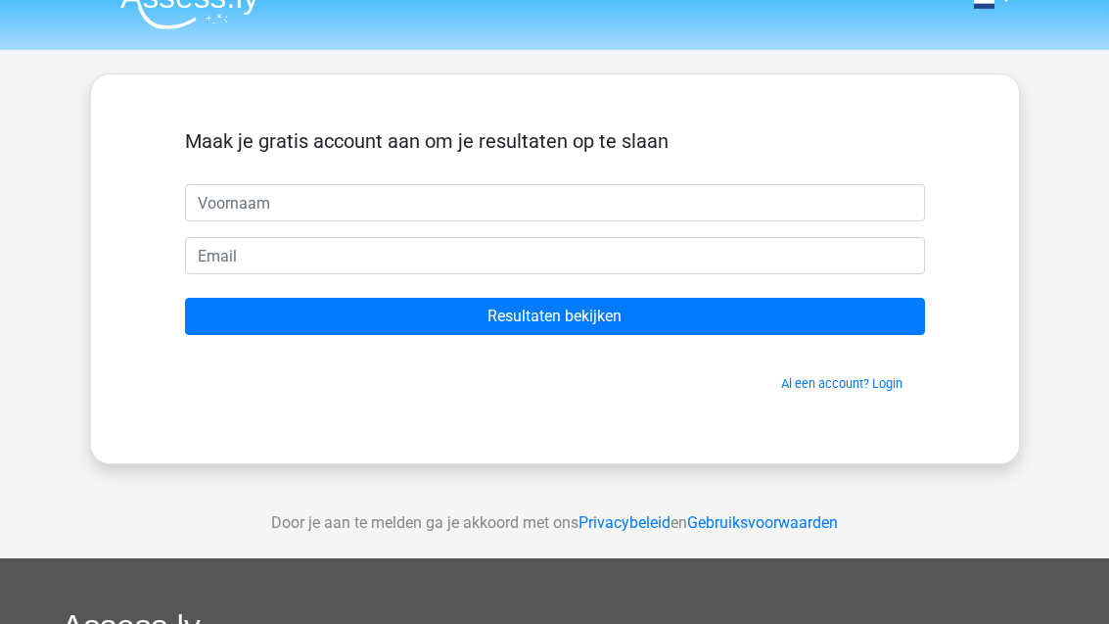
scroll to position [34, 0]
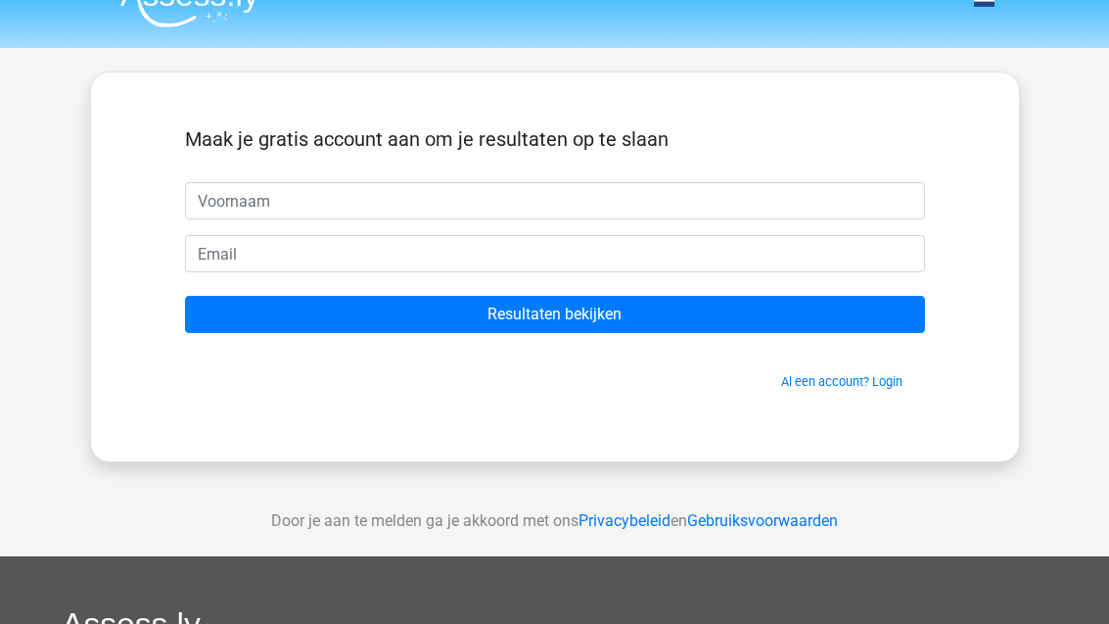
click at [822, 307] on input "Resultaten bekijken" at bounding box center [555, 314] width 740 height 37
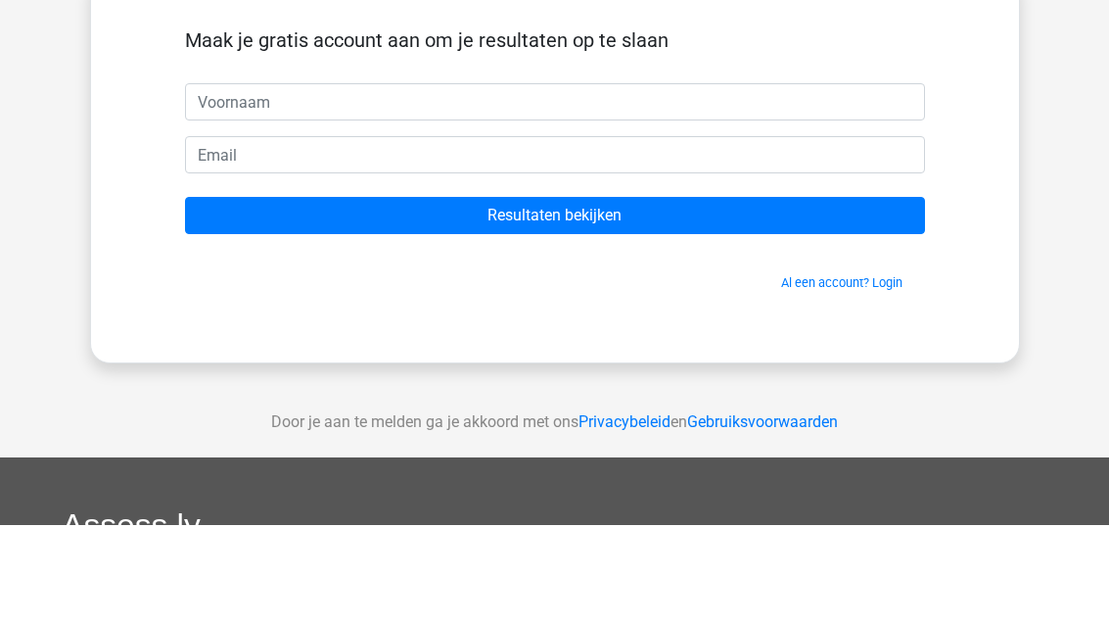
click at [1055, 150] on div "Nederlands English" at bounding box center [554, 519] width 1109 height 1107
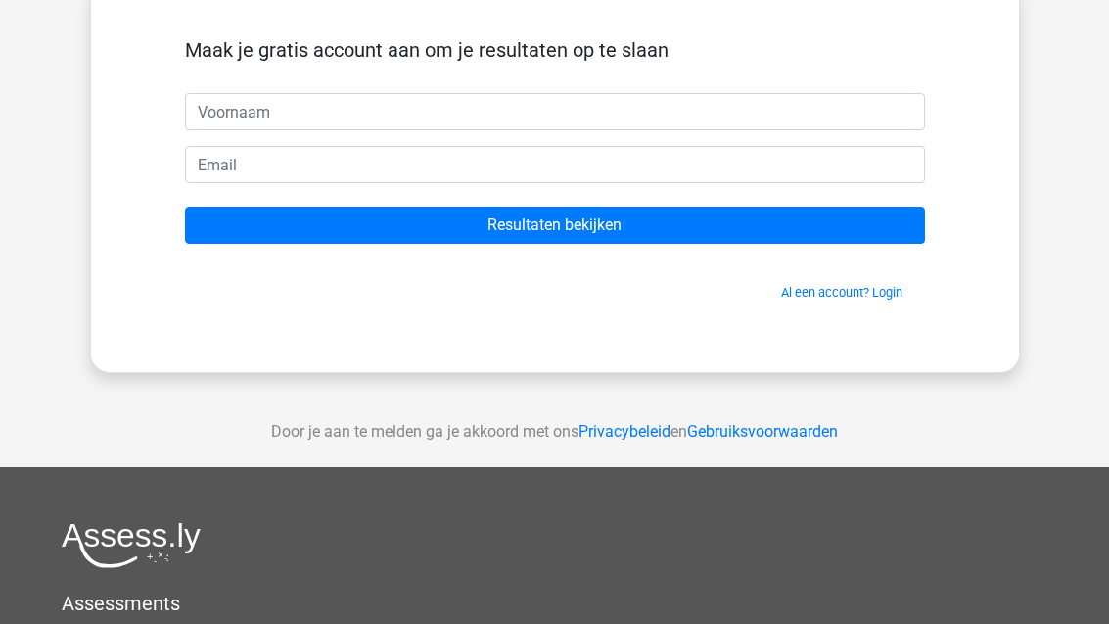
scroll to position [0, 0]
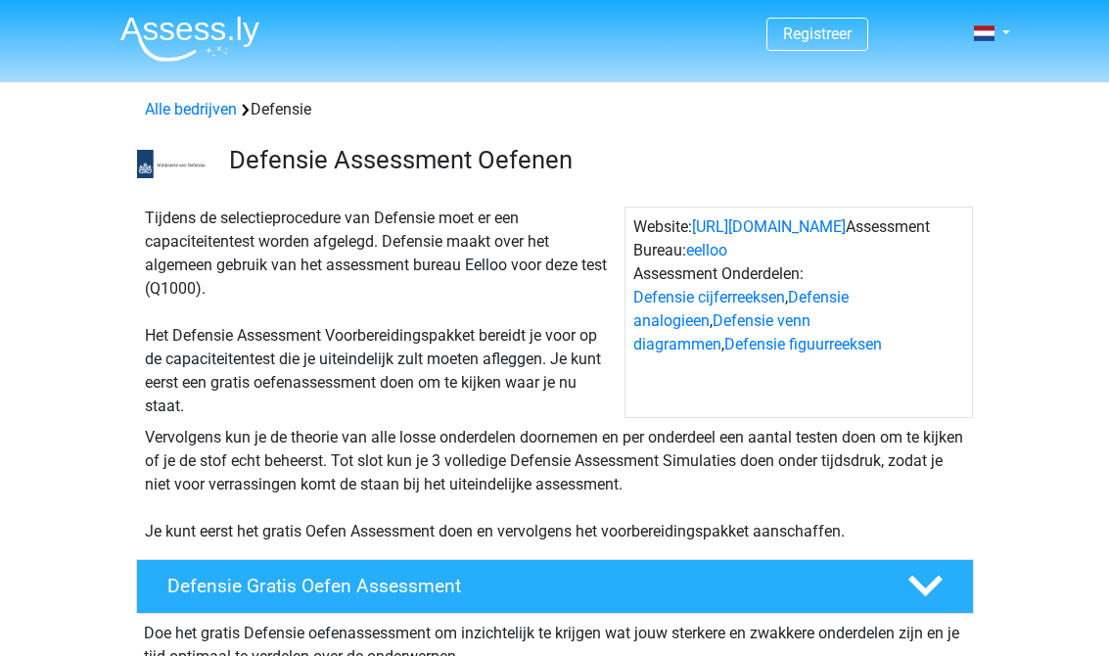
click at [178, 106] on link "Alle bedrijven" at bounding box center [191, 109] width 92 height 19
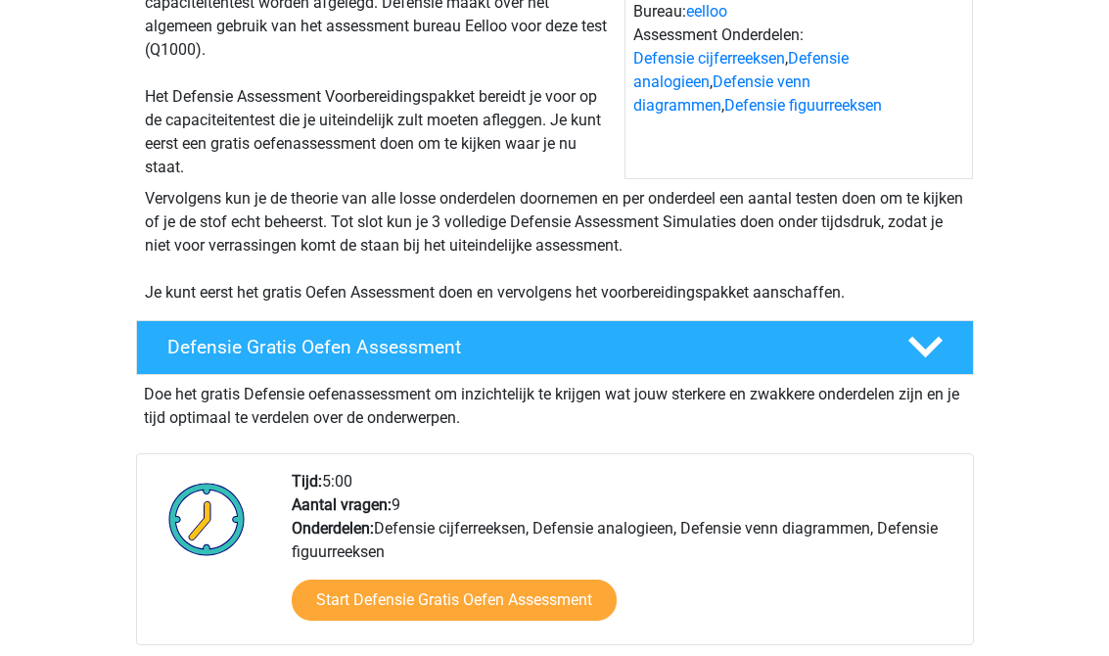
scroll to position [369, 0]
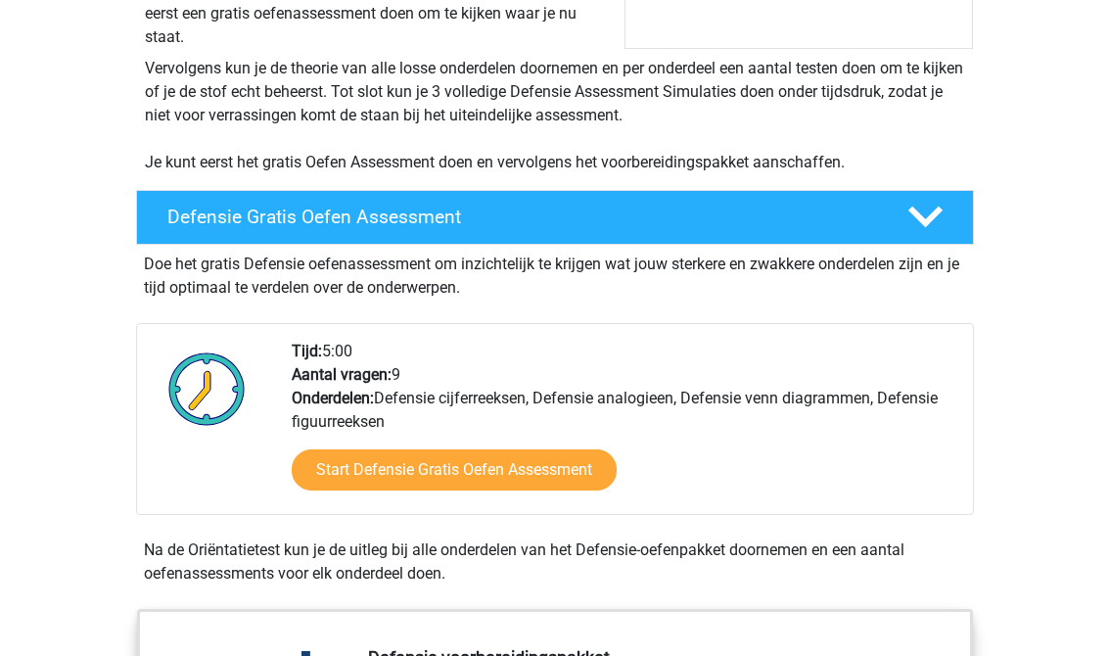
click at [947, 224] on div at bounding box center [923, 217] width 67 height 34
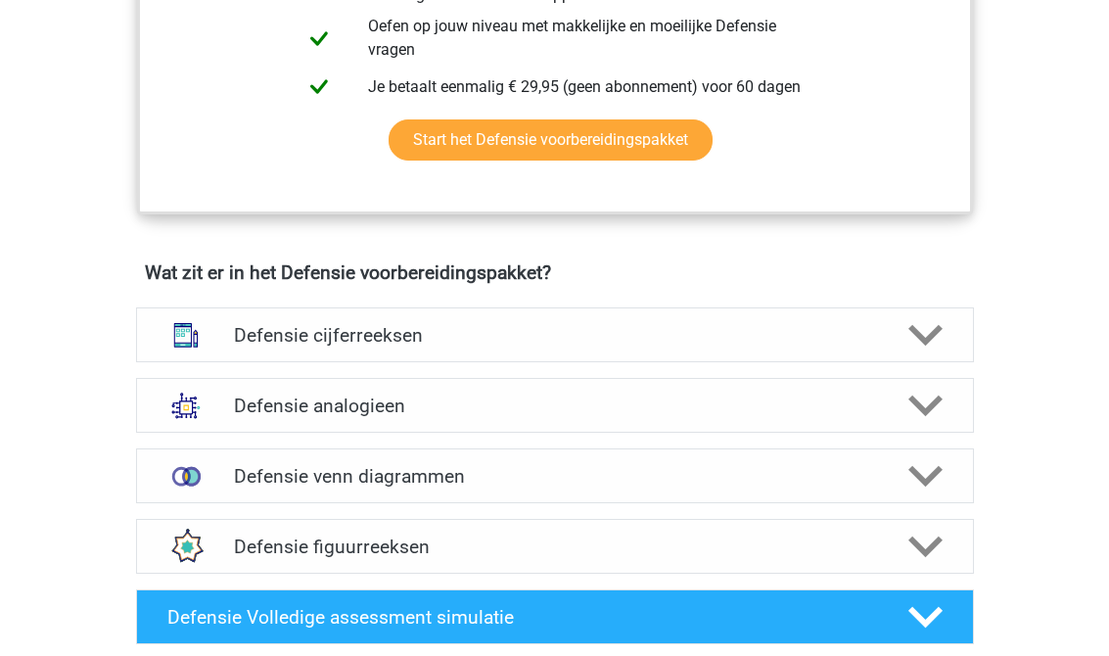
click at [948, 301] on div "Defensie cijferreeksen Er zijn grofweg zes verschillende soorten patronen te he…" at bounding box center [555, 336] width 914 height 70
click at [931, 334] on polygon at bounding box center [925, 337] width 34 height 22
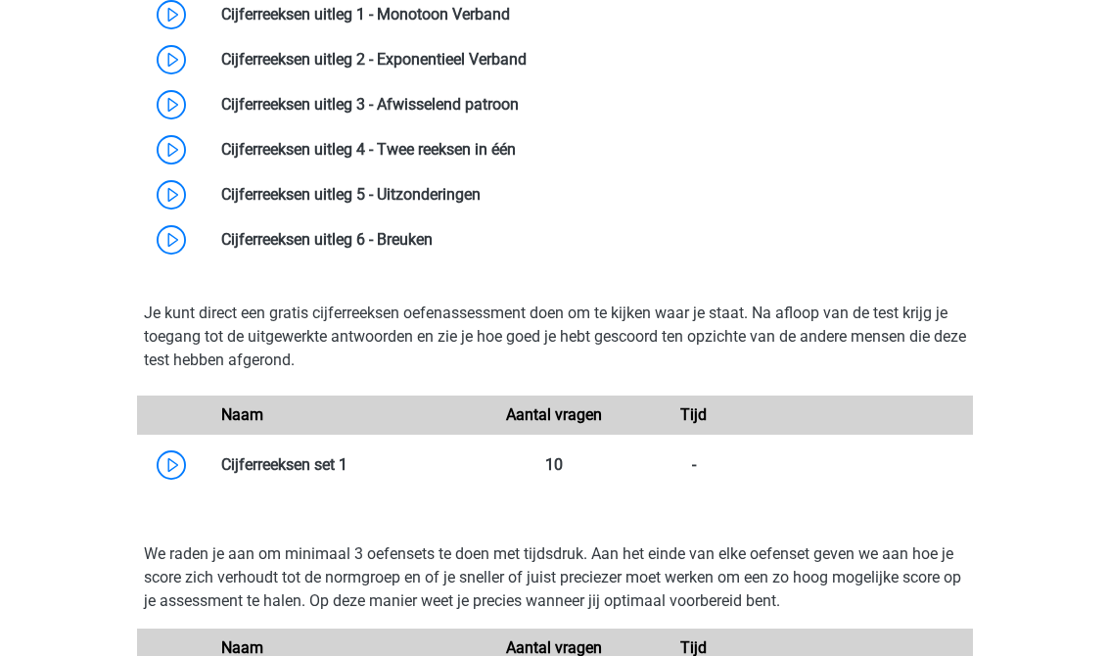
scroll to position [1375, 0]
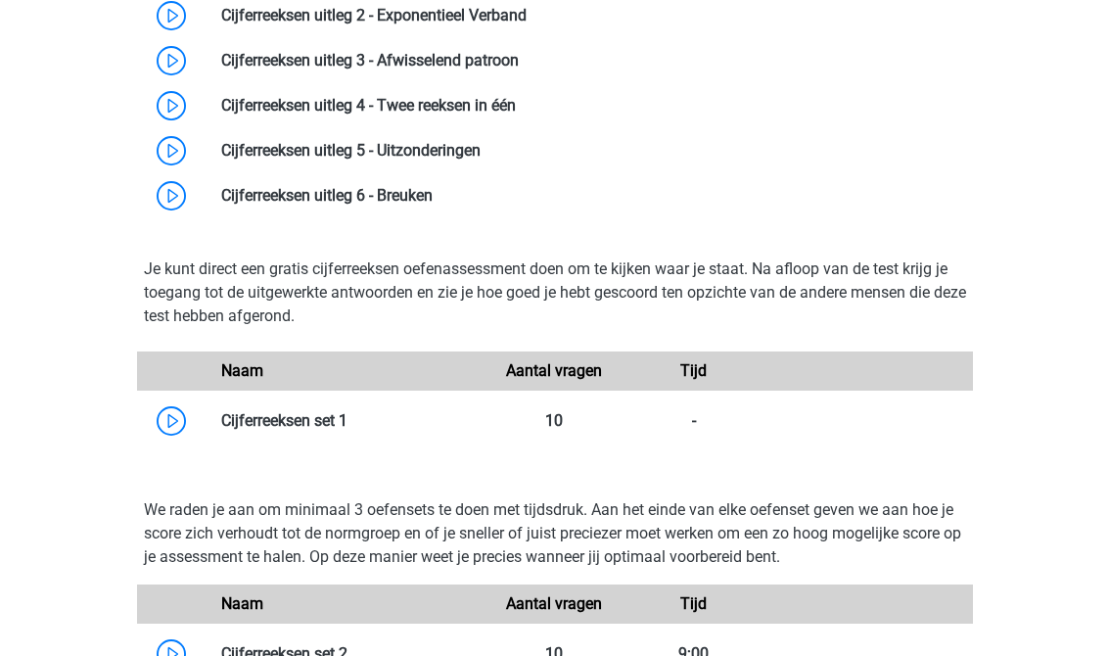
click at [433, 187] on link at bounding box center [433, 195] width 0 height 19
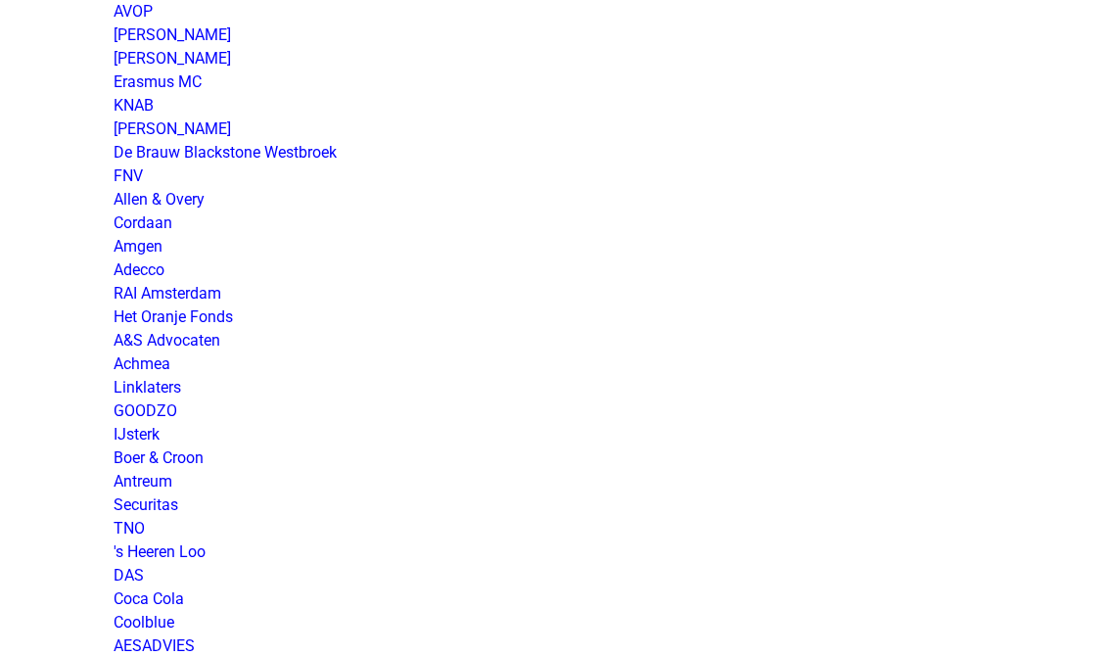
scroll to position [269, 0]
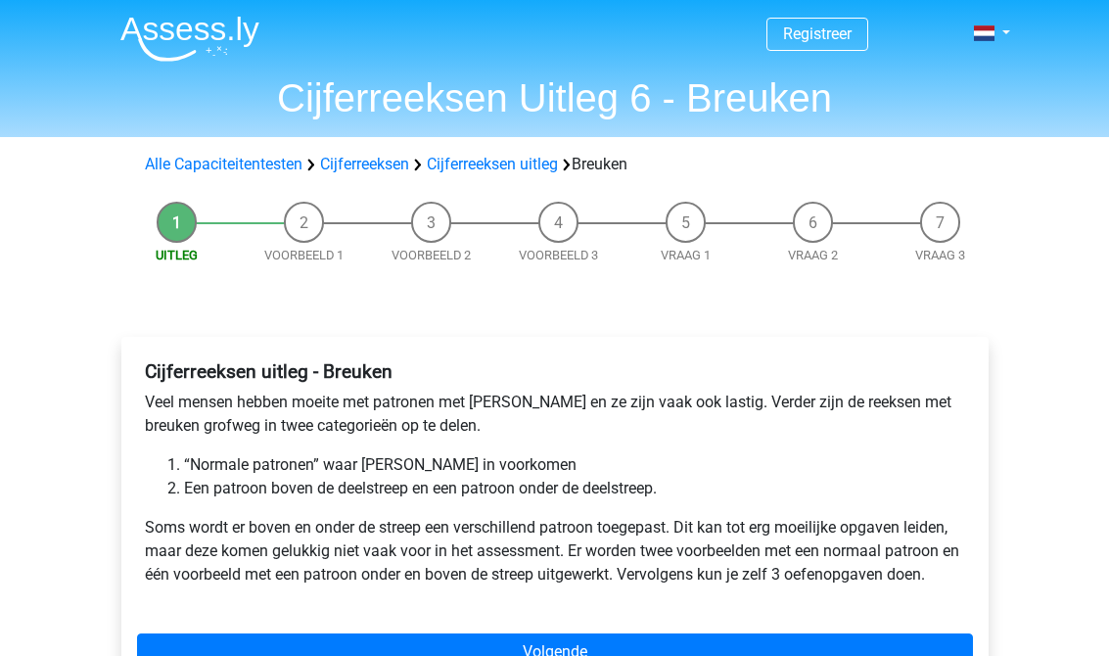
scroll to position [258, 0]
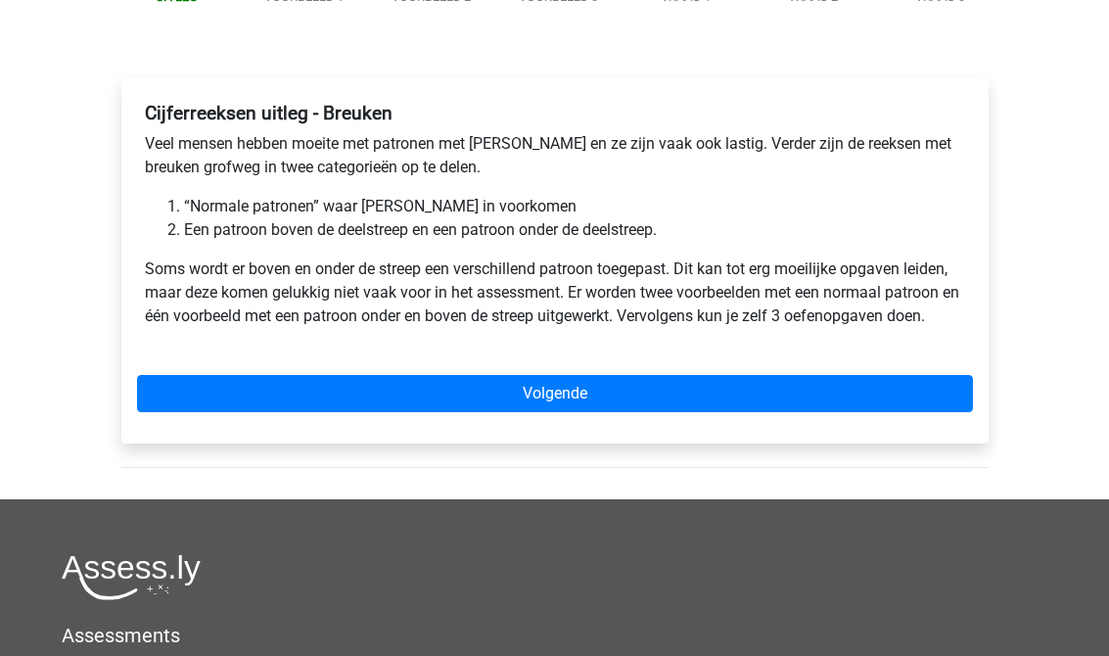
click at [880, 392] on link "Volgende" at bounding box center [555, 393] width 836 height 37
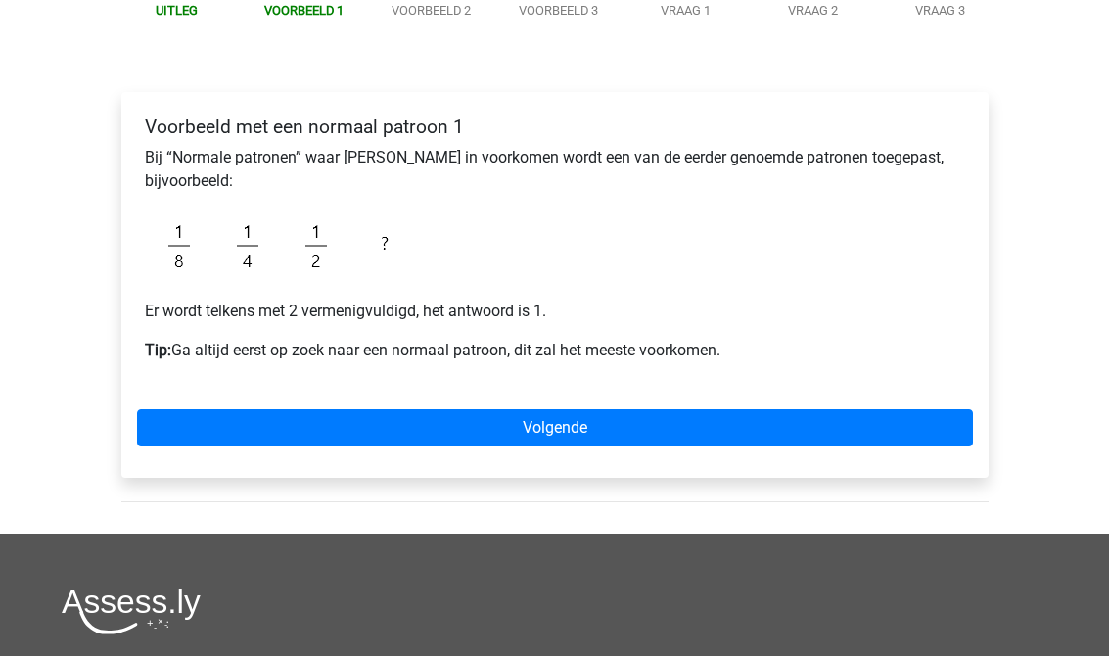
scroll to position [245, 0]
click at [852, 419] on link "Volgende" at bounding box center [555, 427] width 836 height 37
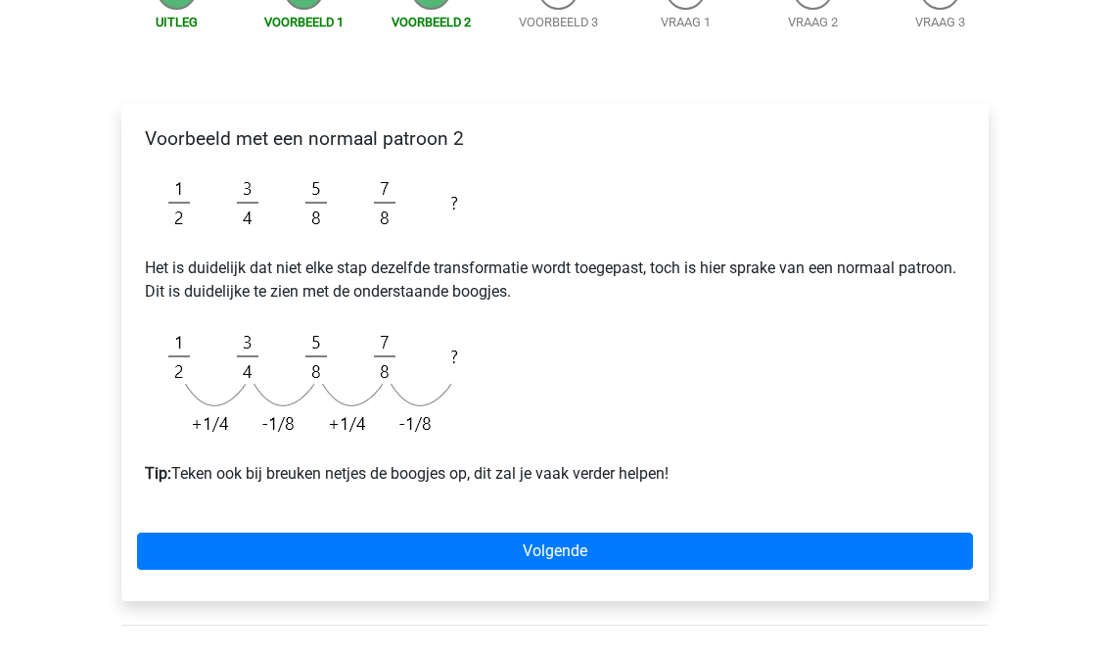
scroll to position [232, 0]
click at [842, 546] on link "Volgende" at bounding box center [555, 551] width 836 height 37
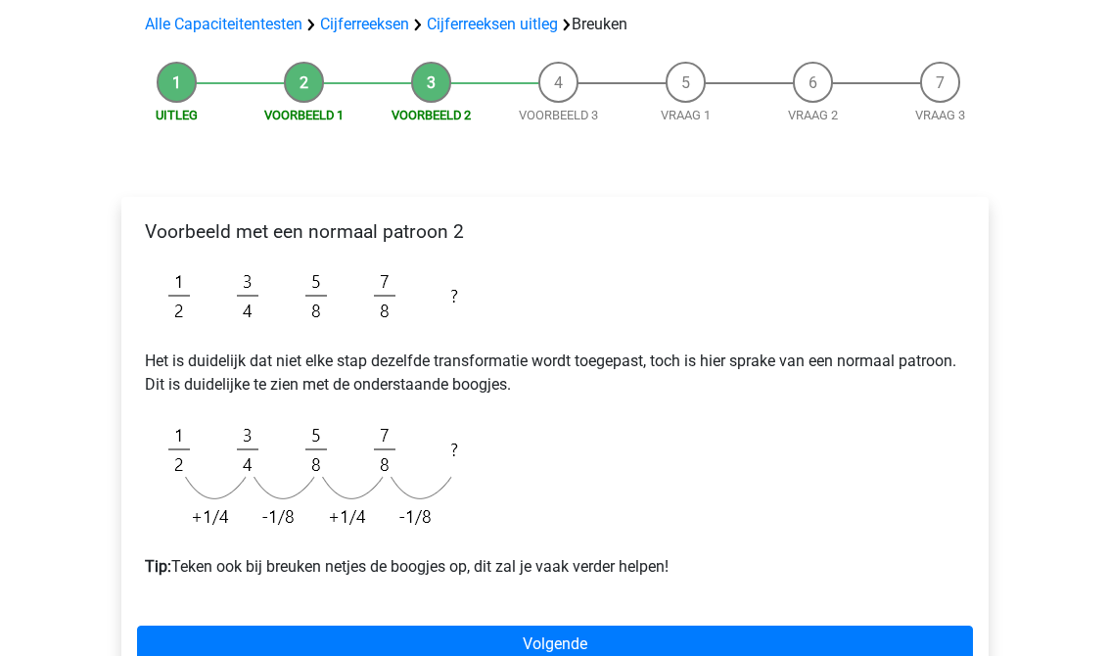
scroll to position [0, 0]
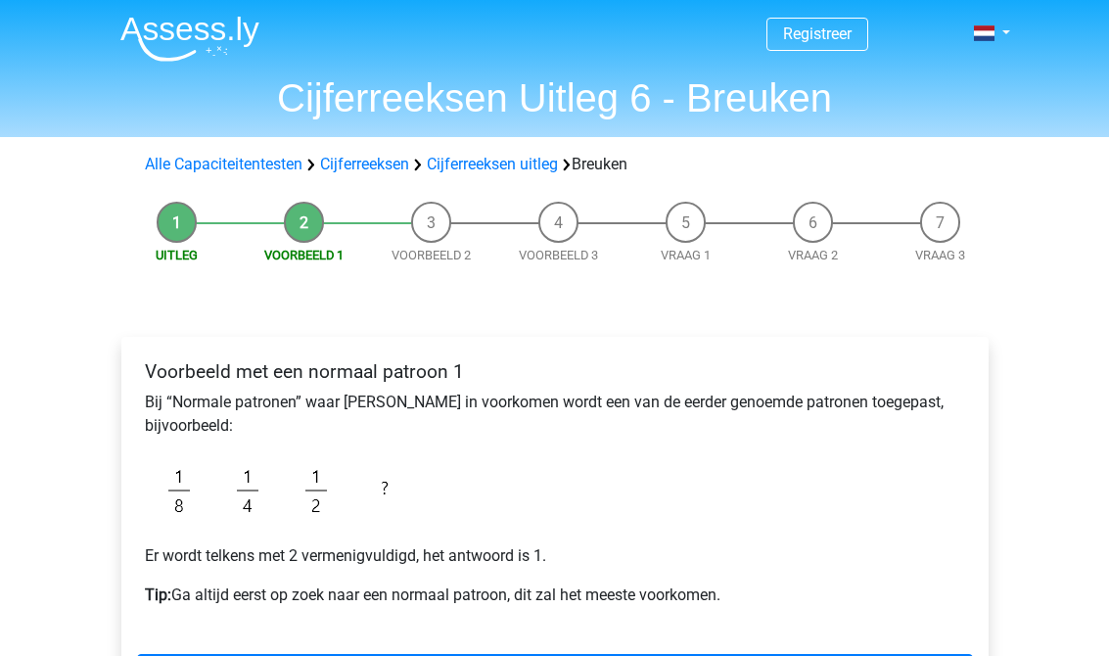
scroll to position [275, 0]
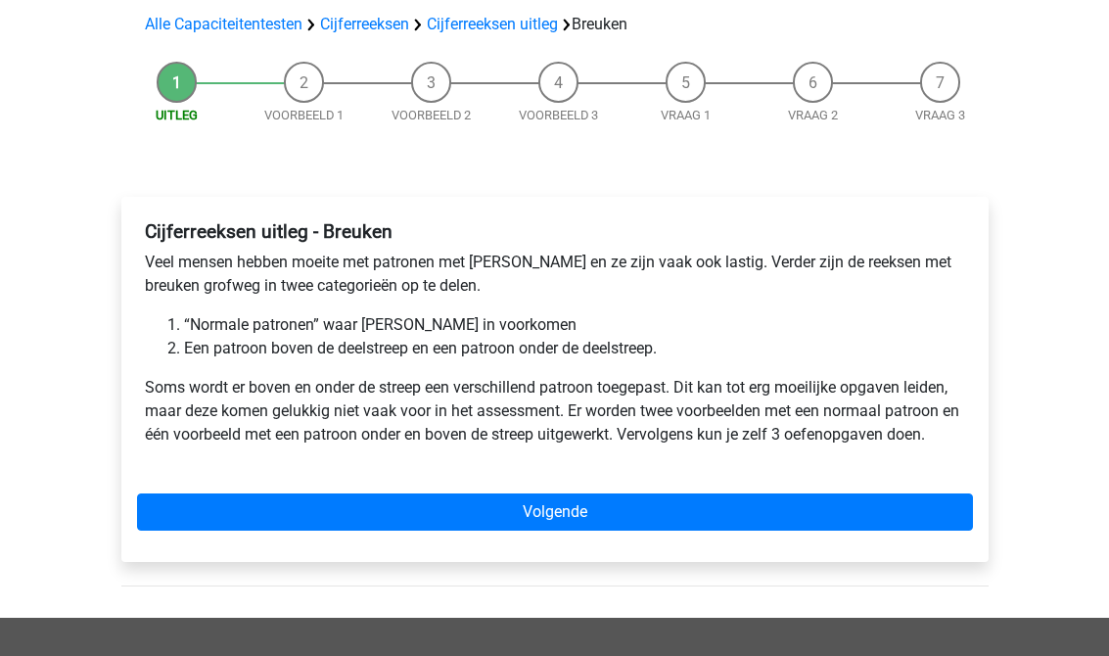
scroll to position [109, 0]
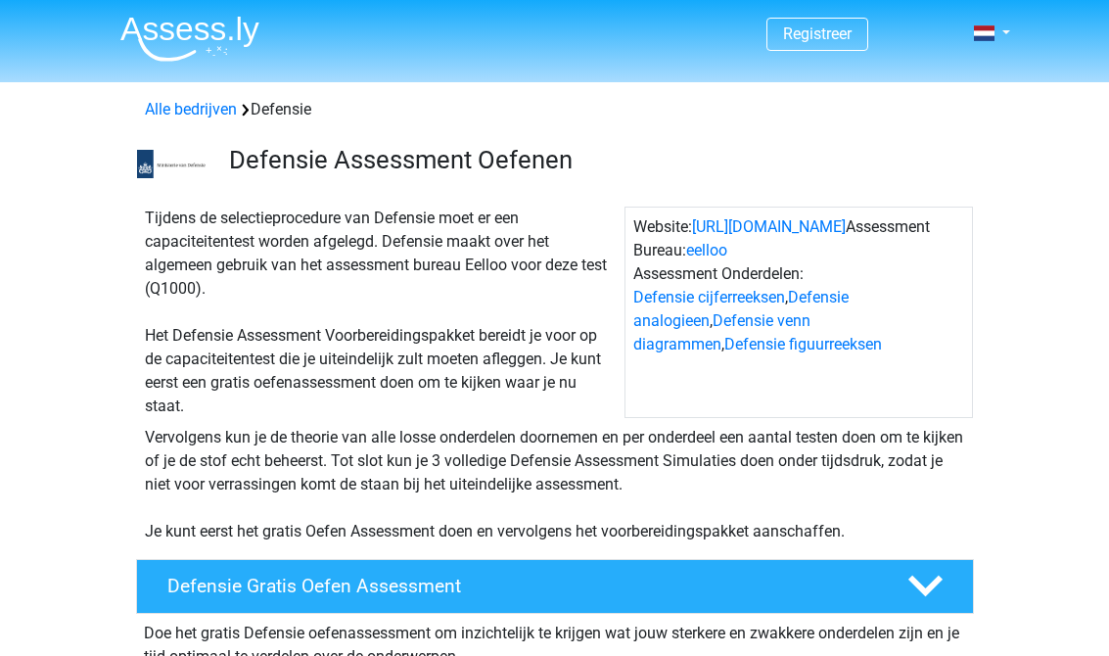
scroll to position [1406, 0]
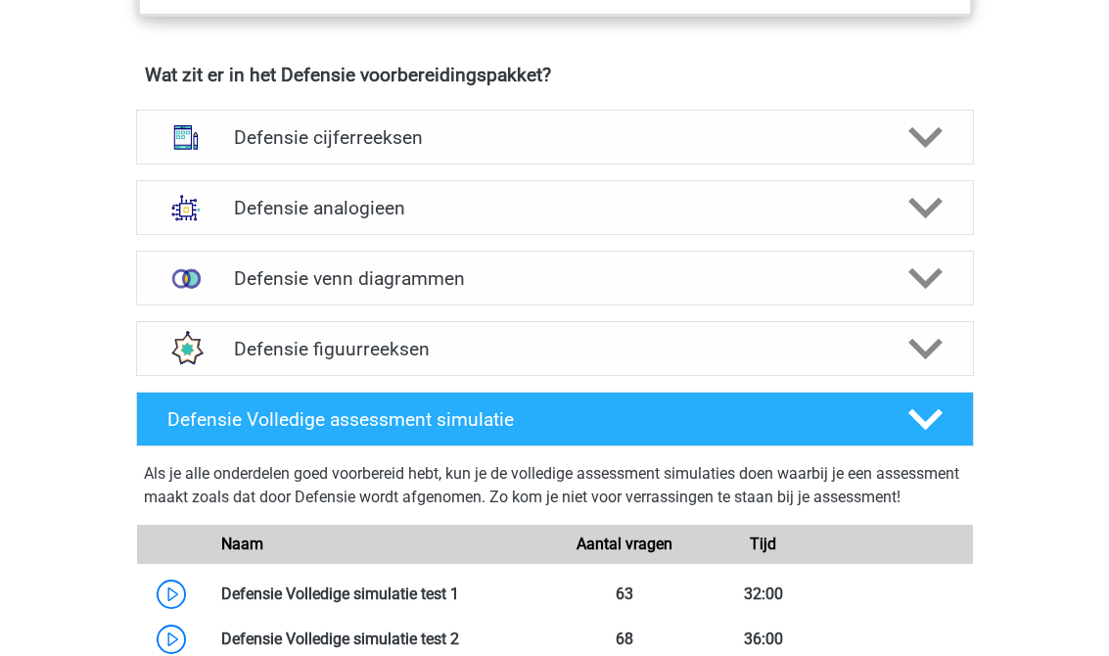
click at [947, 357] on div at bounding box center [923, 349] width 67 height 34
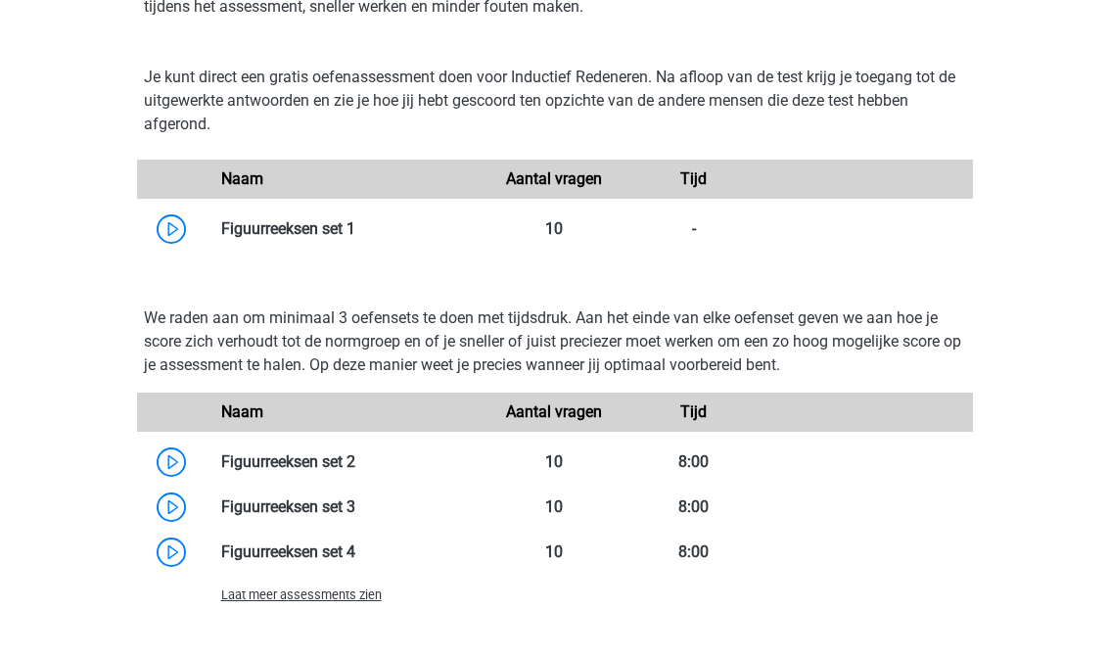
scroll to position [1858, 0]
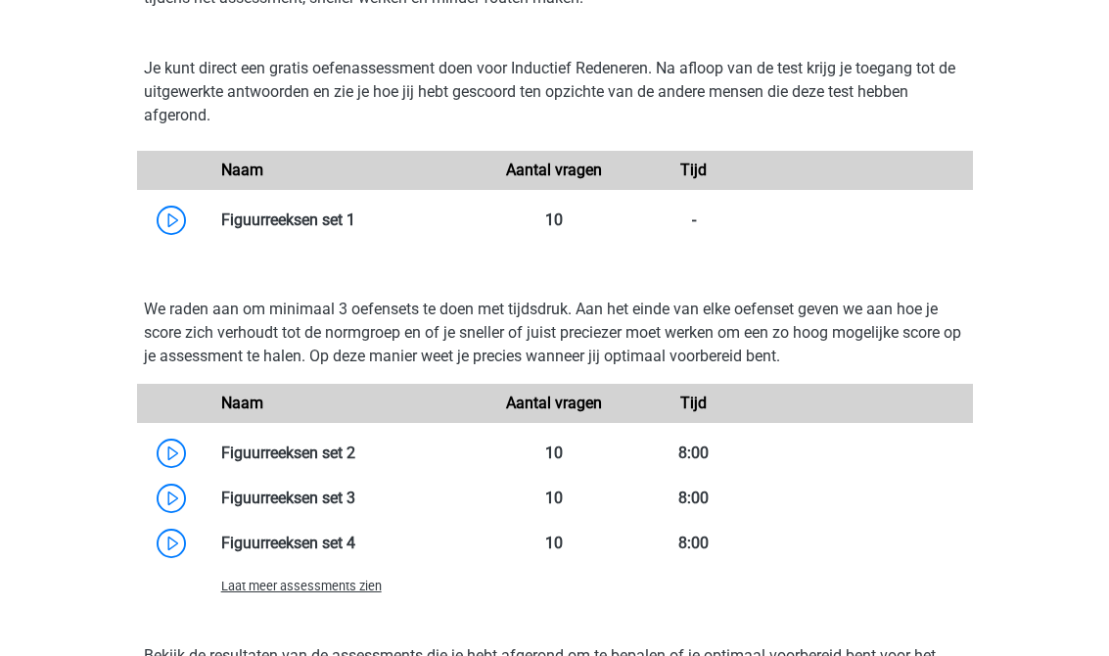
click at [355, 214] on link at bounding box center [355, 219] width 0 height 19
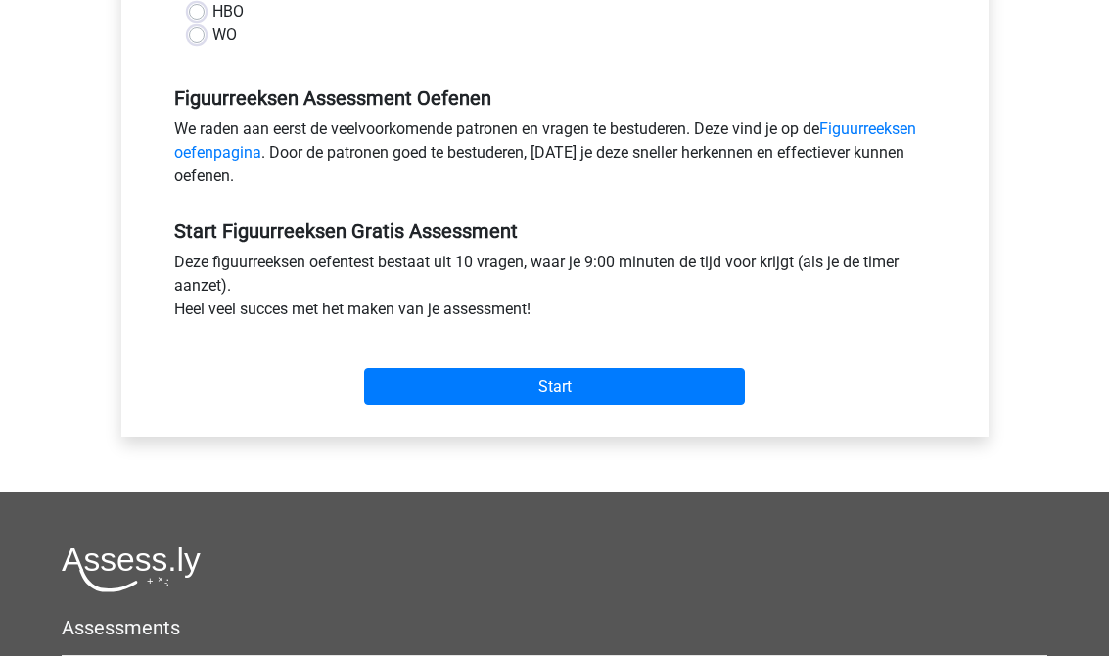
scroll to position [642, 0]
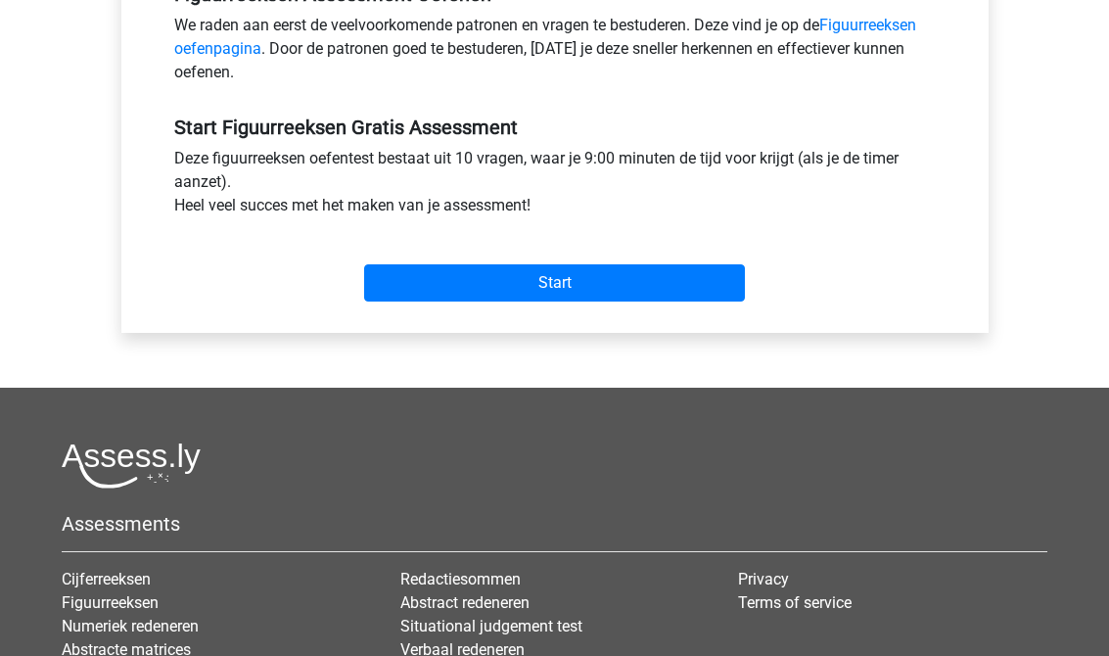
click at [404, 287] on input "Start" at bounding box center [554, 282] width 381 height 37
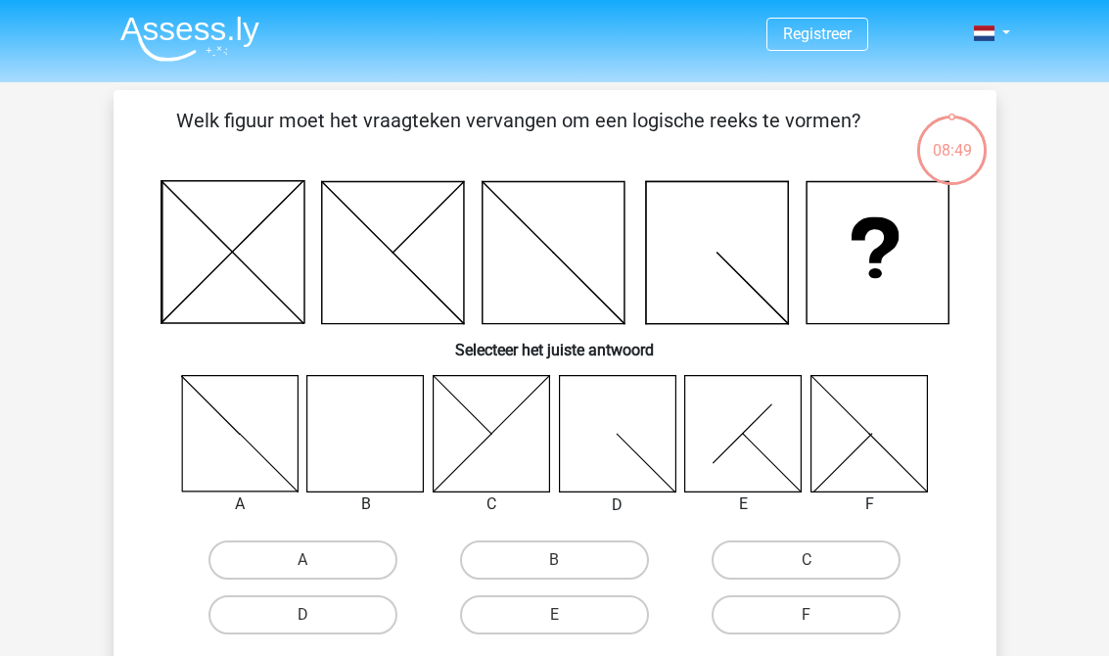
click at [349, 425] on icon at bounding box center [365, 433] width 116 height 116
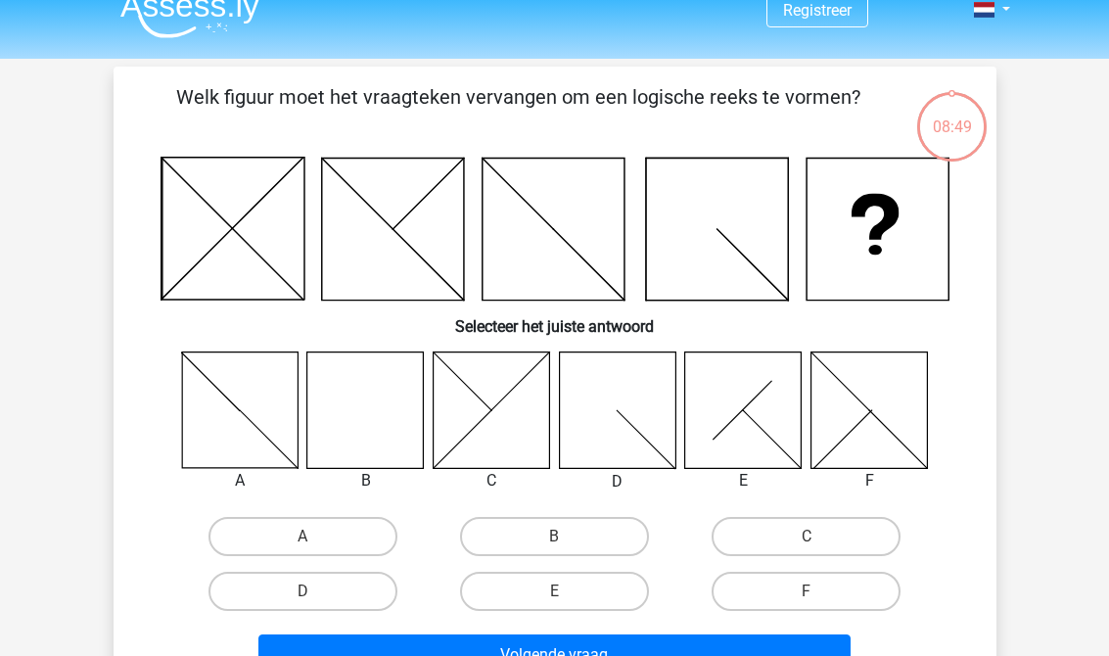
scroll to position [33, 0]
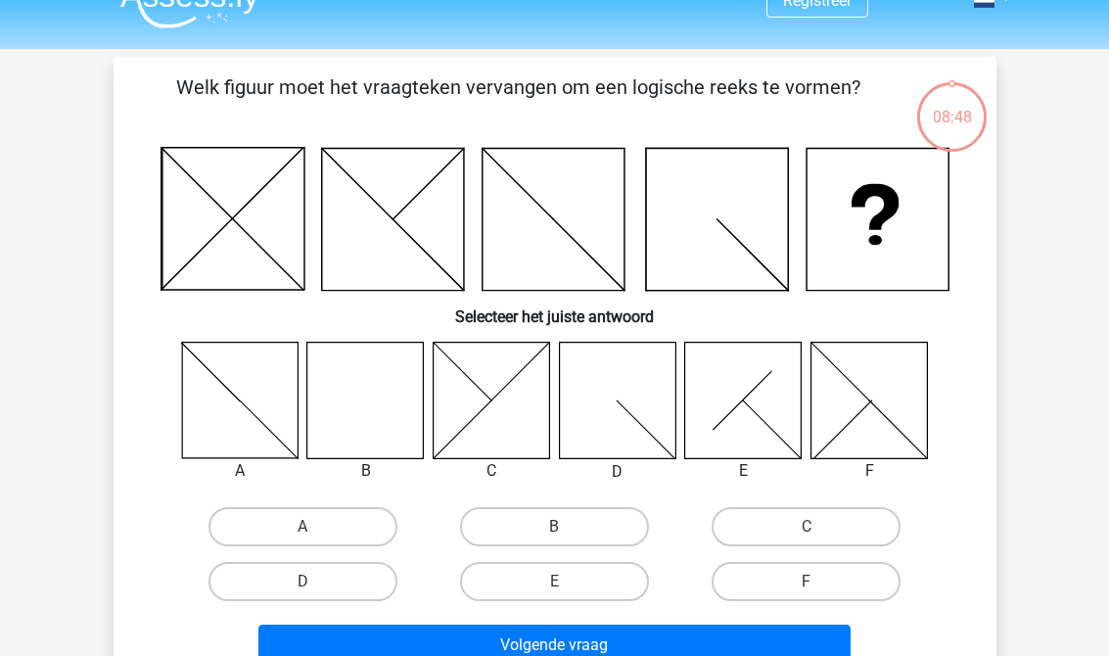
click at [485, 520] on label "B" at bounding box center [554, 526] width 189 height 39
click at [554, 527] on input "B" at bounding box center [560, 533] width 13 height 13
radio input "true"
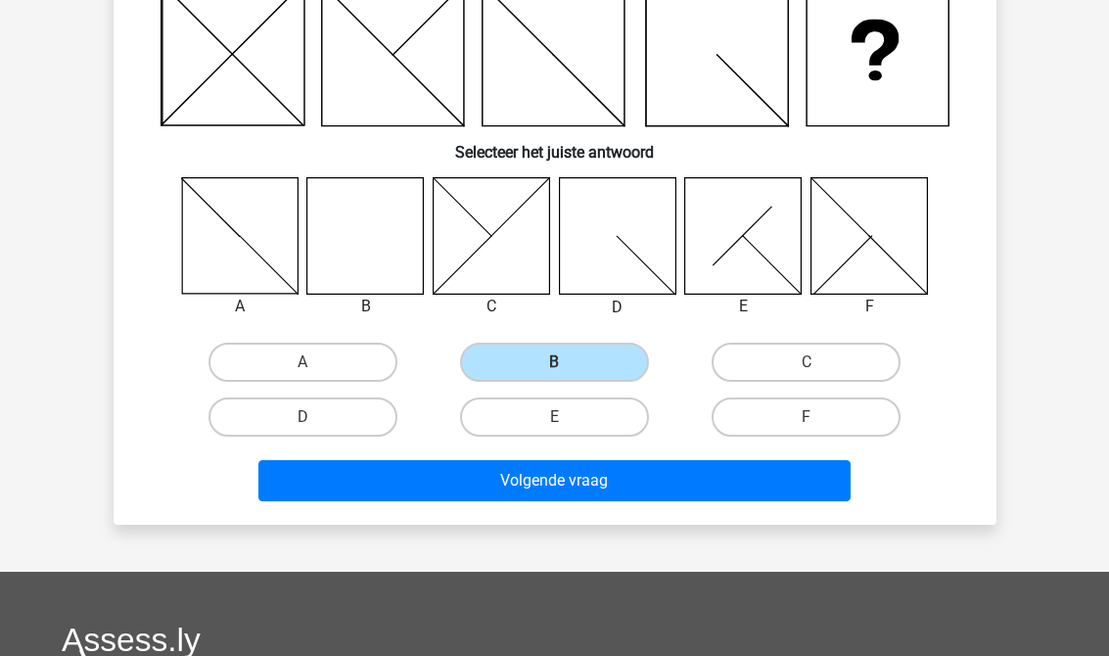
click at [321, 487] on button "Volgende vraag" at bounding box center [554, 481] width 592 height 41
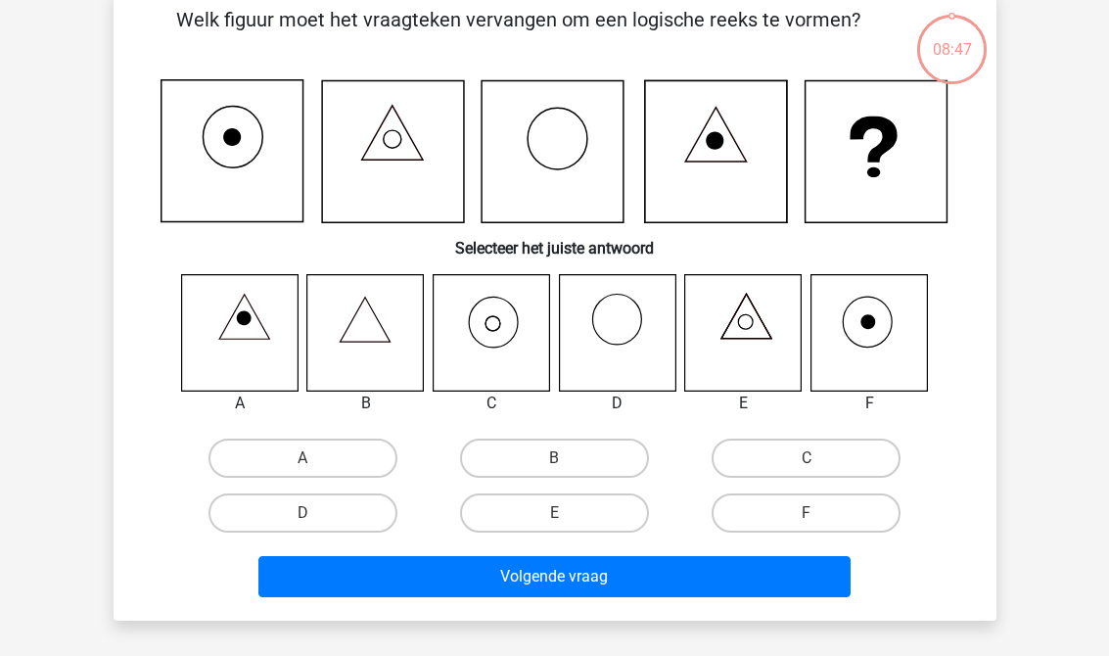
scroll to position [90, 0]
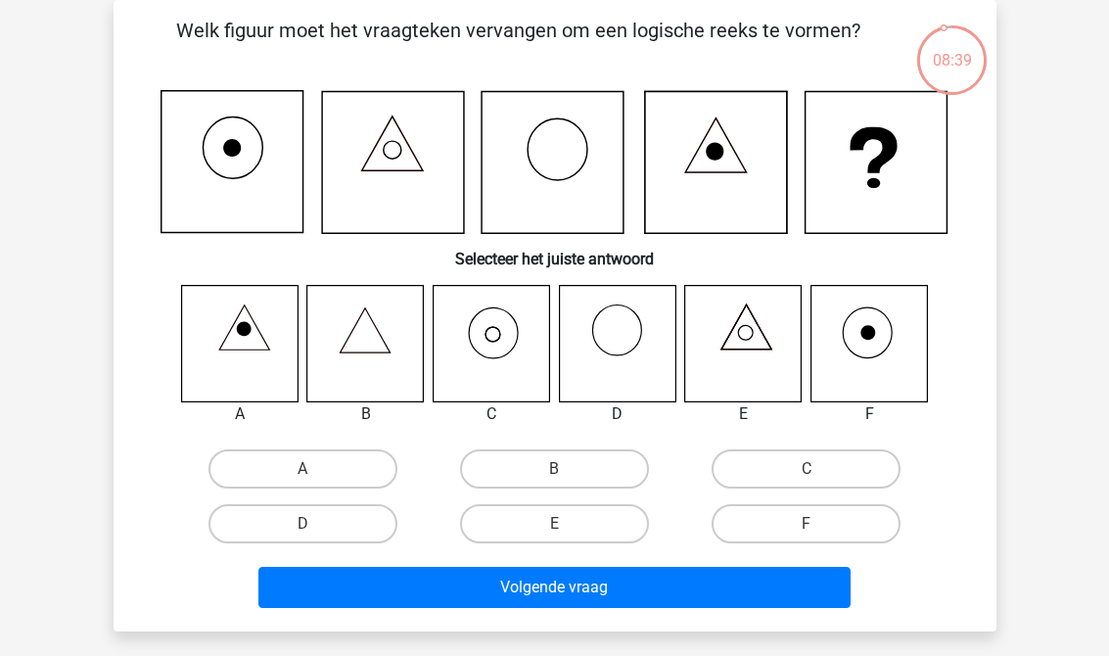
click at [491, 336] on icon at bounding box center [491, 343] width 116 height 116
click at [385, 506] on label "D" at bounding box center [302, 523] width 189 height 39
click at [315, 524] on input "D" at bounding box center [308, 530] width 13 height 13
radio input "true"
click at [904, 460] on div "C" at bounding box center [806, 468] width 236 height 39
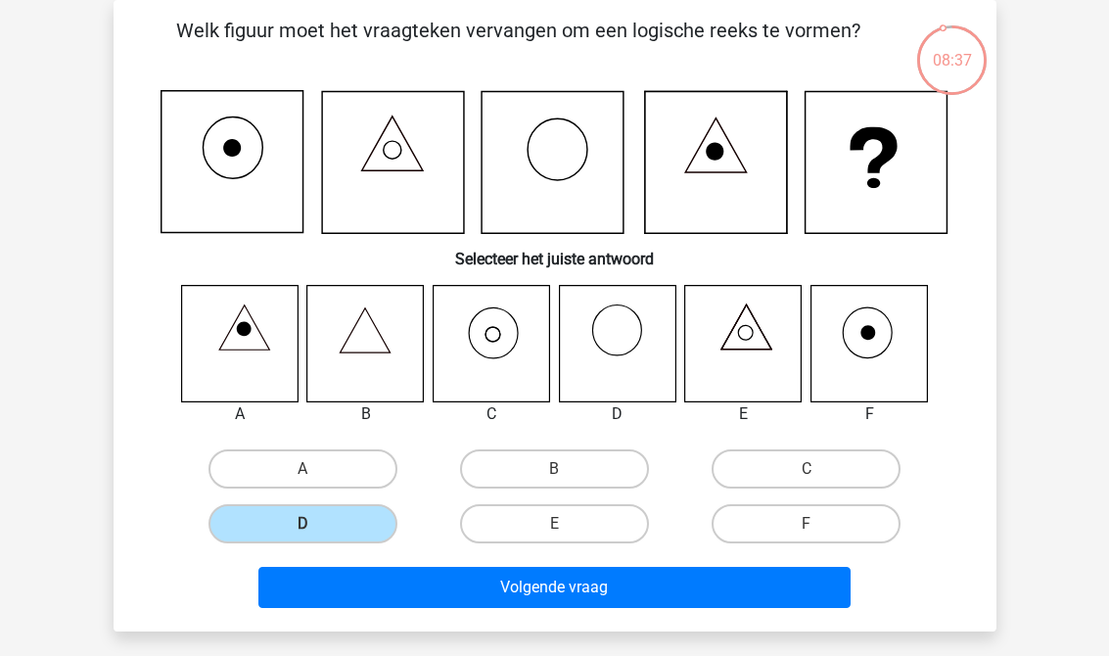
click at [870, 467] on label "C" at bounding box center [806, 468] width 189 height 39
click at [819, 469] on input "C" at bounding box center [813, 475] width 13 height 13
radio input "true"
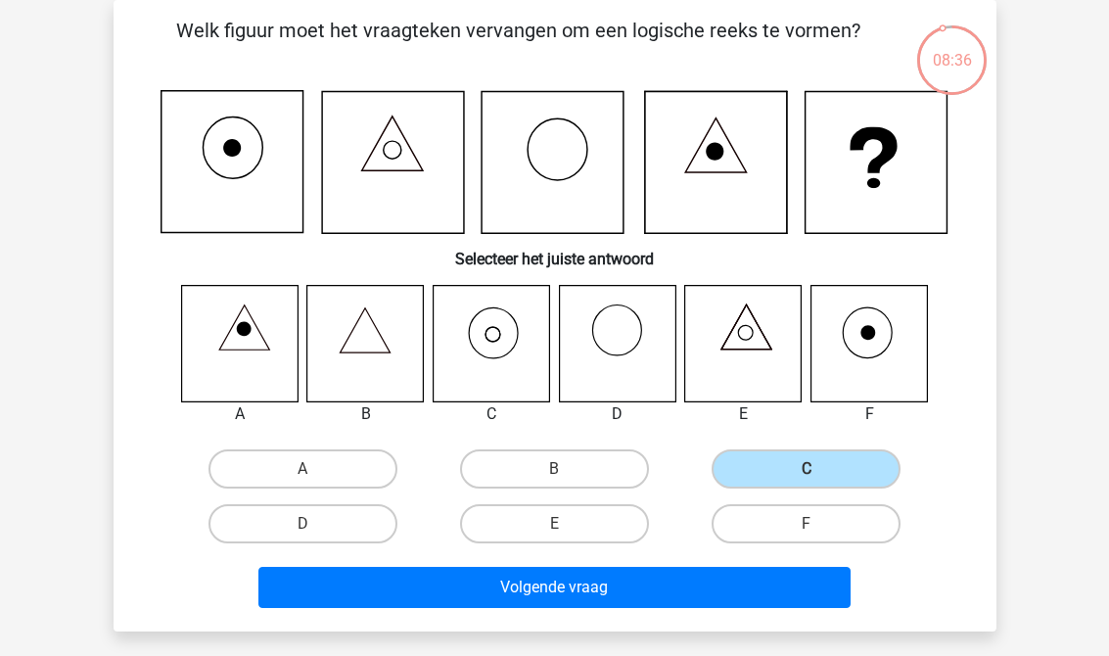
click at [860, 466] on label "C" at bounding box center [806, 468] width 189 height 39
click at [819, 469] on input "C" at bounding box center [813, 475] width 13 height 13
click at [295, 590] on button "Volgende vraag" at bounding box center [554, 587] width 592 height 41
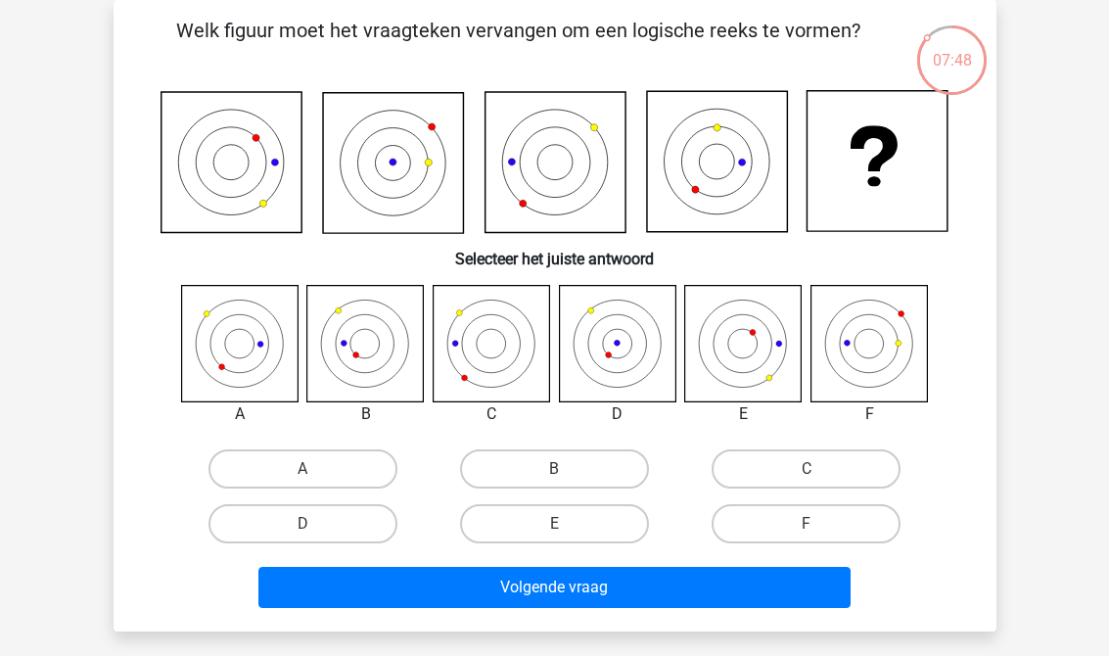
click at [475, 329] on icon at bounding box center [491, 343] width 116 height 116
click at [885, 456] on label "C" at bounding box center [806, 468] width 189 height 39
click at [819, 469] on input "C" at bounding box center [813, 475] width 13 height 13
radio input "true"
click at [347, 598] on button "Volgende vraag" at bounding box center [554, 587] width 592 height 41
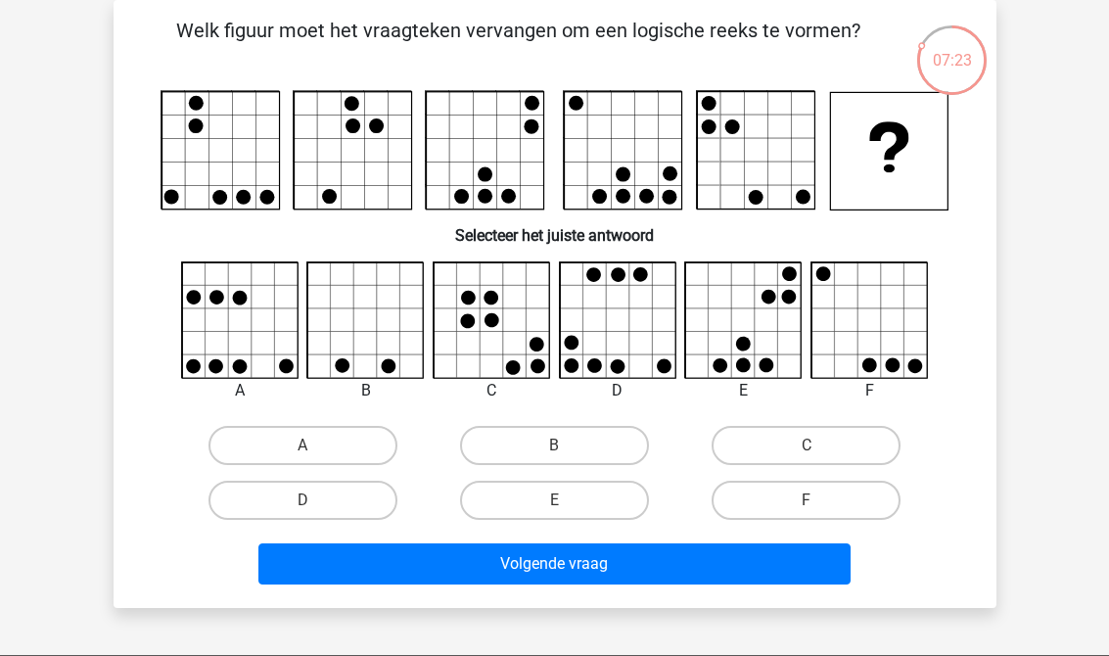
click at [857, 445] on label "C" at bounding box center [806, 445] width 189 height 39
click at [819, 445] on input "C" at bounding box center [813, 451] width 13 height 13
radio input "true"
click at [322, 569] on button "Volgende vraag" at bounding box center [554, 563] width 592 height 41
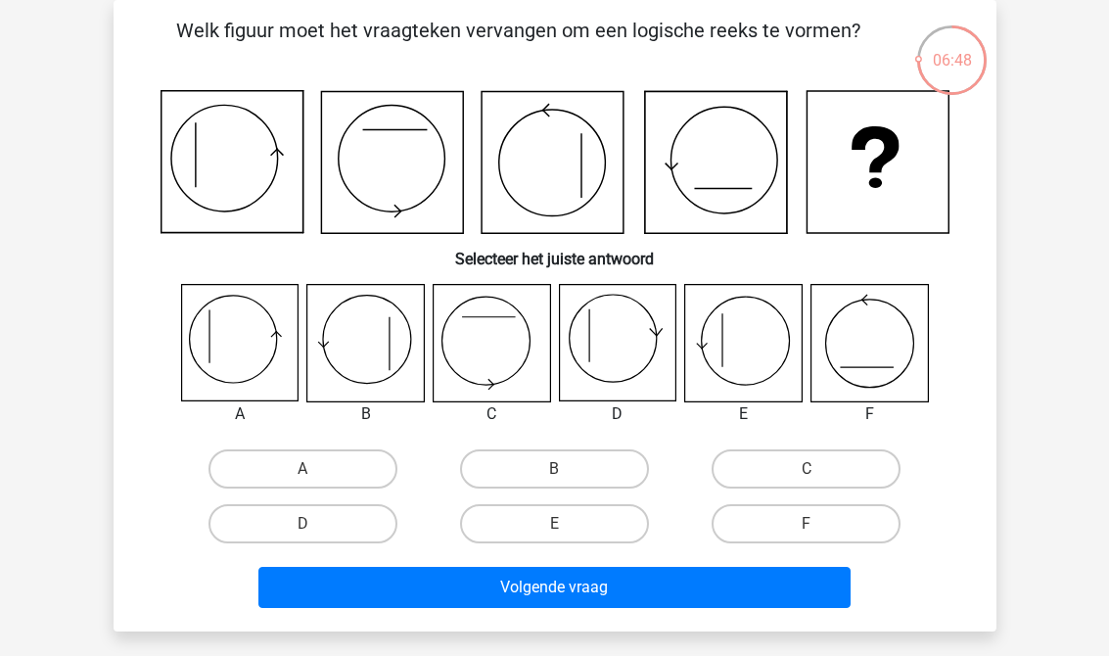
click at [868, 468] on label "C" at bounding box center [806, 468] width 189 height 39
click at [819, 469] on input "C" at bounding box center [813, 475] width 13 height 13
radio input "true"
click at [474, 529] on label "E" at bounding box center [554, 523] width 189 height 39
click at [554, 529] on input "E" at bounding box center [560, 530] width 13 height 13
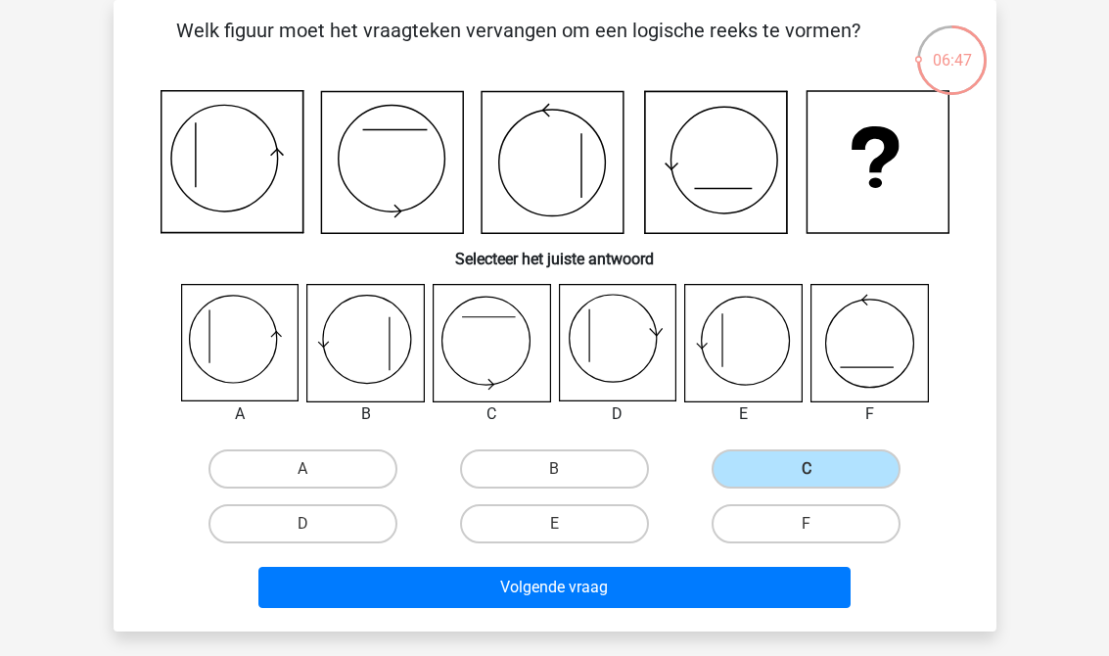
radio input "true"
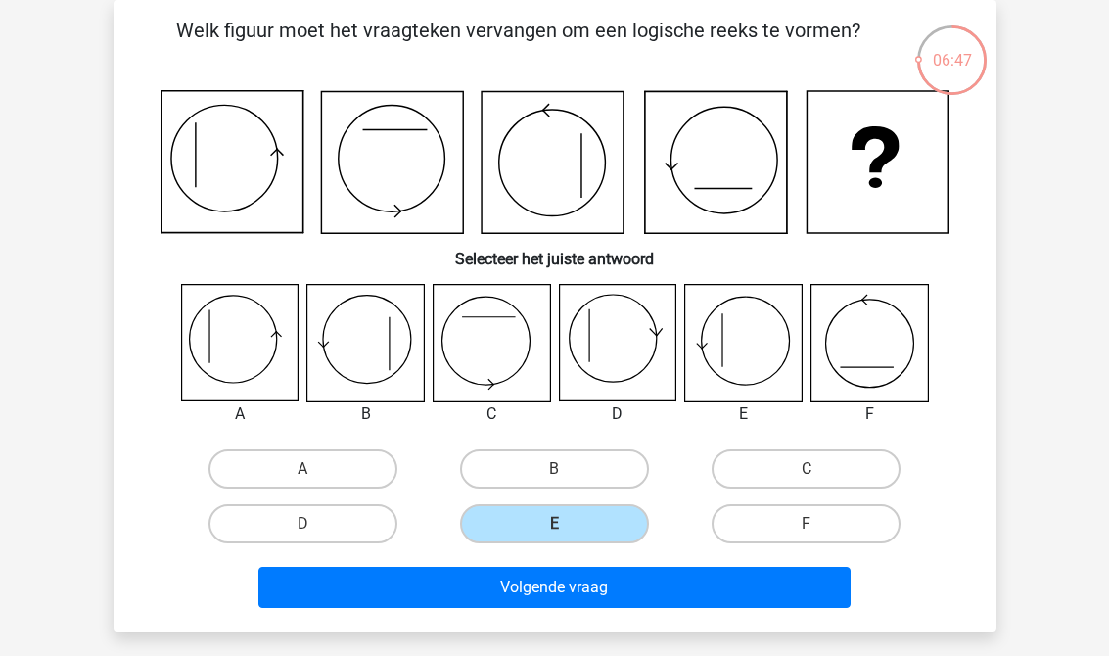
click at [271, 528] on label "D" at bounding box center [302, 523] width 189 height 39
click at [302, 528] on input "D" at bounding box center [308, 530] width 13 height 13
radio input "true"
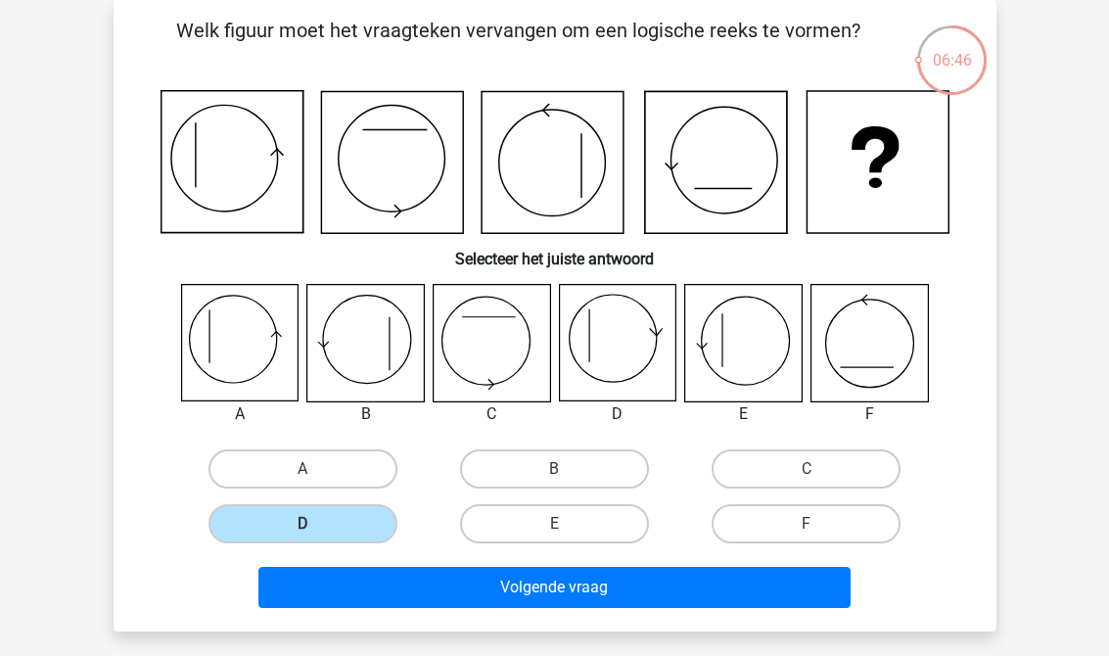
click at [333, 589] on button "Volgende vraag" at bounding box center [554, 587] width 592 height 41
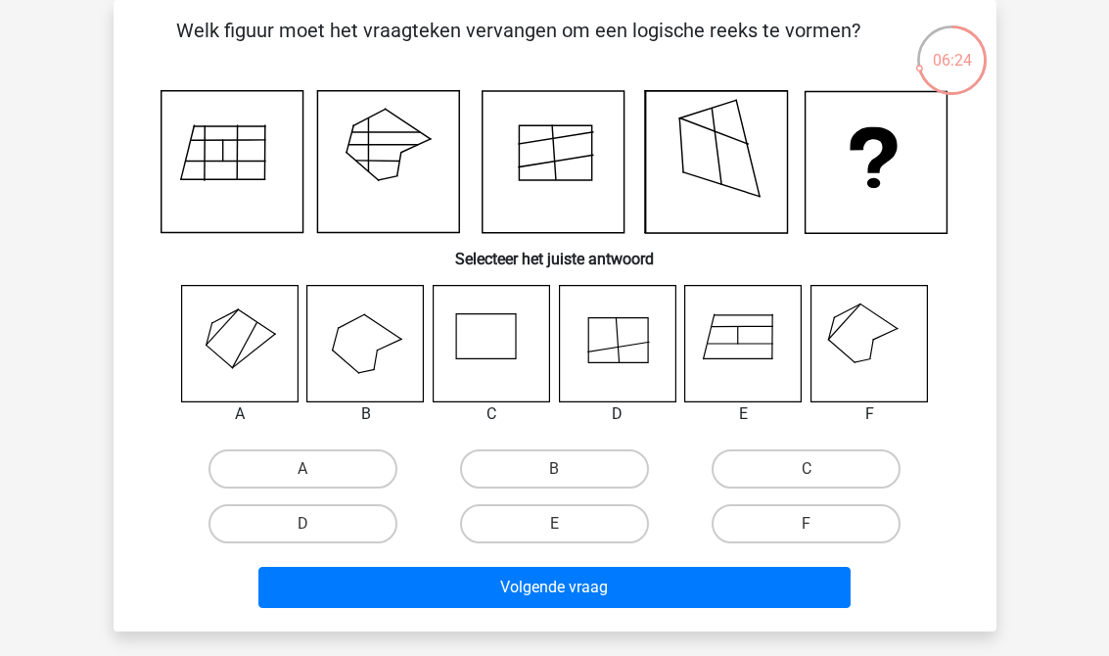
click at [219, 336] on icon at bounding box center [239, 343] width 116 height 116
click at [227, 346] on icon at bounding box center [239, 343] width 116 height 116
click at [810, 587] on button "Volgende vraag" at bounding box center [554, 587] width 592 height 41
click at [802, 579] on button "Volgende vraag" at bounding box center [554, 587] width 592 height 41
click at [268, 454] on label "A" at bounding box center [302, 468] width 189 height 39
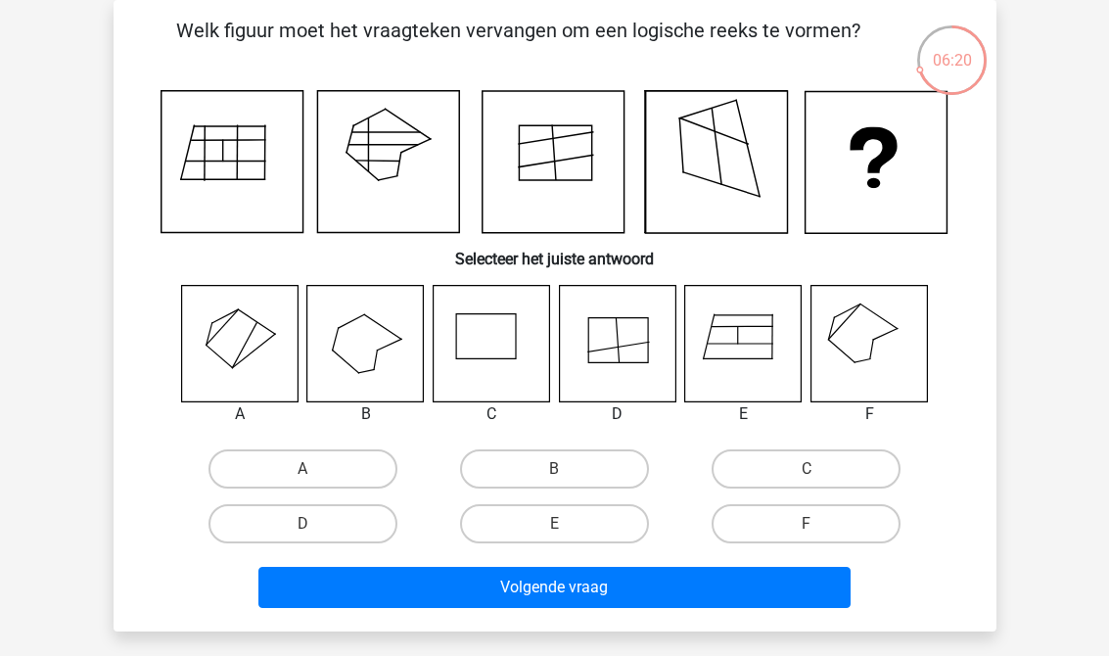
click at [302, 469] on input "A" at bounding box center [308, 475] width 13 height 13
radio input "true"
click at [785, 602] on button "Volgende vraag" at bounding box center [554, 587] width 592 height 41
click at [346, 590] on button "Volgende vraag" at bounding box center [554, 587] width 592 height 41
click at [364, 574] on button "Volgende vraag" at bounding box center [554, 587] width 592 height 41
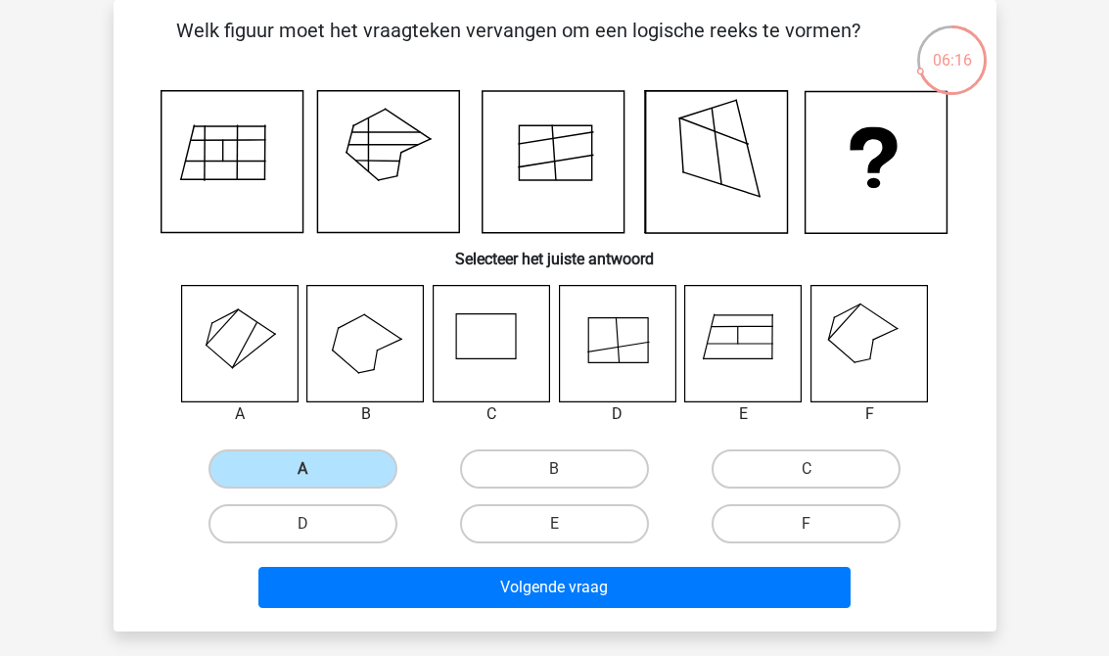
click at [349, 578] on button "Volgende vraag" at bounding box center [554, 587] width 592 height 41
click at [337, 578] on button "Volgende vraag" at bounding box center [554, 587] width 592 height 41
click at [338, 576] on button "Volgende vraag" at bounding box center [554, 587] width 592 height 41
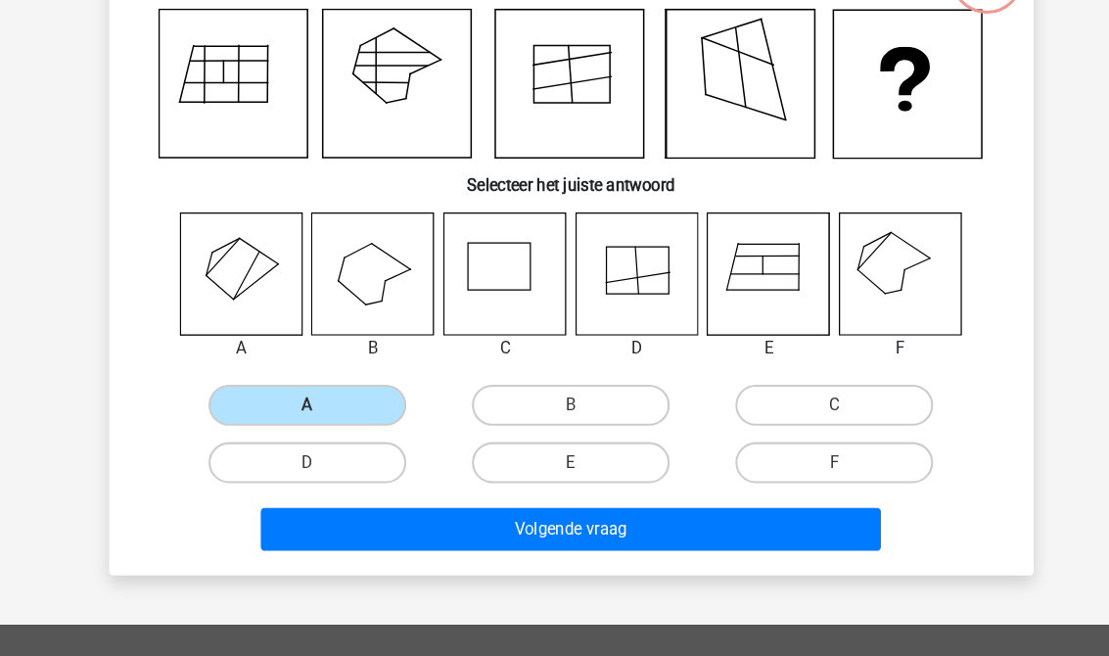
scroll to position [191, 0]
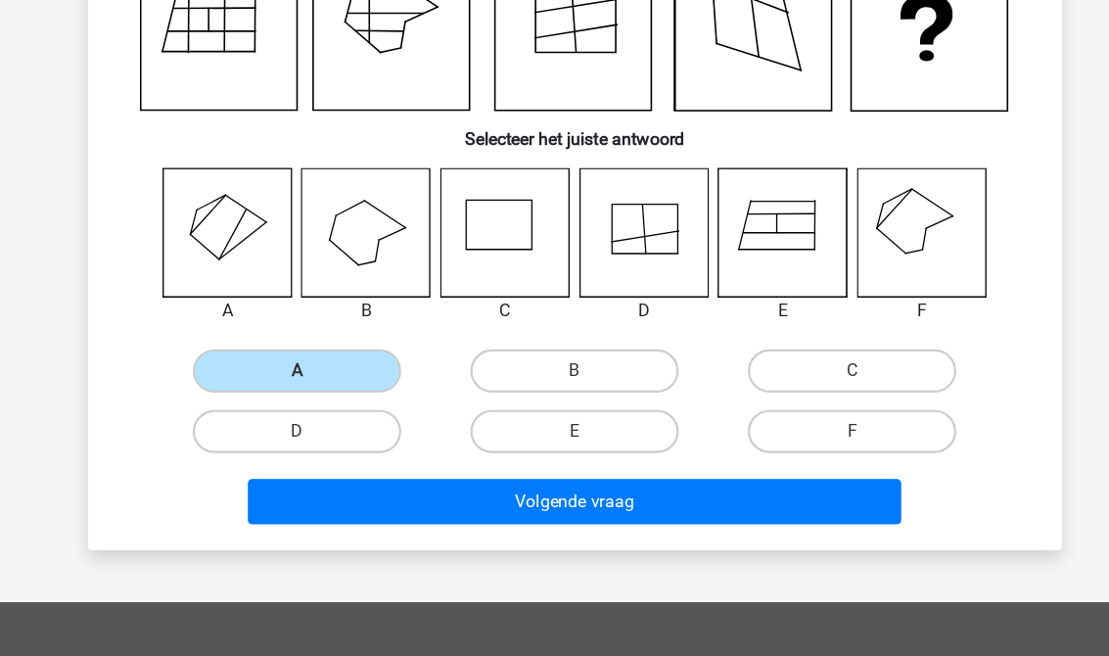
click at [822, 403] on label "F" at bounding box center [806, 422] width 189 height 39
click at [819, 423] on input "F" at bounding box center [813, 429] width 13 height 13
radio input "true"
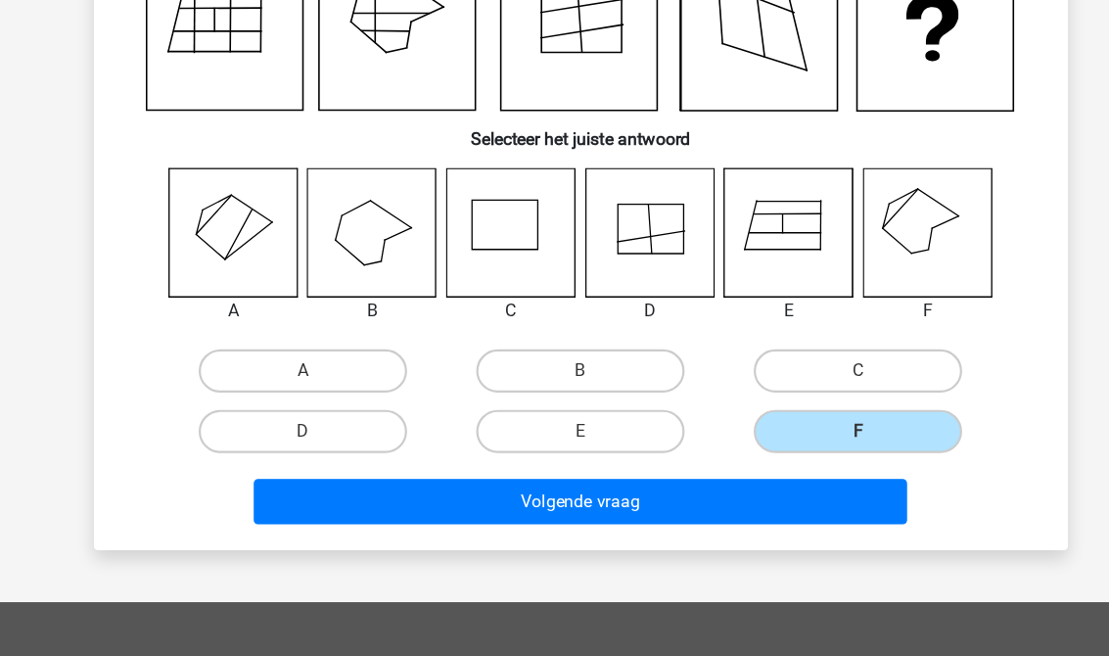
click at [245, 348] on label "A" at bounding box center [302, 367] width 189 height 39
click at [302, 368] on input "A" at bounding box center [308, 374] width 13 height 13
radio input "true"
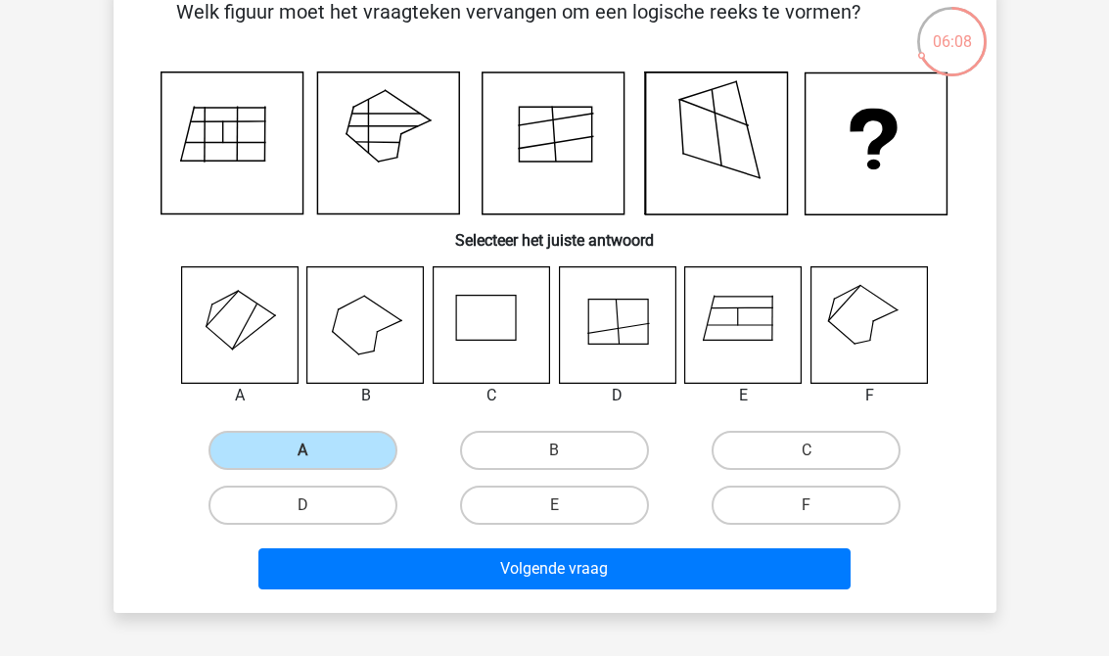
scroll to position [108, 0]
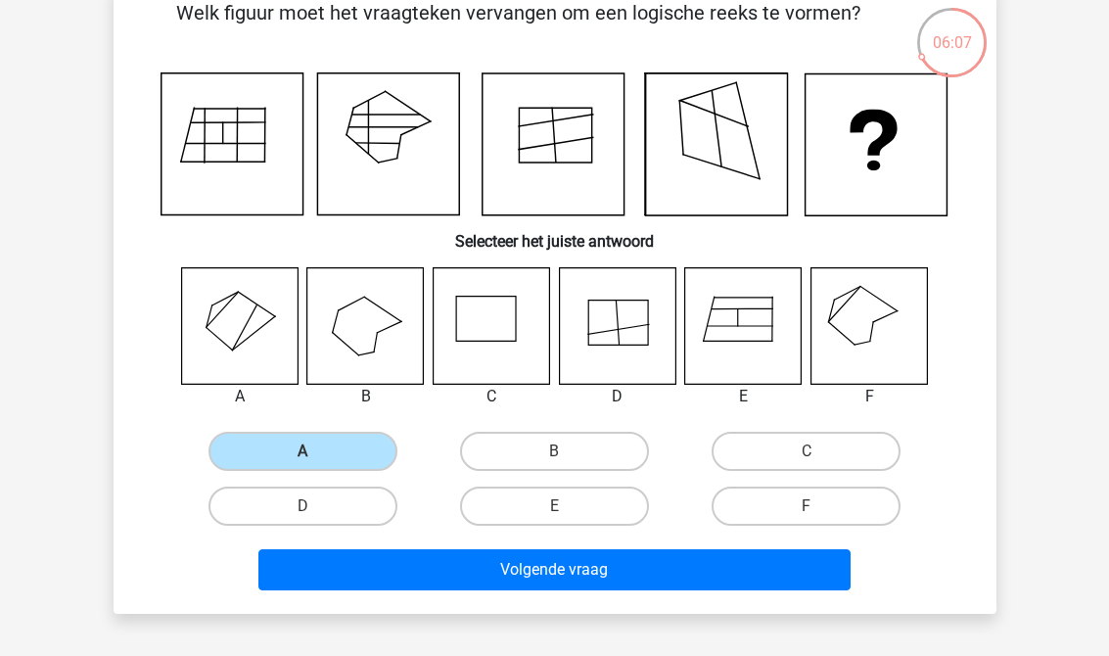
click at [658, 561] on button "Volgende vraag" at bounding box center [554, 569] width 592 height 41
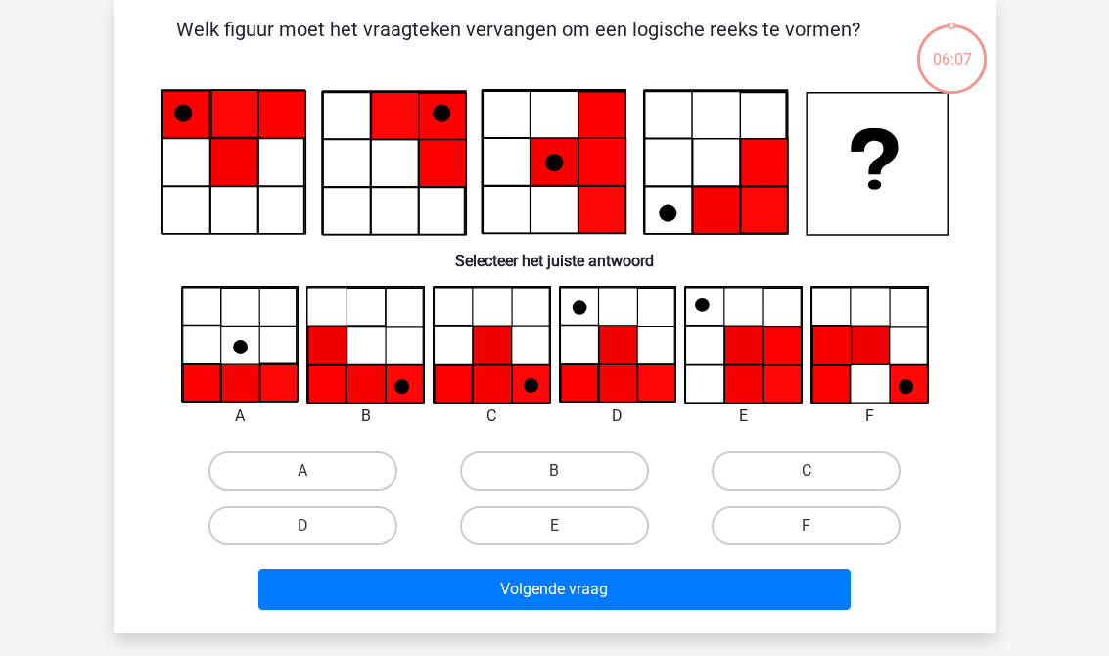
scroll to position [90, 0]
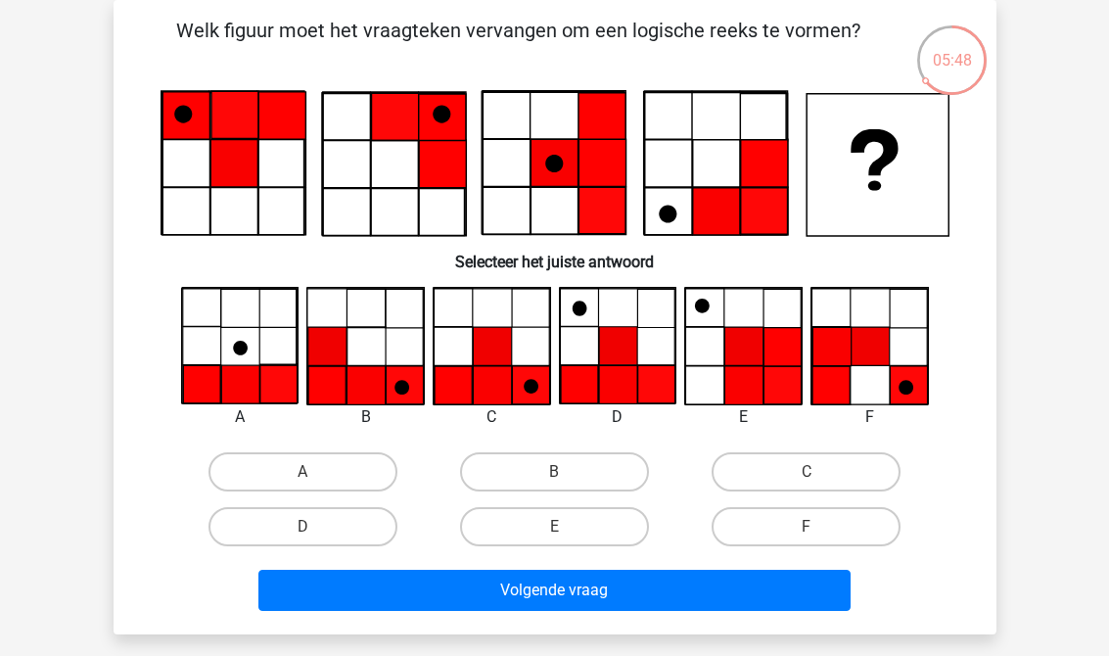
click at [252, 470] on label "A" at bounding box center [302, 471] width 189 height 39
click at [302, 472] on input "A" at bounding box center [308, 478] width 13 height 13
radio input "true"
click at [255, 464] on label "A" at bounding box center [302, 471] width 189 height 39
click at [302, 472] on input "A" at bounding box center [308, 478] width 13 height 13
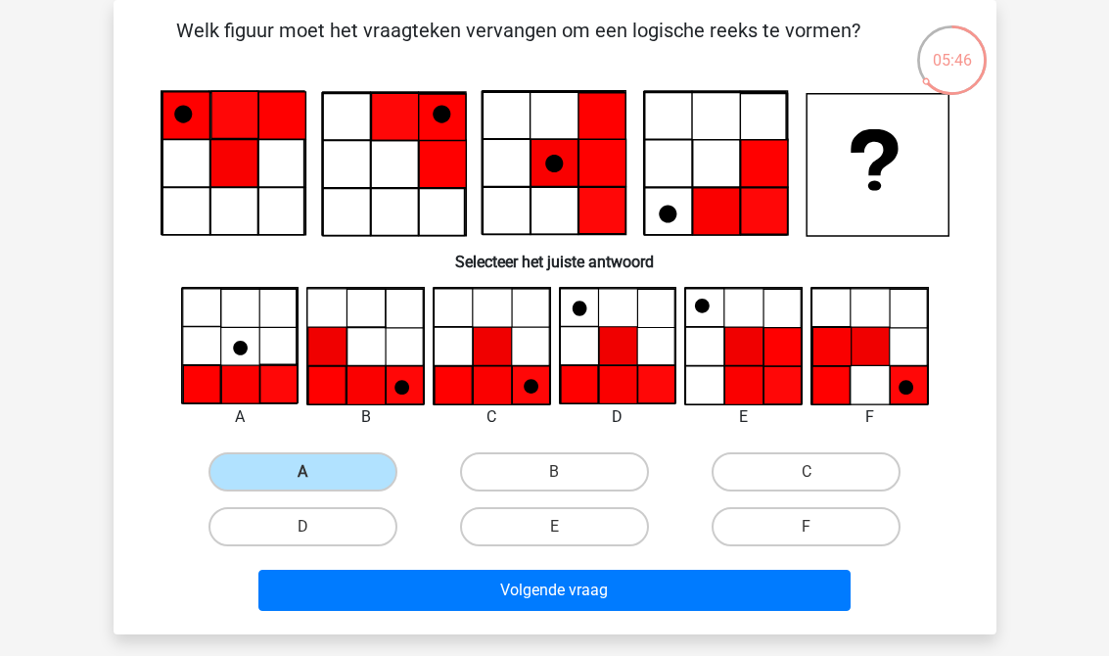
click at [310, 609] on button "Volgende vraag" at bounding box center [554, 590] width 592 height 41
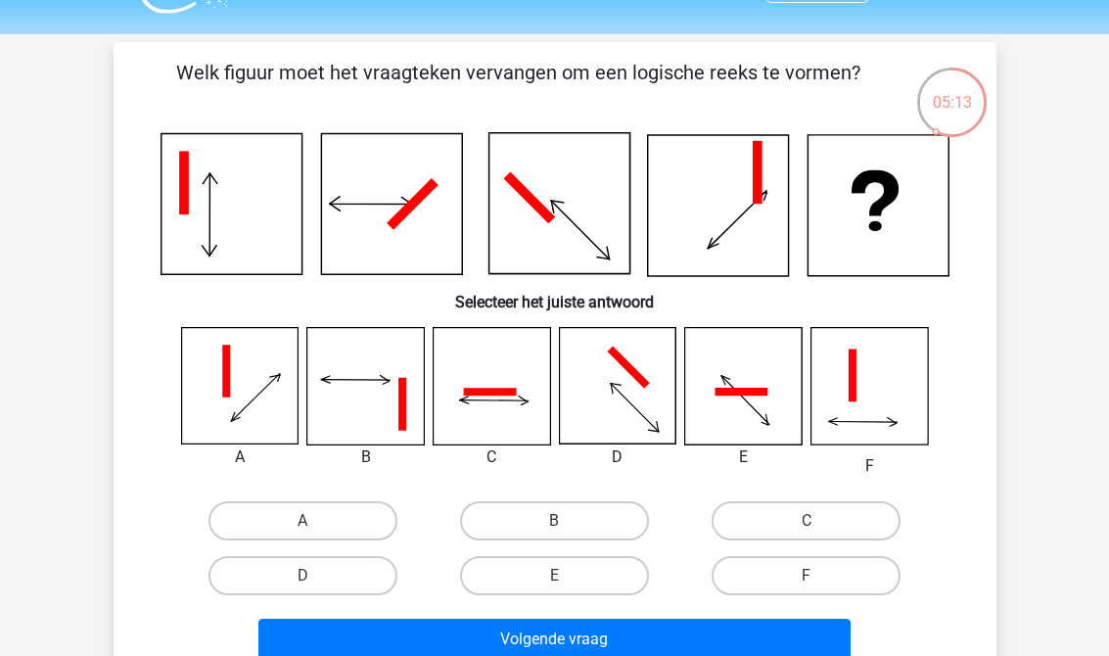
scroll to position [47, 0]
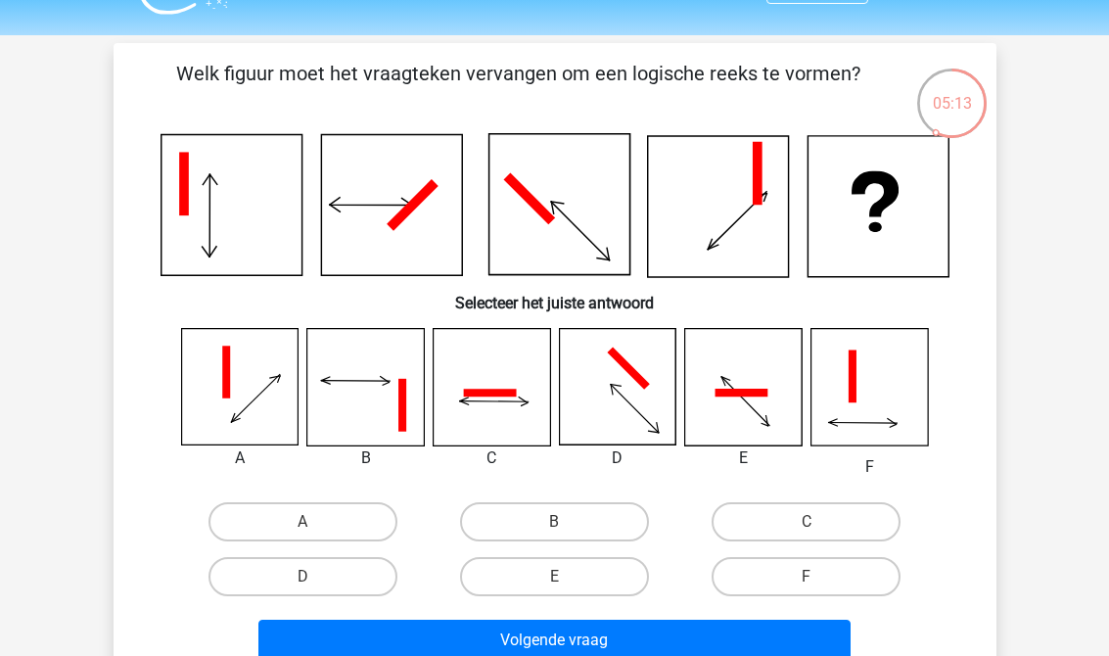
click at [863, 578] on label "F" at bounding box center [806, 576] width 189 height 39
click at [819, 578] on input "F" at bounding box center [813, 583] width 13 height 13
radio input "true"
click at [303, 655] on button "Volgende vraag" at bounding box center [554, 640] width 592 height 41
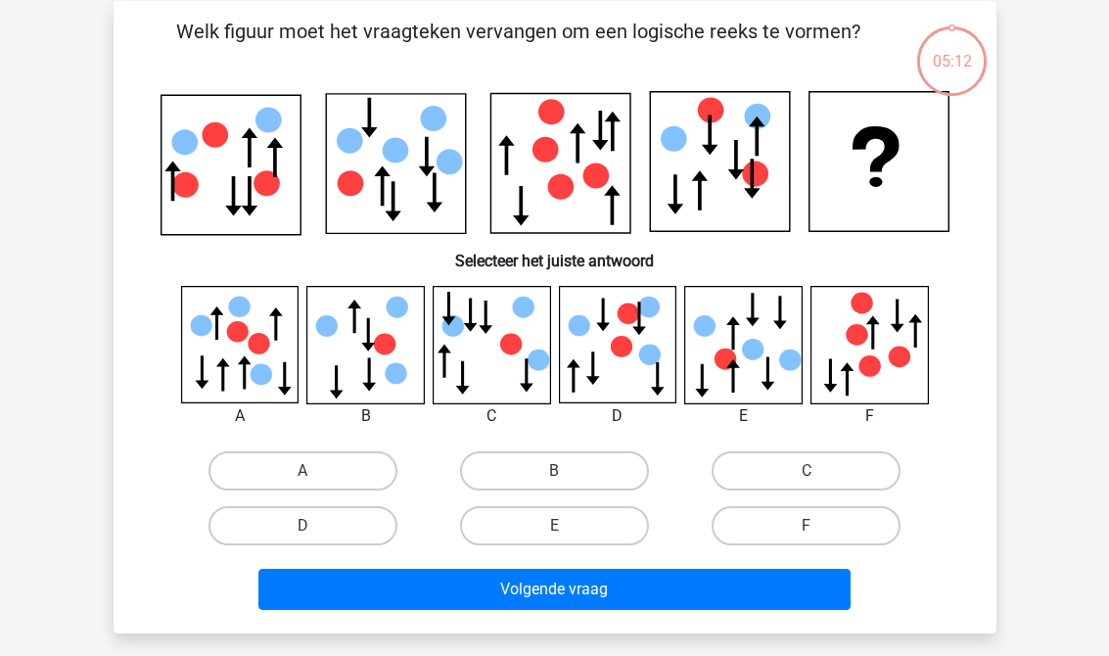
scroll to position [90, 0]
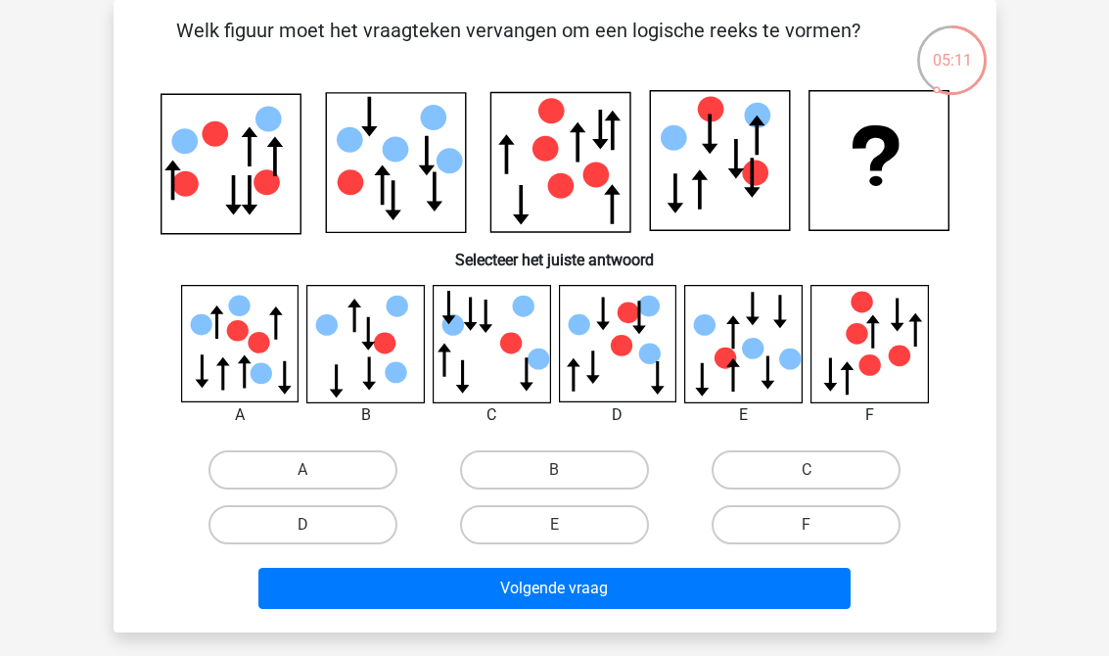
click at [862, 519] on label "F" at bounding box center [806, 524] width 189 height 39
click at [819, 525] on input "F" at bounding box center [813, 531] width 13 height 13
radio input "true"
click at [340, 594] on button "Volgende vraag" at bounding box center [554, 588] width 592 height 41
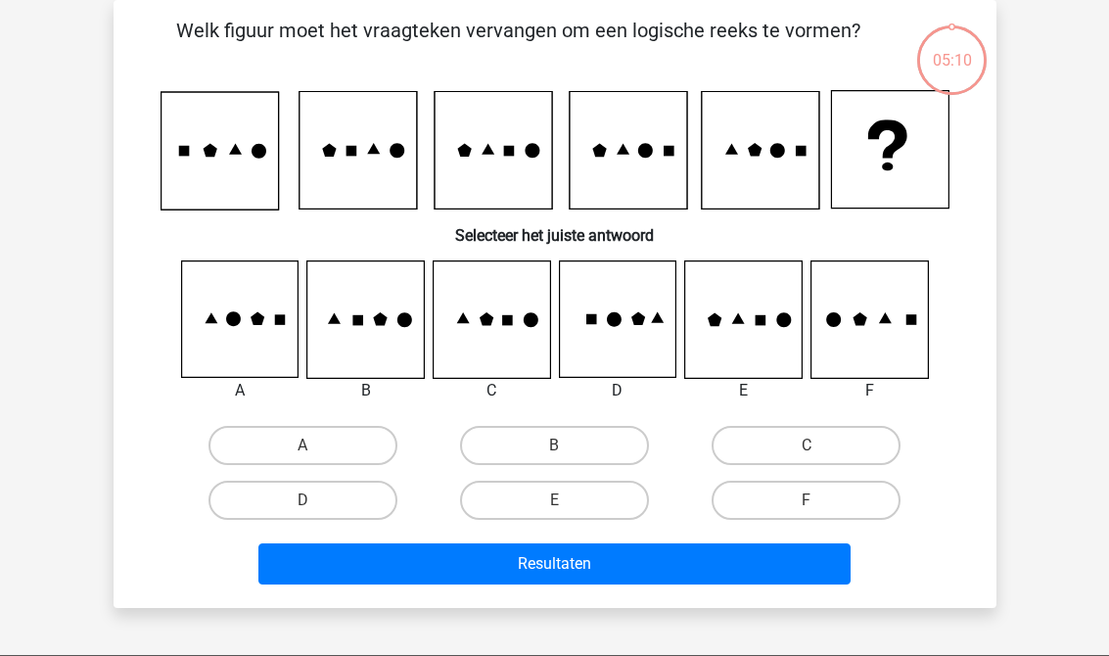
click at [878, 509] on label "F" at bounding box center [806, 500] width 189 height 39
click at [819, 509] on input "F" at bounding box center [813, 506] width 13 height 13
radio input "true"
click at [334, 573] on button "Resultaten" at bounding box center [554, 563] width 592 height 41
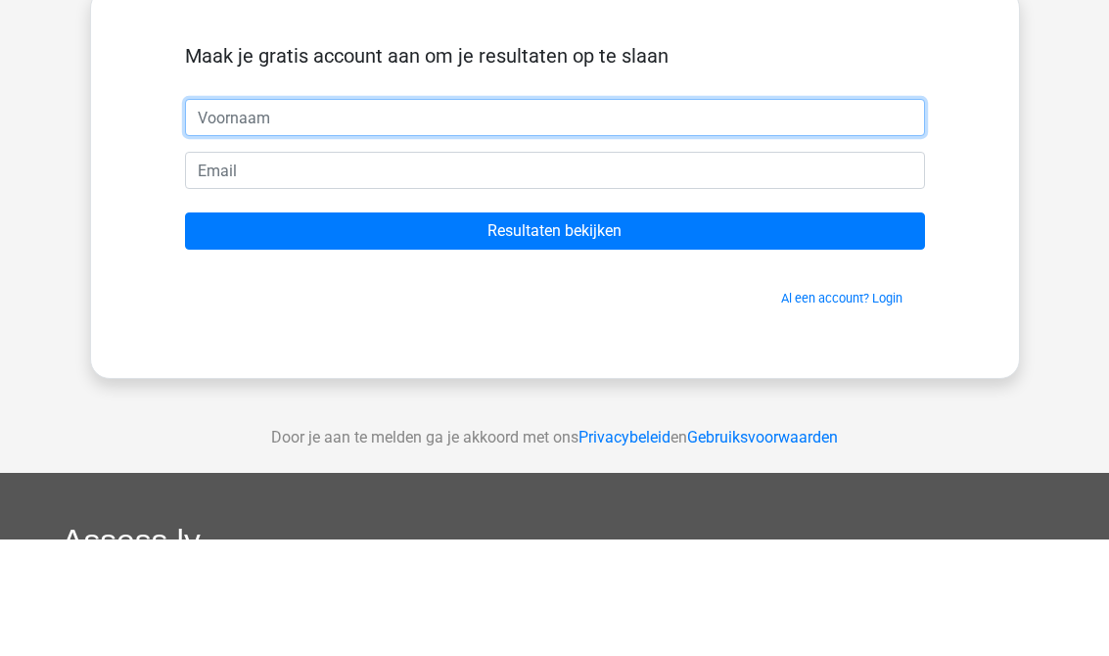
type input "F"
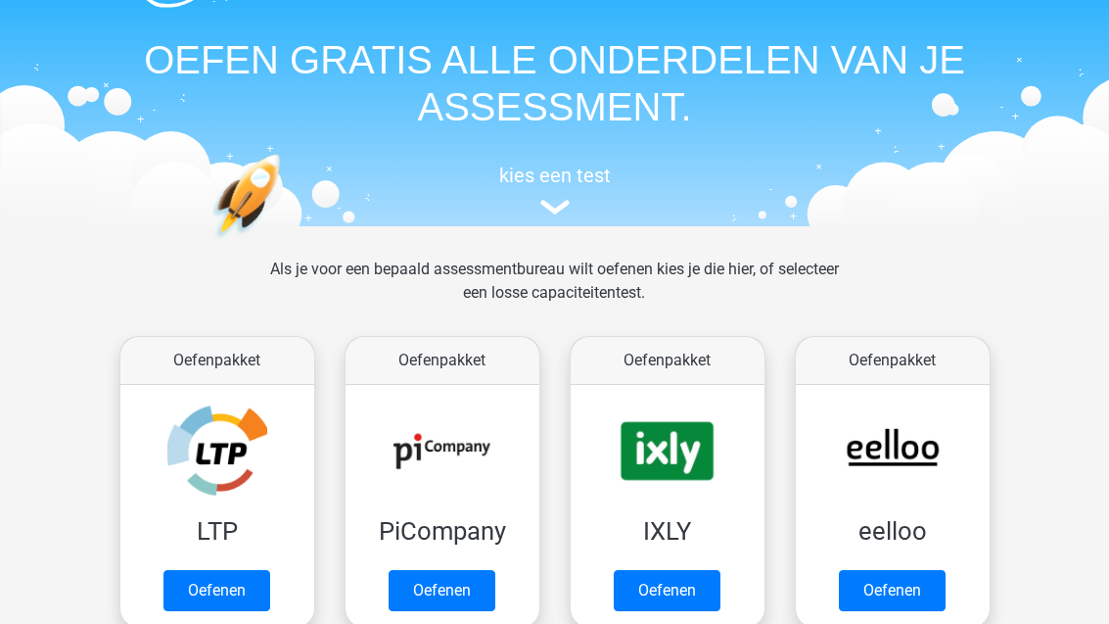
scroll to position [43, 0]
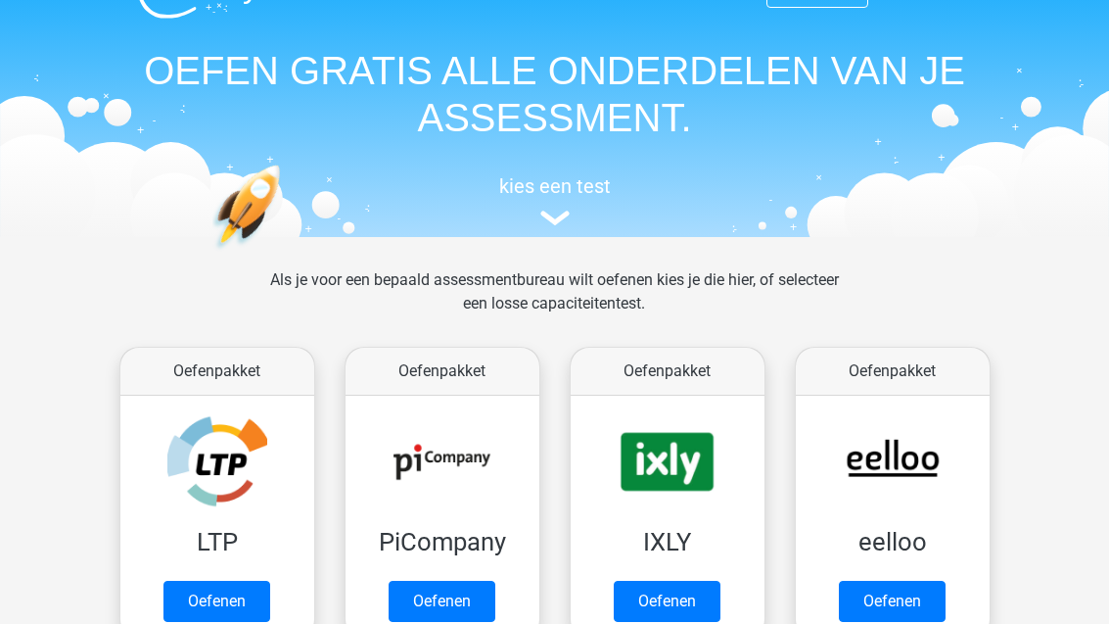
click at [411, 593] on link "Oefenen" at bounding box center [442, 600] width 107 height 41
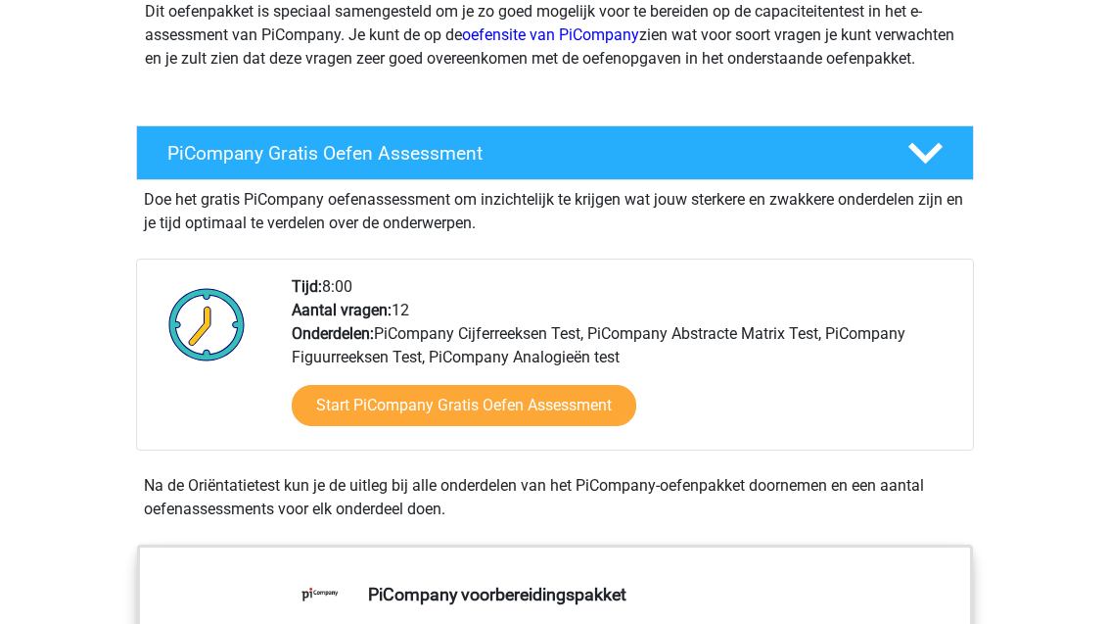
scroll to position [276, 0]
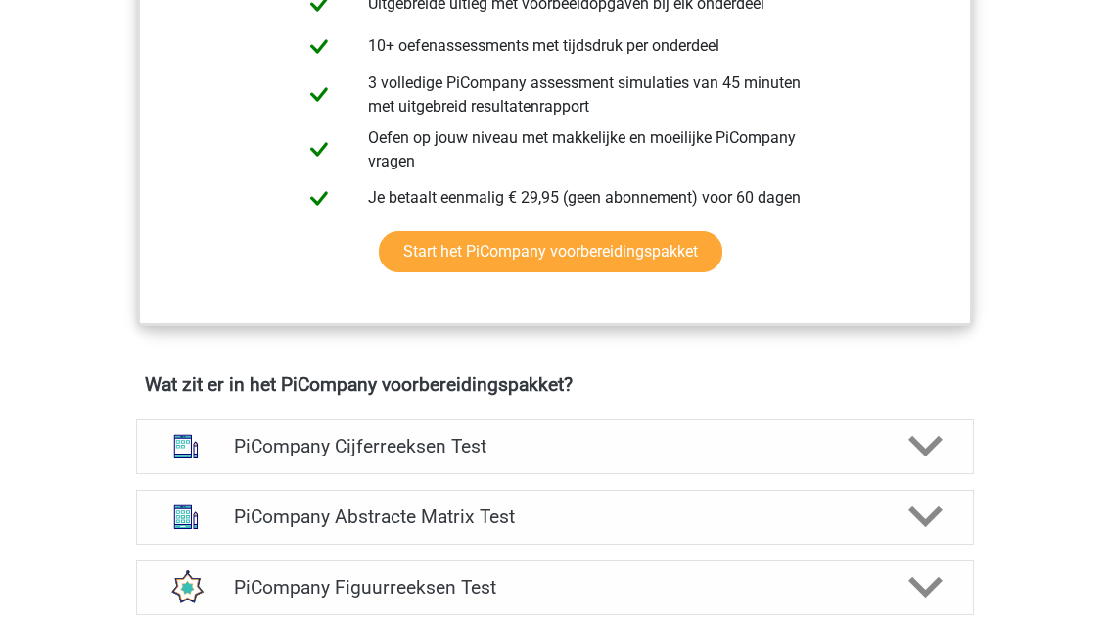
click at [930, 464] on icon at bounding box center [925, 447] width 34 height 34
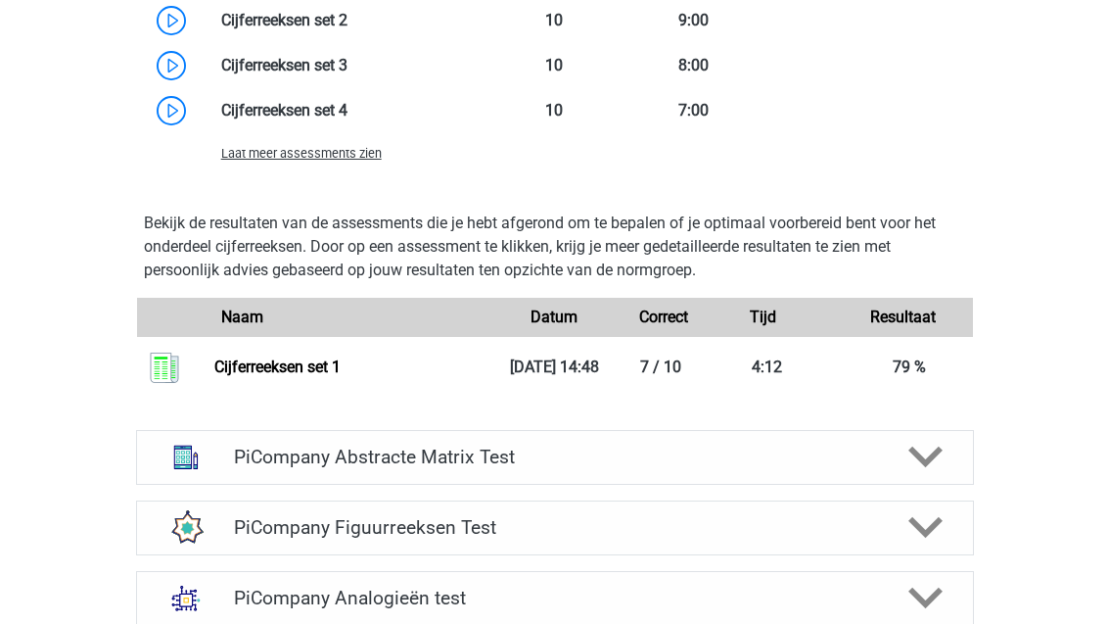
scroll to position [2197, 0]
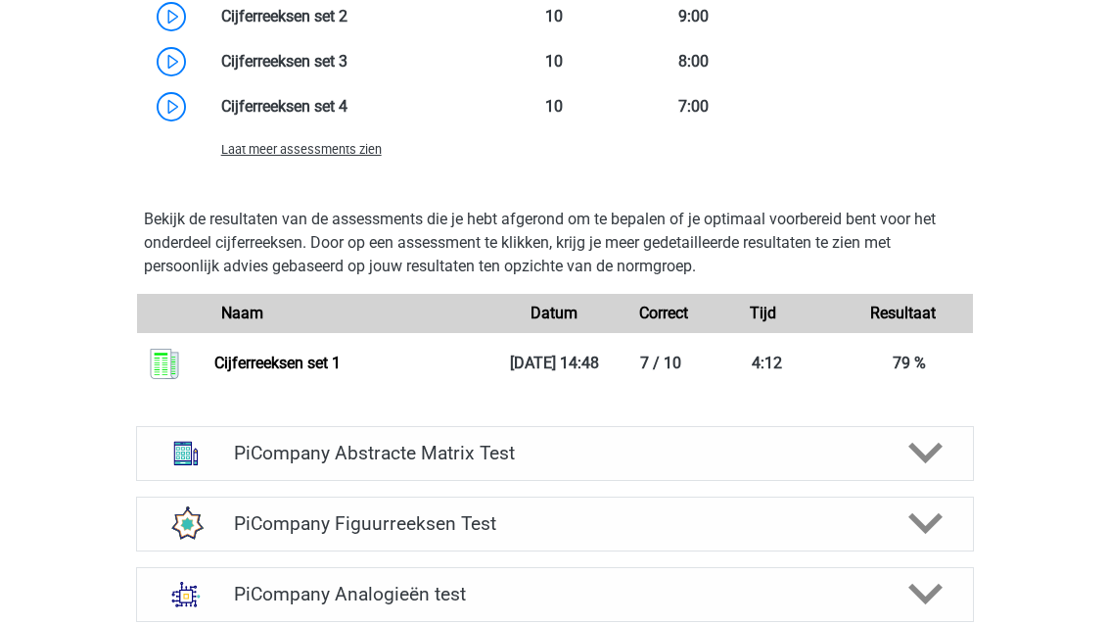
click at [939, 464] on polygon at bounding box center [925, 453] width 34 height 22
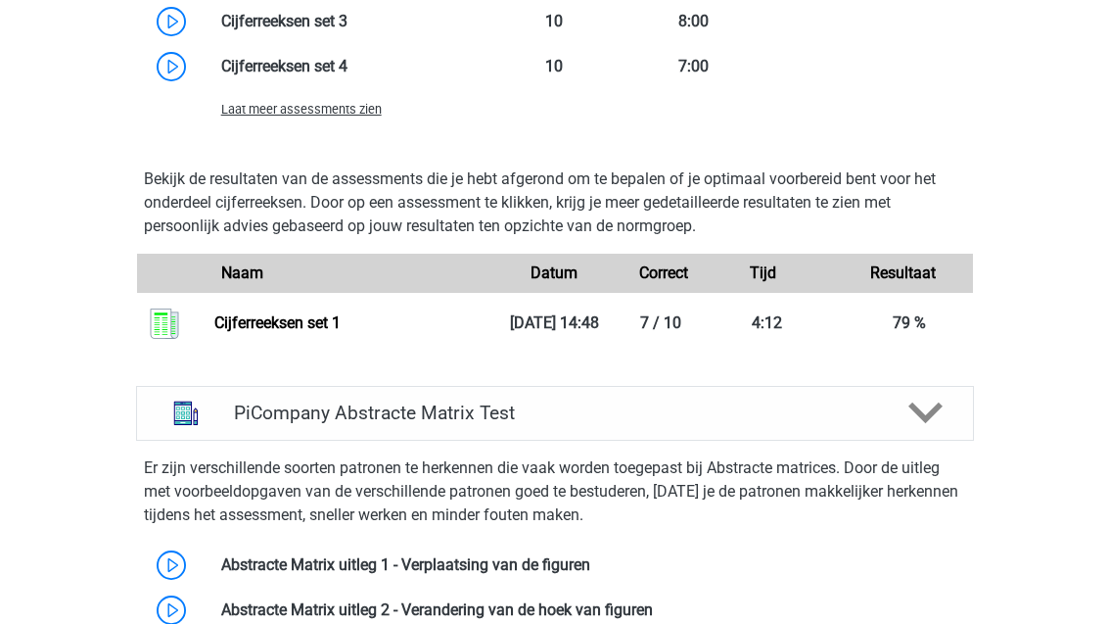
scroll to position [2474, 0]
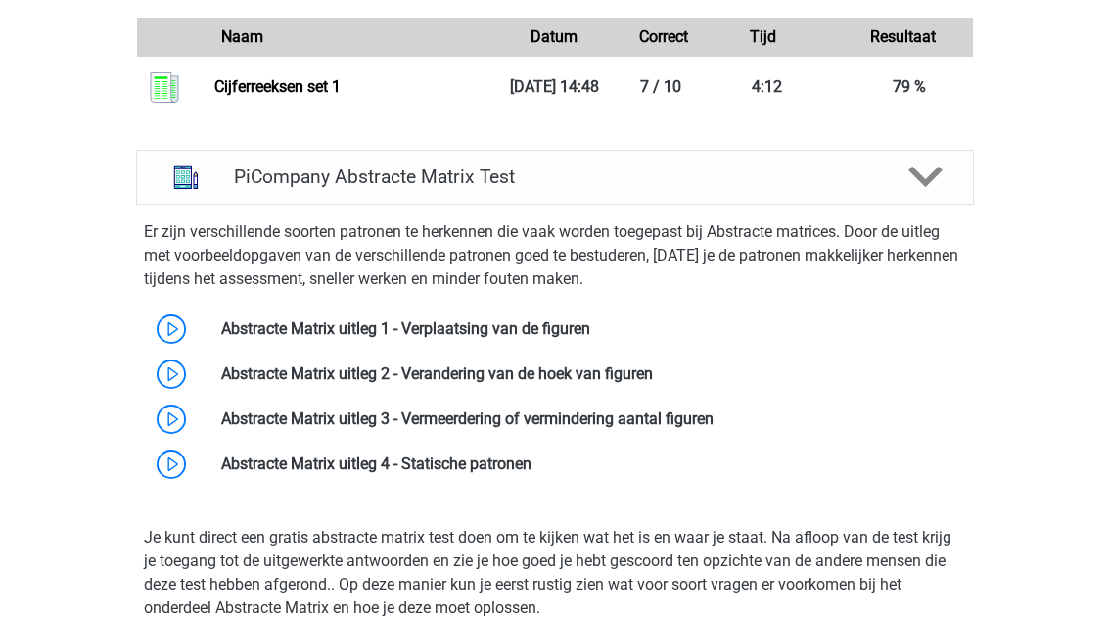
click at [590, 338] on link at bounding box center [590, 328] width 0 height 19
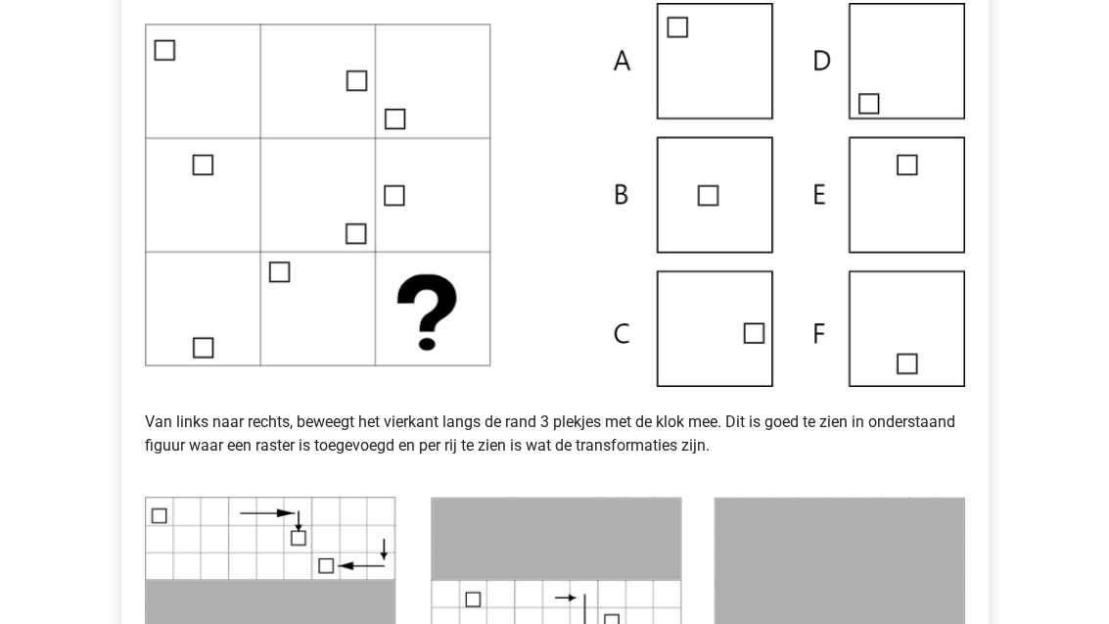
scroll to position [545, 0]
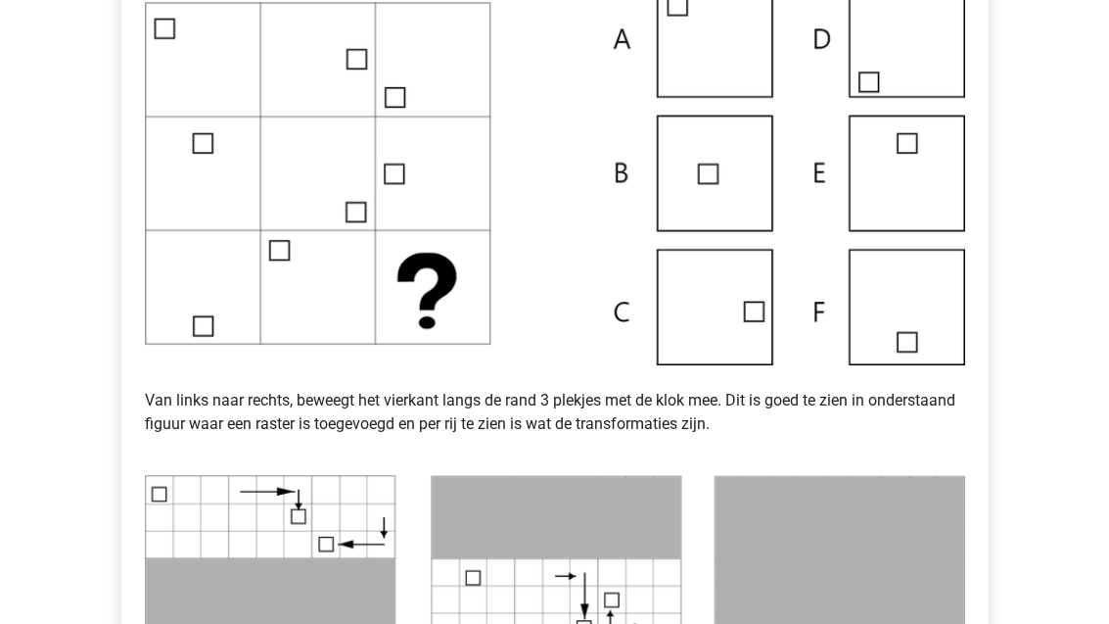
click at [958, 327] on img at bounding box center [555, 174] width 820 height 384
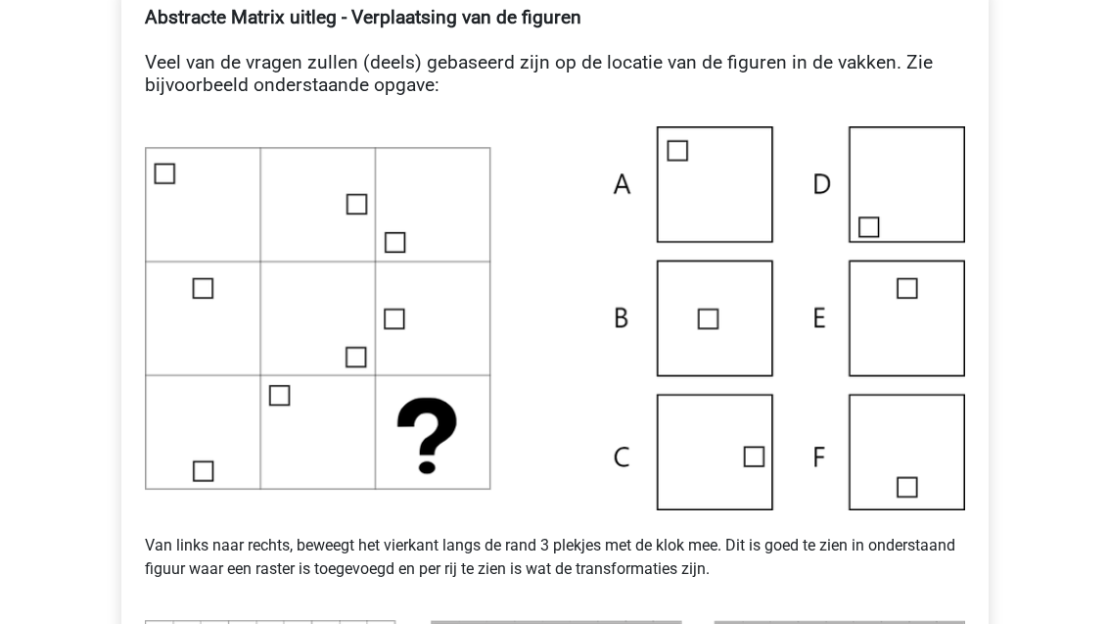
scroll to position [387, 0]
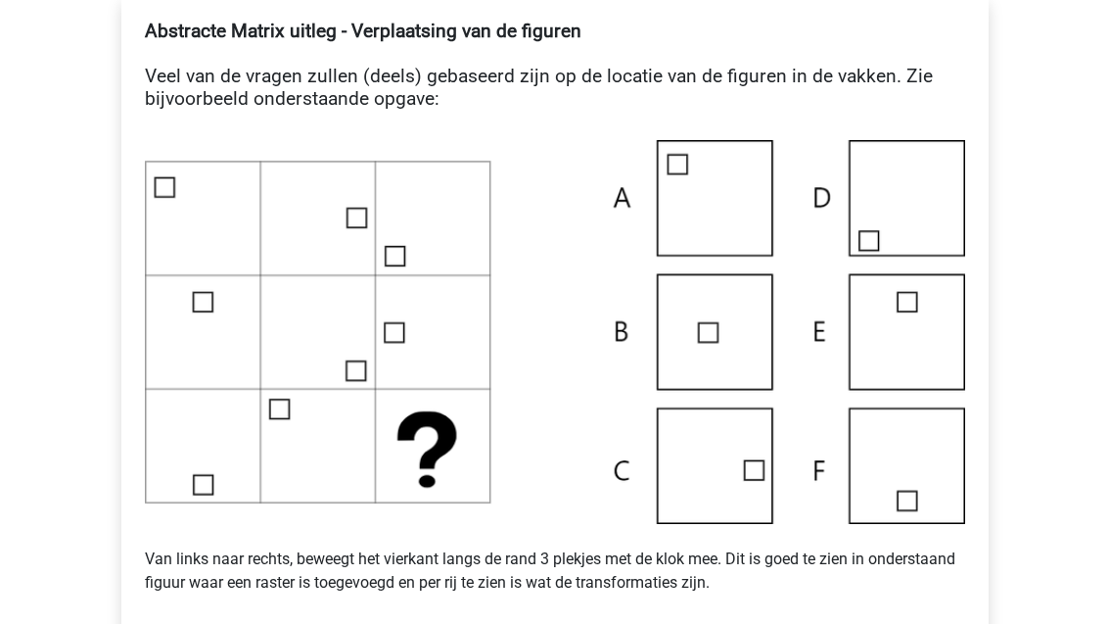
click at [942, 362] on img at bounding box center [555, 333] width 820 height 384
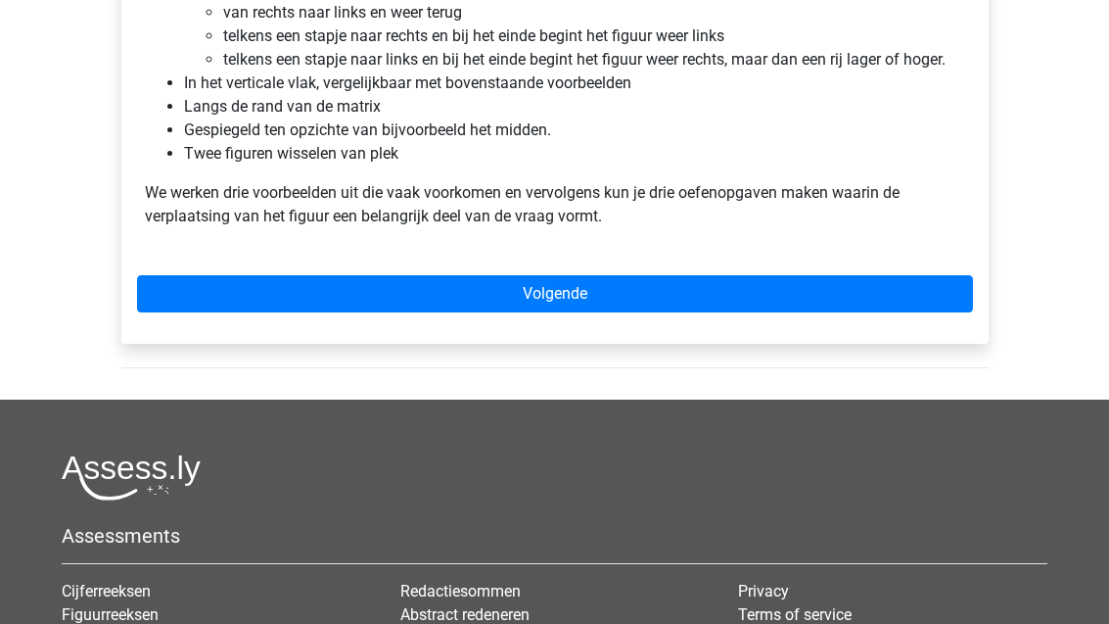
scroll to position [1350, 0]
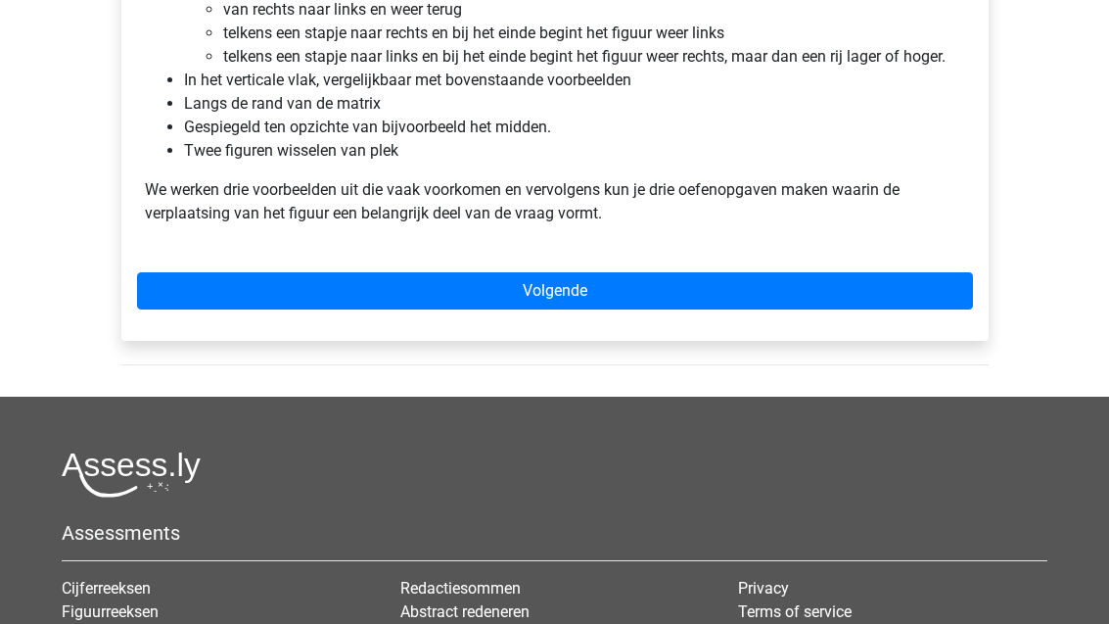
click at [946, 290] on link "Volgende" at bounding box center [555, 291] width 836 height 37
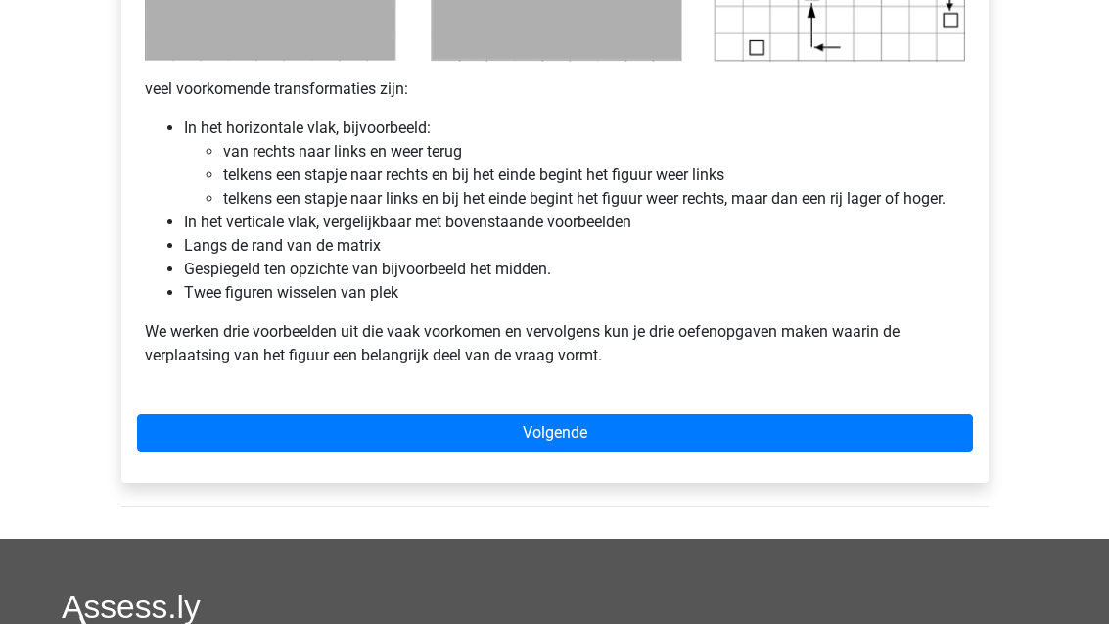
scroll to position [1272, 0]
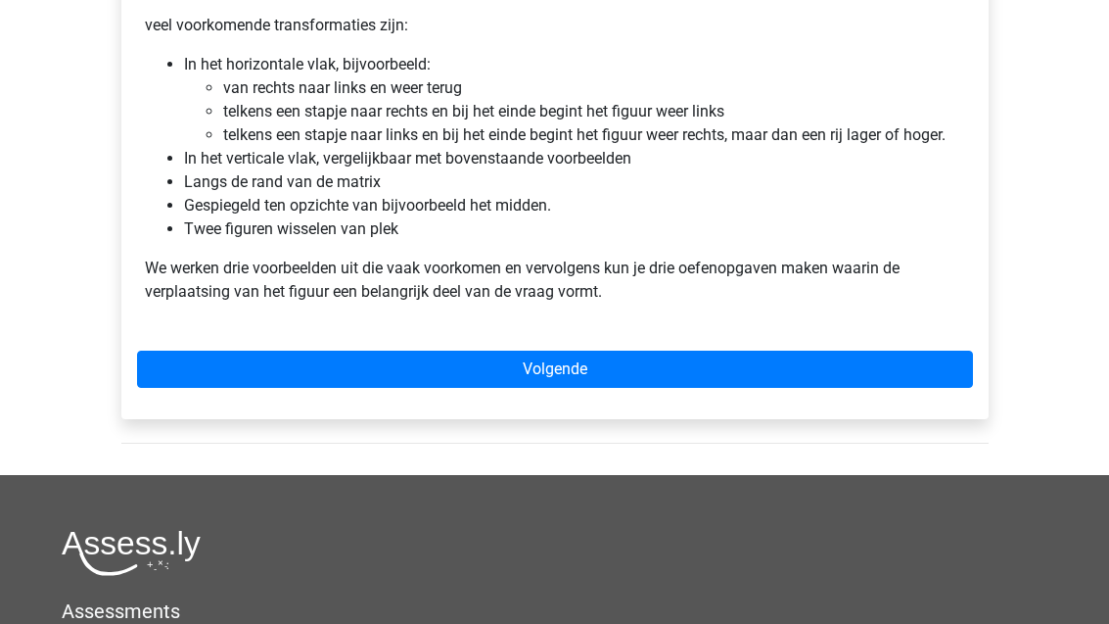
click at [253, 366] on link "Volgende" at bounding box center [555, 368] width 836 height 37
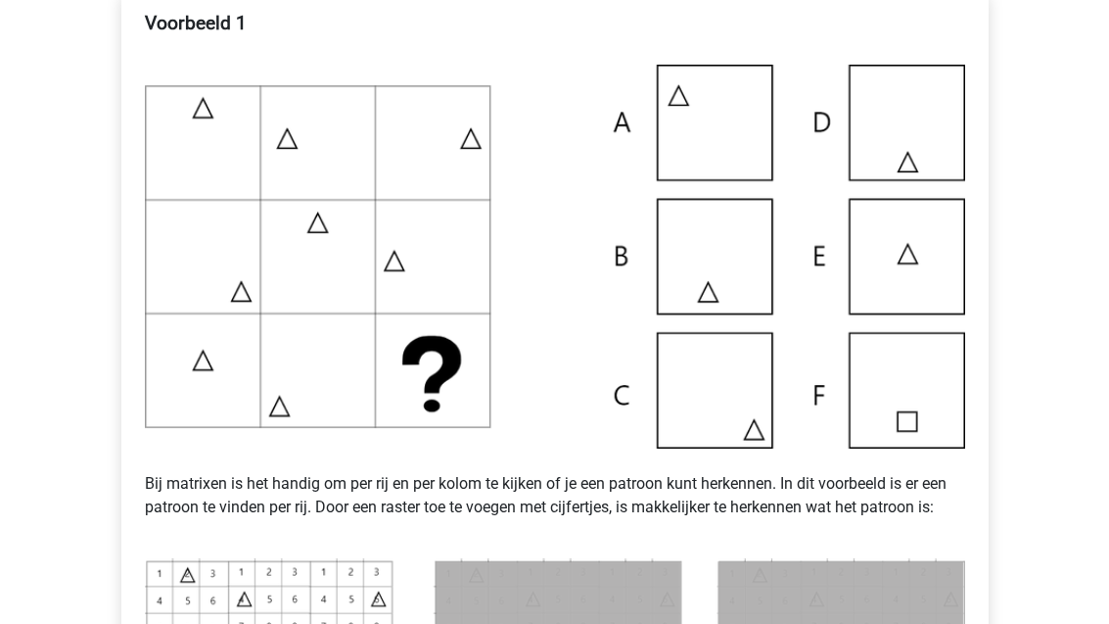
scroll to position [559, 0]
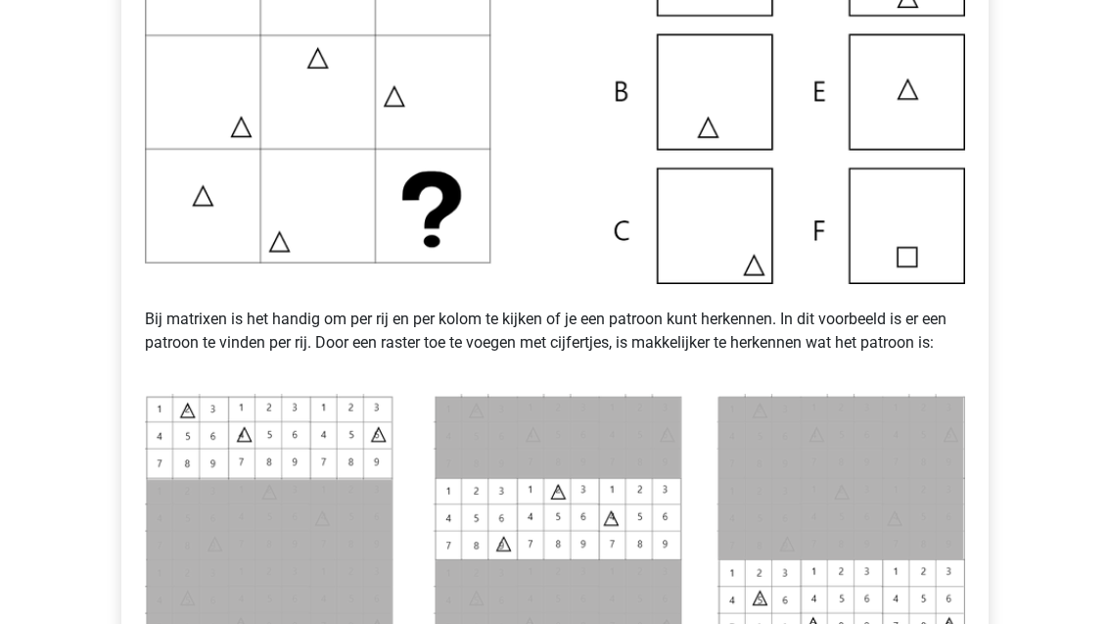
click at [930, 445] on img at bounding box center [555, 519] width 820 height 250
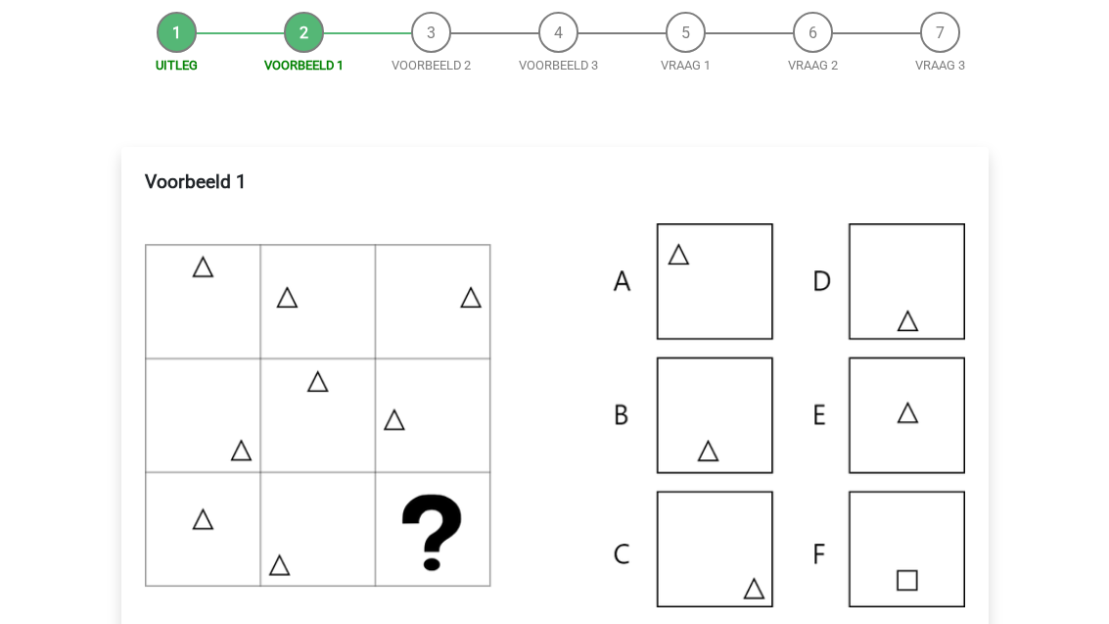
scroll to position [230, 0]
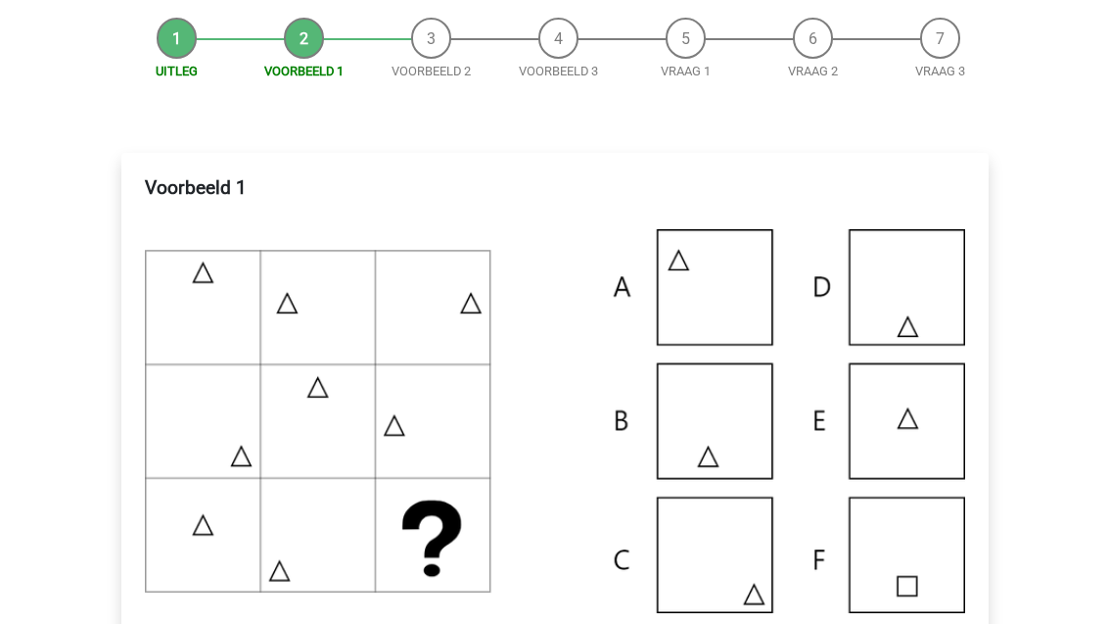
click at [168, 44] on li "Uitleg" at bounding box center [177, 50] width 127 height 63
click at [174, 52] on li "Uitleg" at bounding box center [177, 50] width 127 height 63
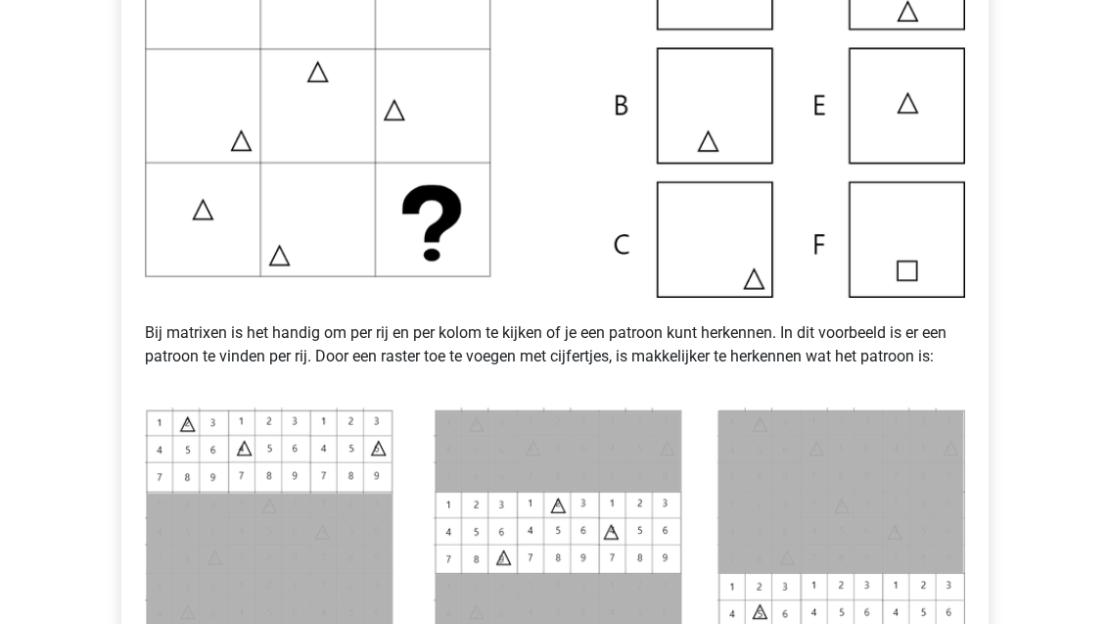
scroll to position [727, 0]
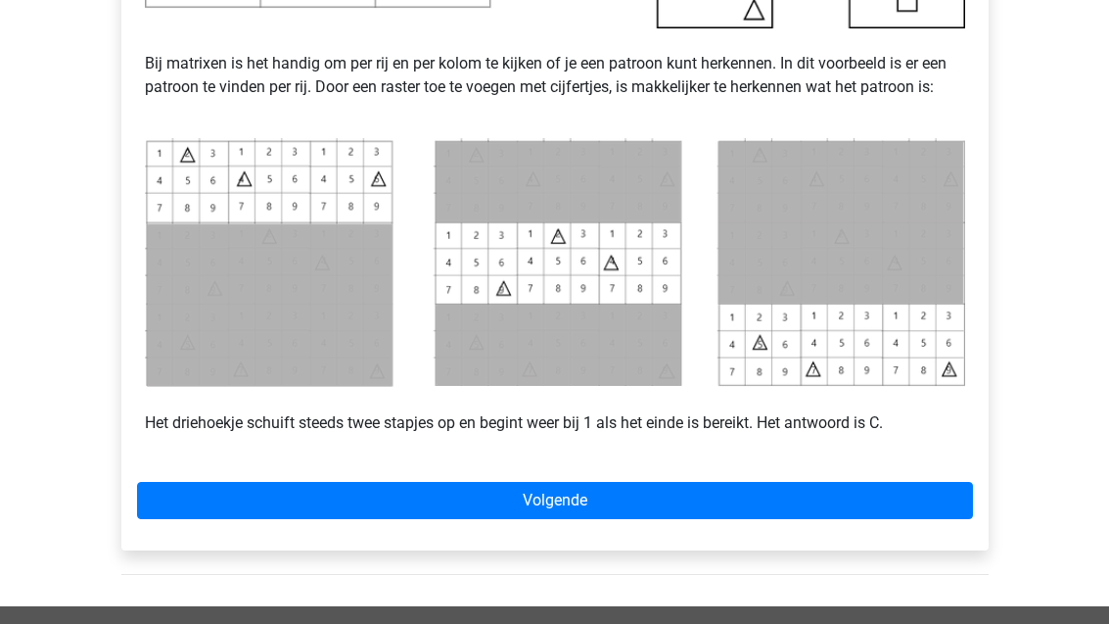
scroll to position [845, 0]
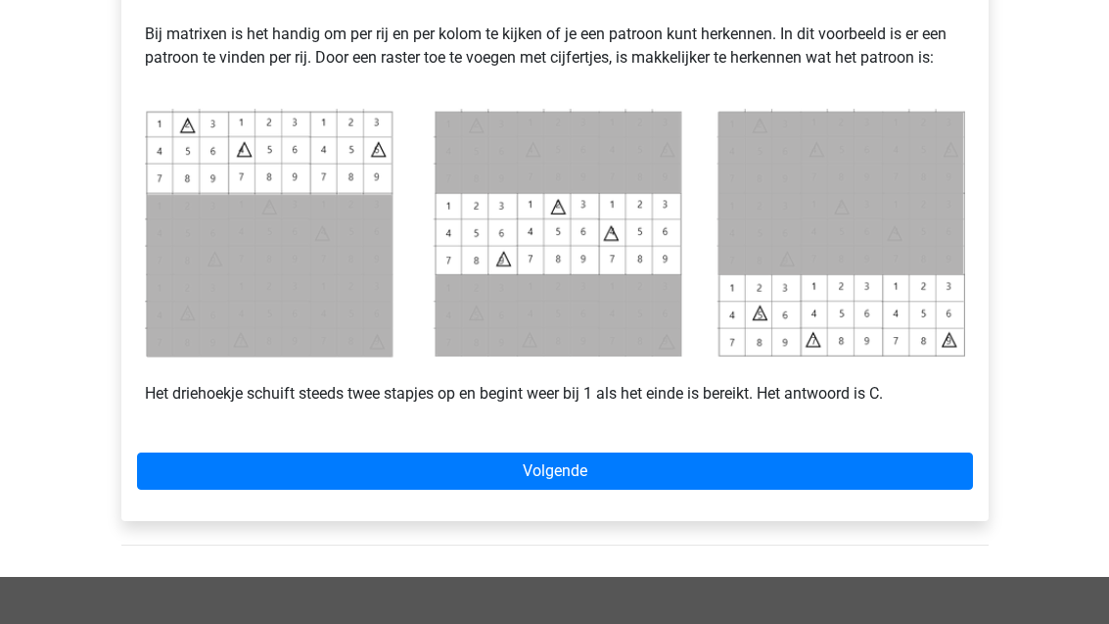
click at [875, 464] on link "Volgende" at bounding box center [555, 470] width 836 height 37
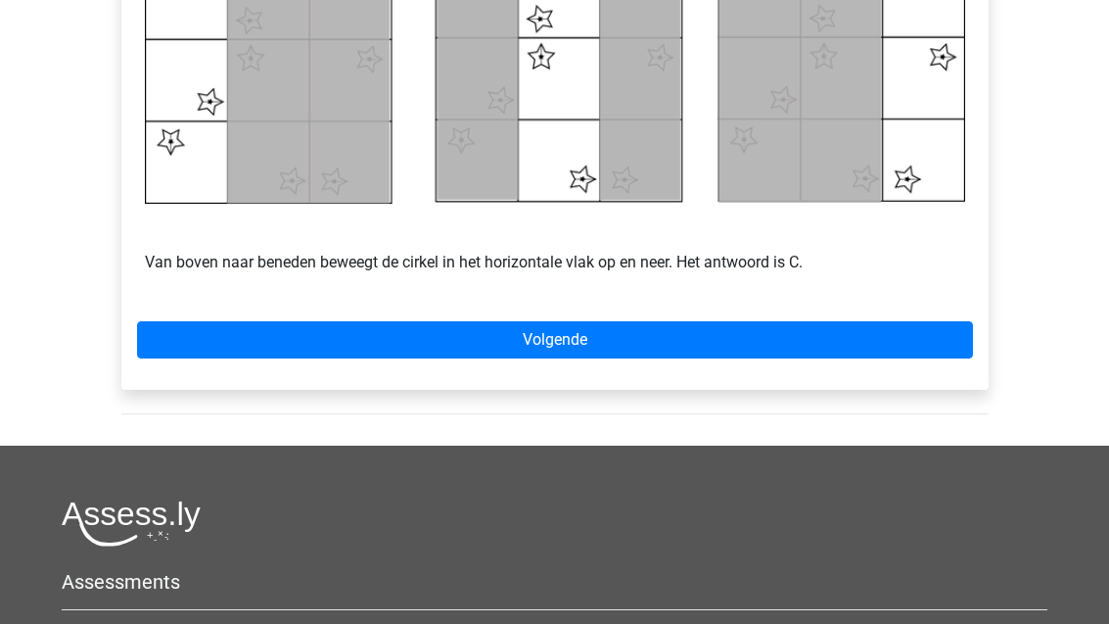
scroll to position [1045, 0]
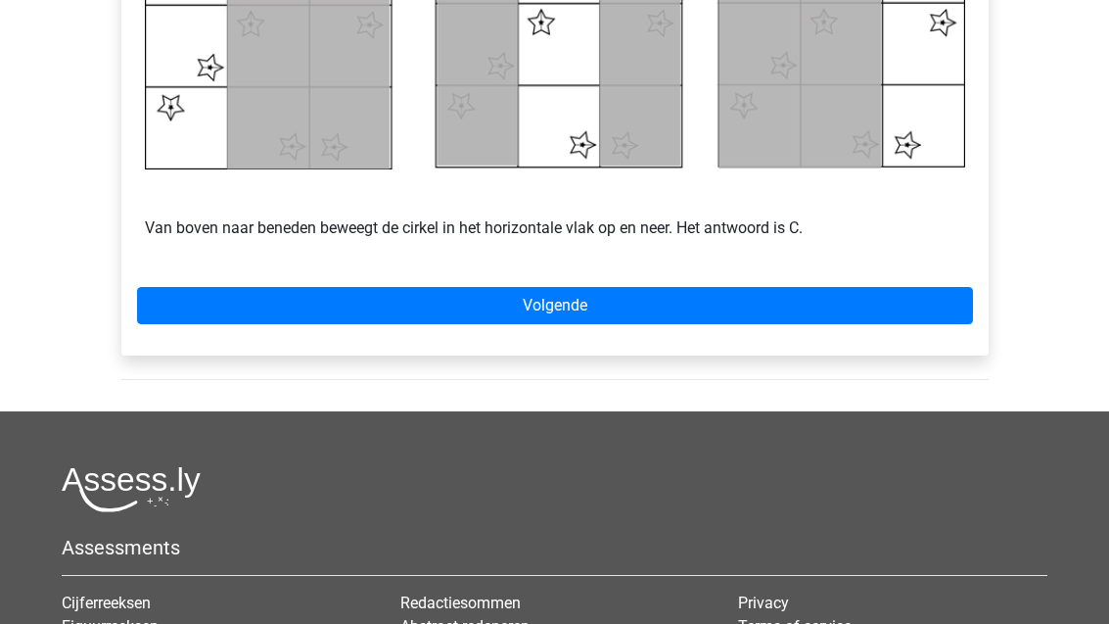
click at [964, 301] on link "Volgende" at bounding box center [555, 306] width 836 height 37
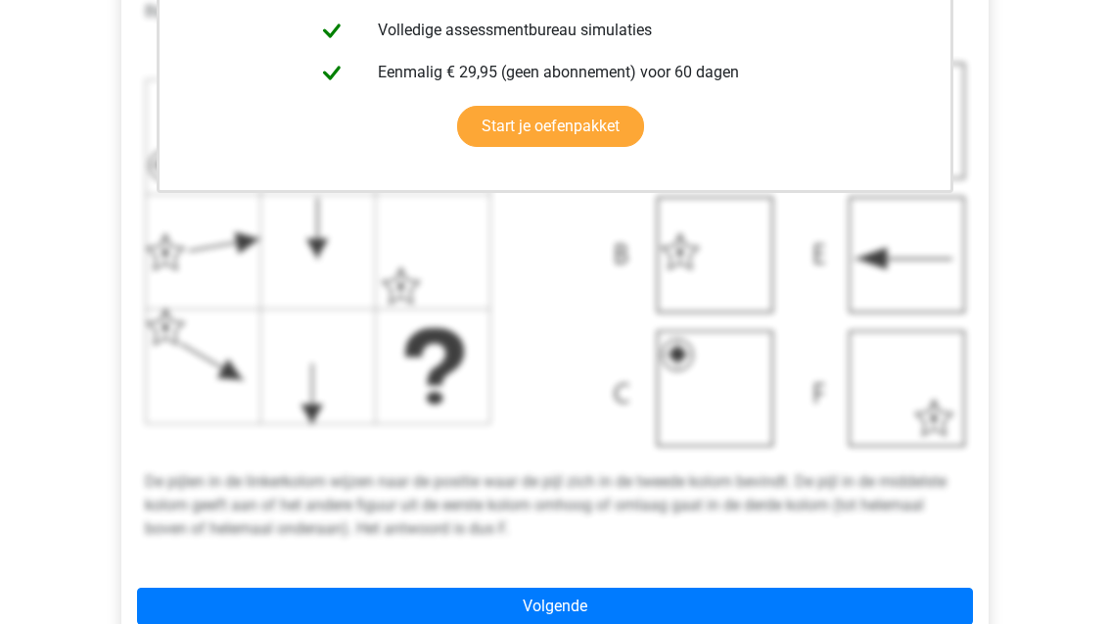
scroll to position [638, 0]
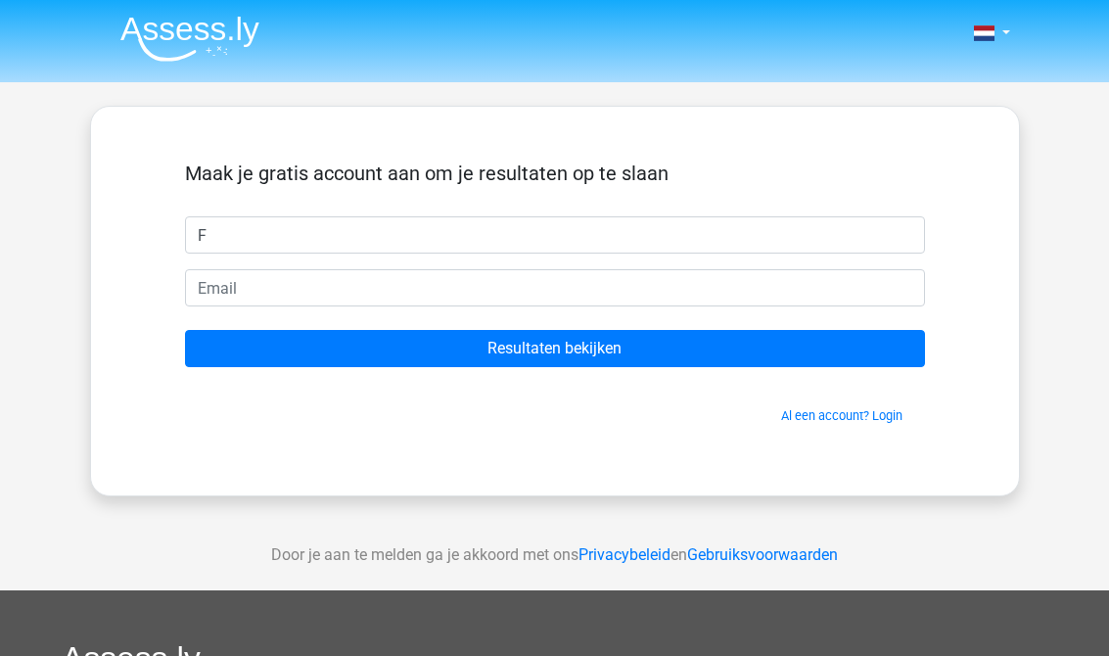
scroll to position [190, 0]
